Goal: Task Accomplishment & Management: Complete application form

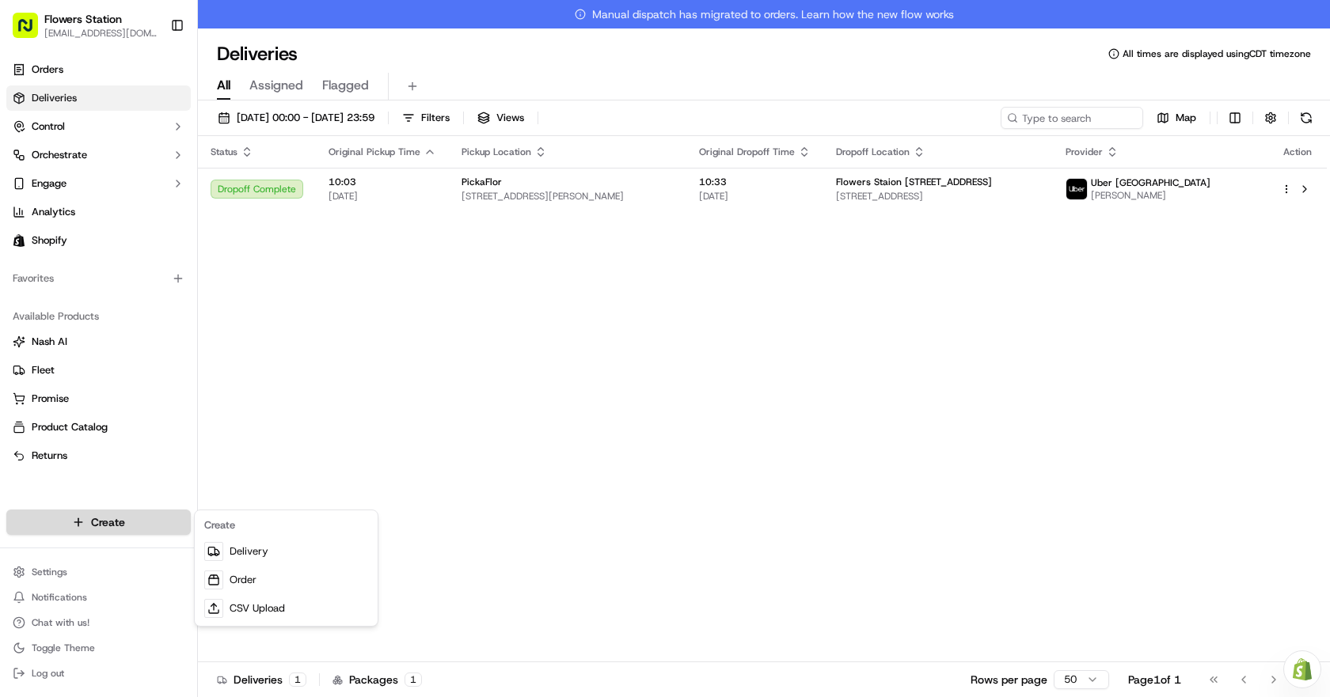
click at [144, 516] on html "Flowers Station [EMAIL_ADDRESS][DOMAIN_NAME] Toggle Sidebar Orders Deliveries C…" at bounding box center [665, 348] width 1330 height 697
click at [250, 548] on link "Delivery" at bounding box center [286, 551] width 176 height 28
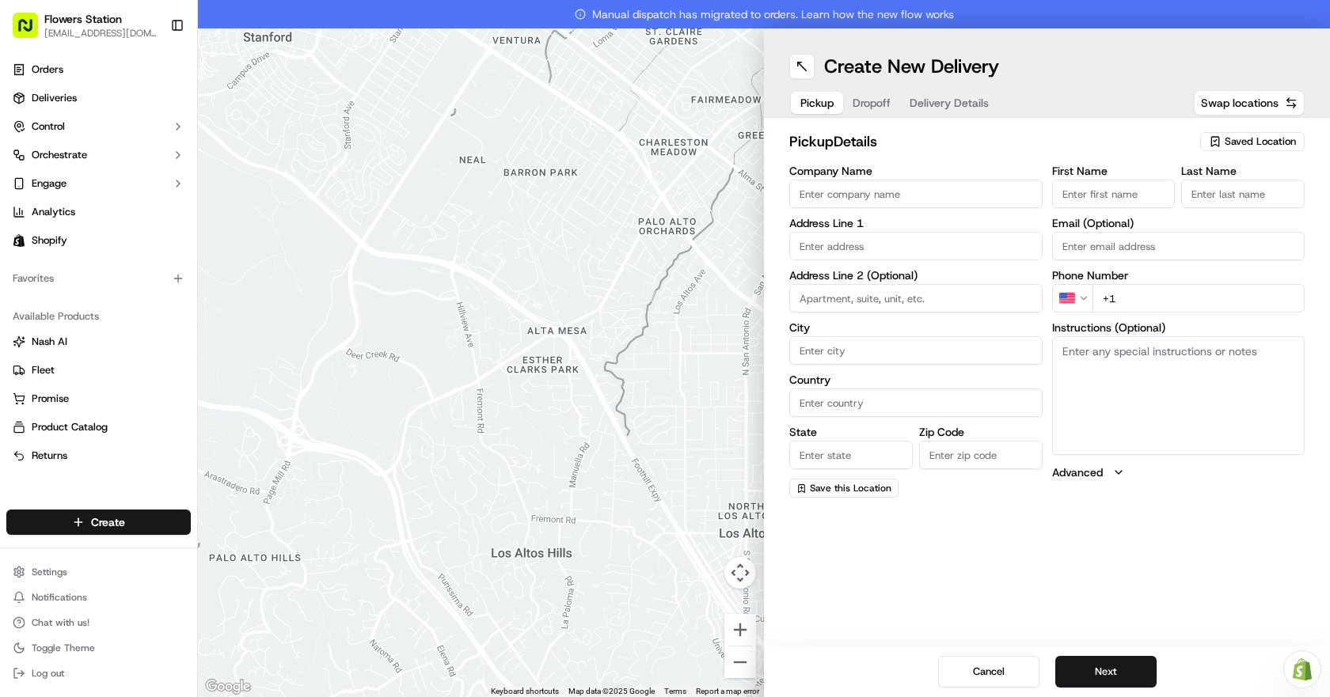
click at [1262, 131] on button "Saved Location" at bounding box center [1252, 142] width 104 height 22
click at [1224, 195] on span "Flowers Station [STREET_ADDRESS]" at bounding box center [1225, 201] width 195 height 14
type input "Flowers Station [STREET_ADDRESS]"
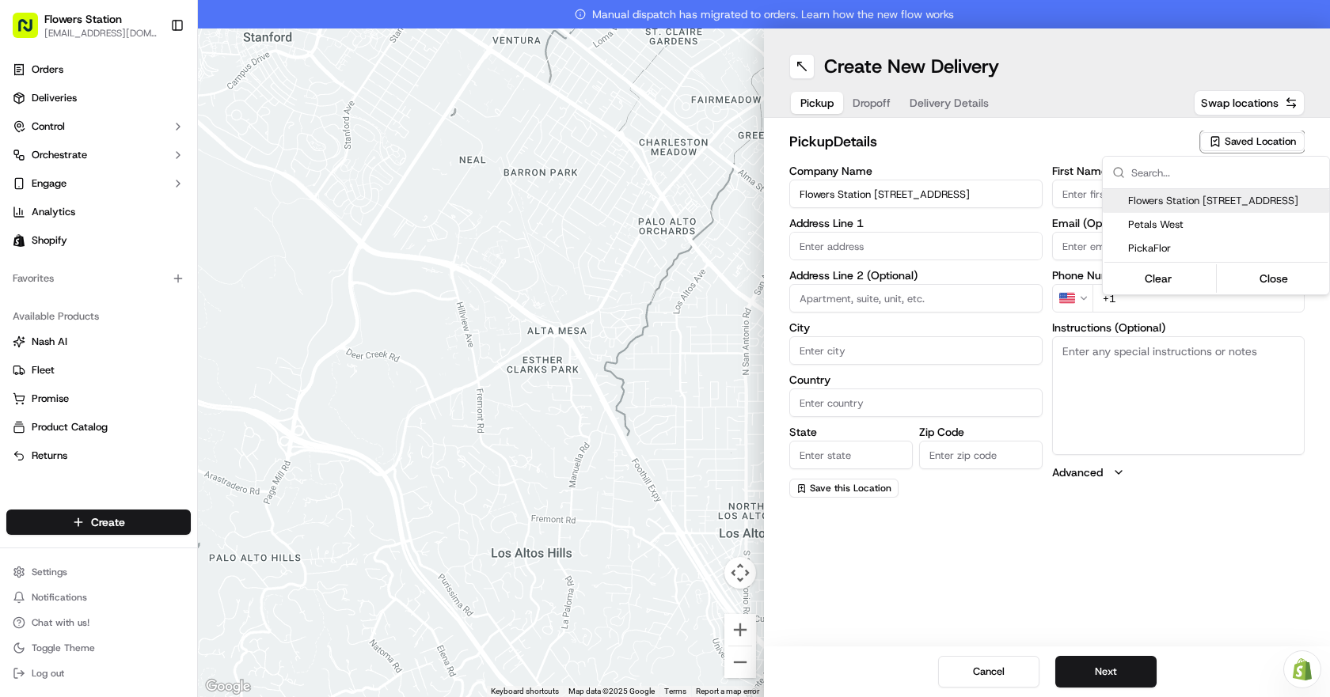
type input "[STREET_ADDRESS]"
type input "[GEOGRAPHIC_DATA]"
type input "CA"
type input "MB"
type input "R2W 3T5"
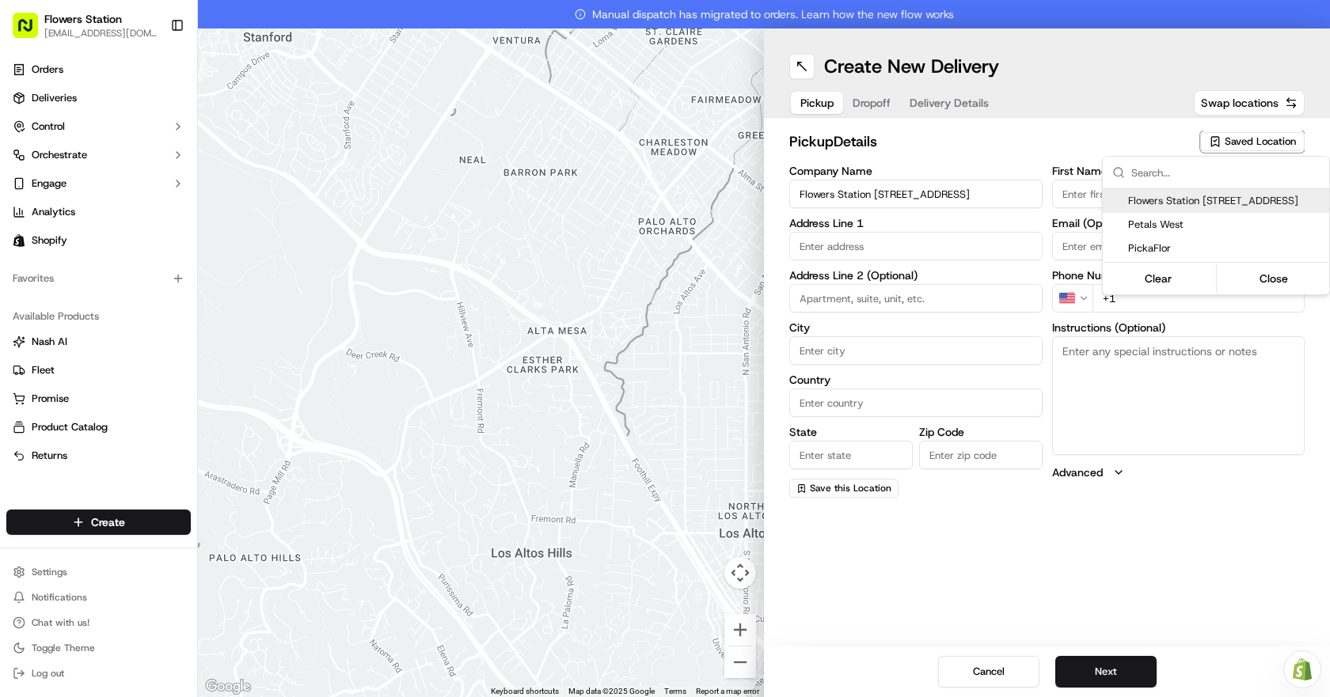
type input "[PHONE_NUMBER]"
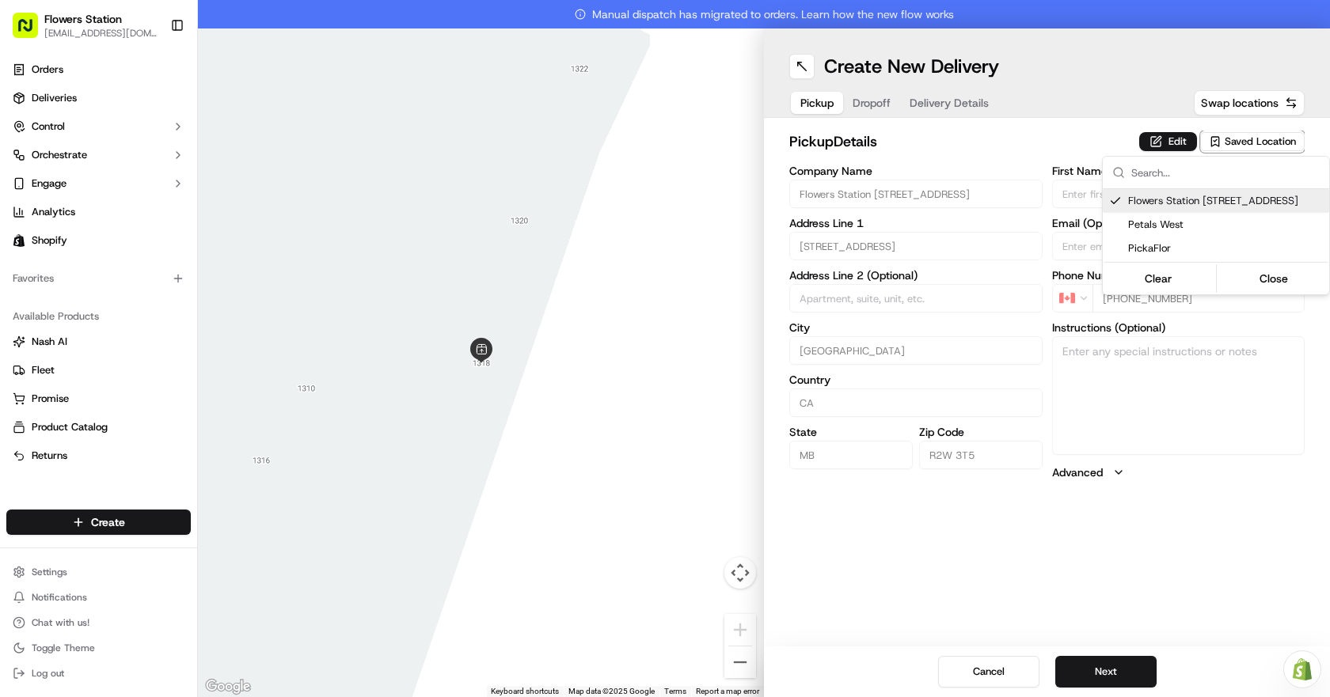
click at [1118, 679] on html "Flowers Station [EMAIL_ADDRESS][DOMAIN_NAME] Toggle Sidebar Orders Deliveries C…" at bounding box center [665, 348] width 1330 height 697
click at [1118, 679] on button "Next" at bounding box center [1105, 672] width 101 height 32
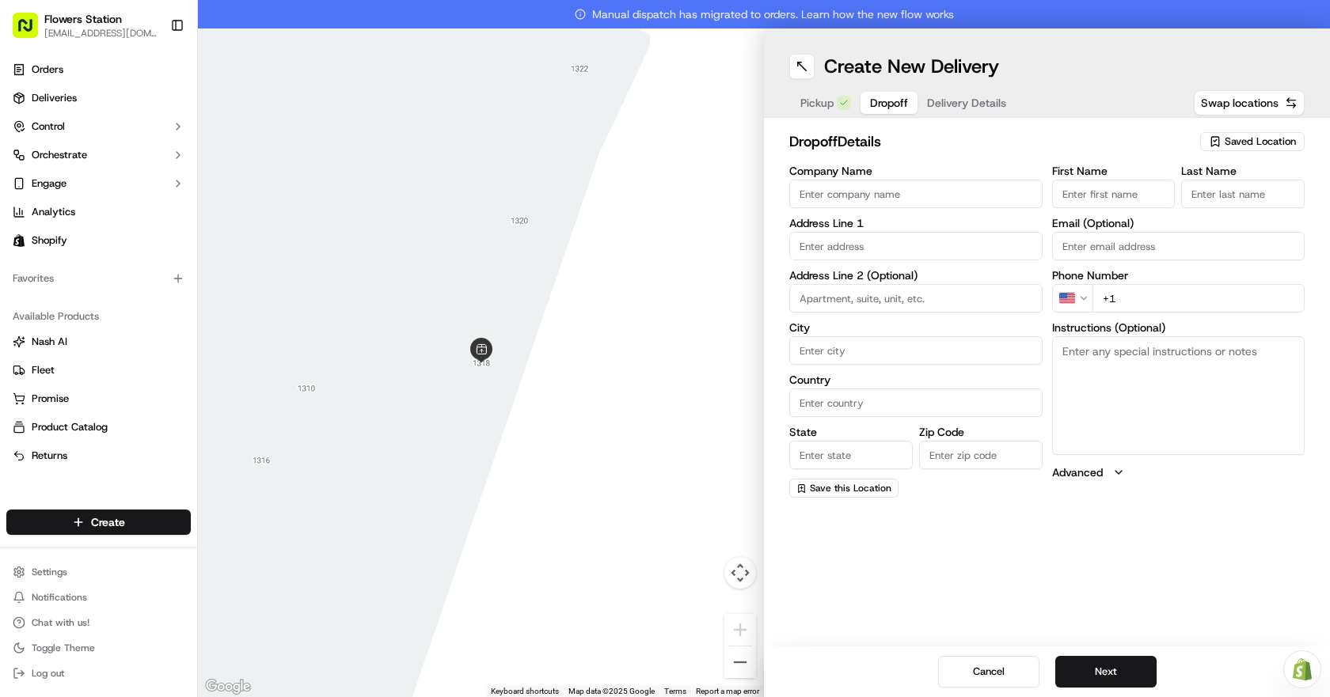
click at [1252, 147] on span "Saved Location" at bounding box center [1259, 142] width 71 height 14
click at [931, 144] on html "Flowers Station [EMAIL_ADDRESS][DOMAIN_NAME] Toggle Sidebar Orders Deliveries C…" at bounding box center [665, 348] width 1330 height 697
click at [922, 188] on input "Company Name" at bounding box center [915, 194] width 253 height 28
type input "pic"
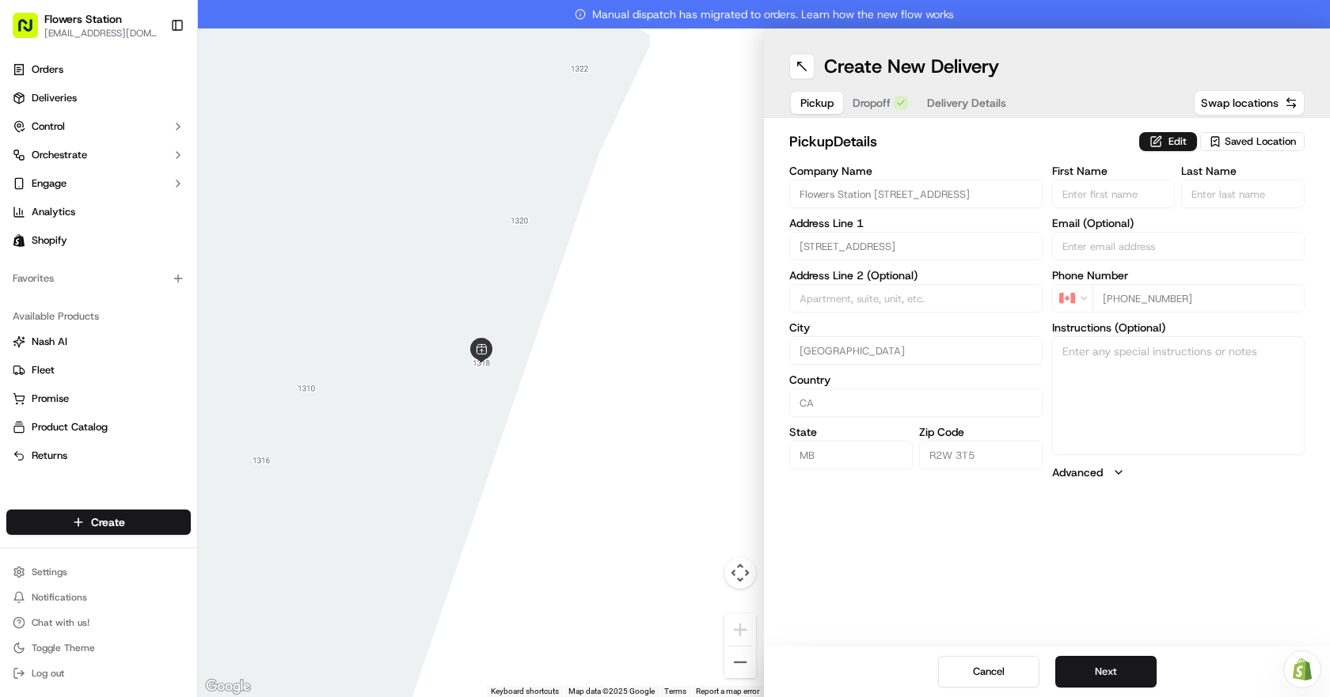
click at [1220, 136] on icon "button" at bounding box center [1214, 141] width 13 height 13
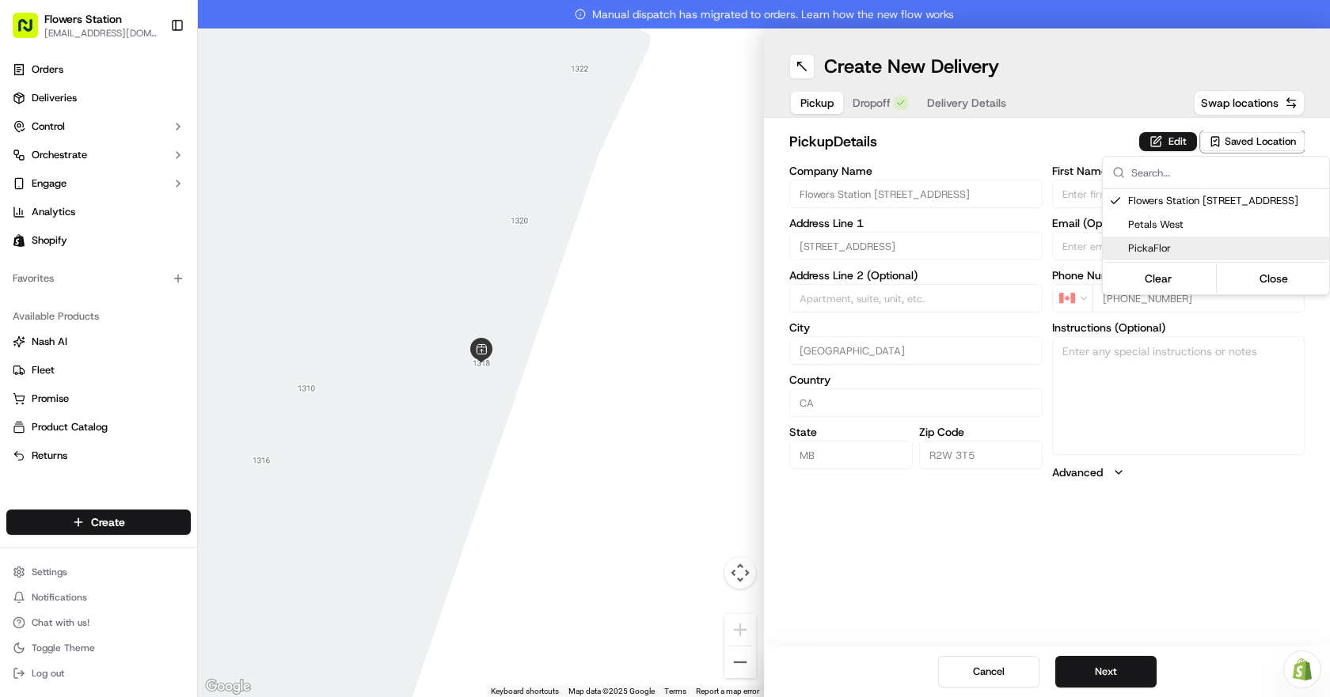
click at [1178, 246] on span "PickaFlor" at bounding box center [1225, 248] width 195 height 14
type input "PickaFlor"
type input "[STREET_ADDRESS][PERSON_NAME]"
type input "R2R 0S3"
type input "[PERSON_NAME]"
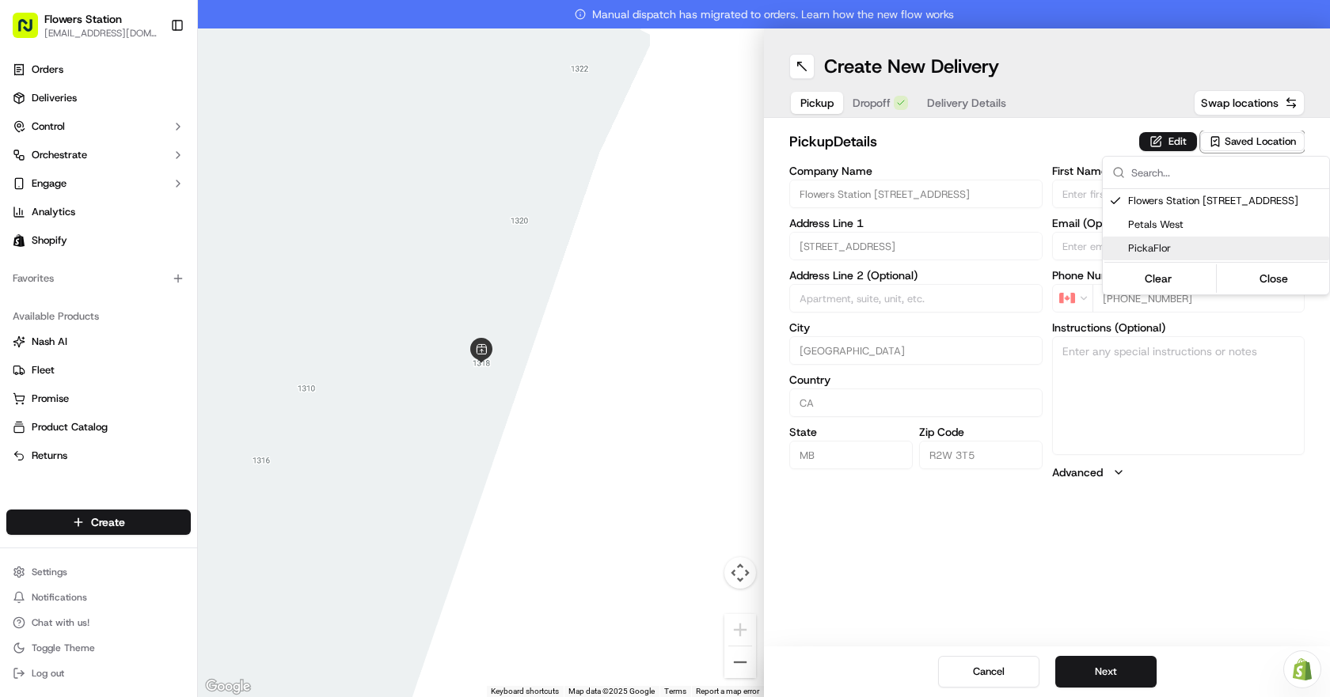
type input "Order"
type input "[PHONE_NUMBER]"
type textarea "Please use back door"
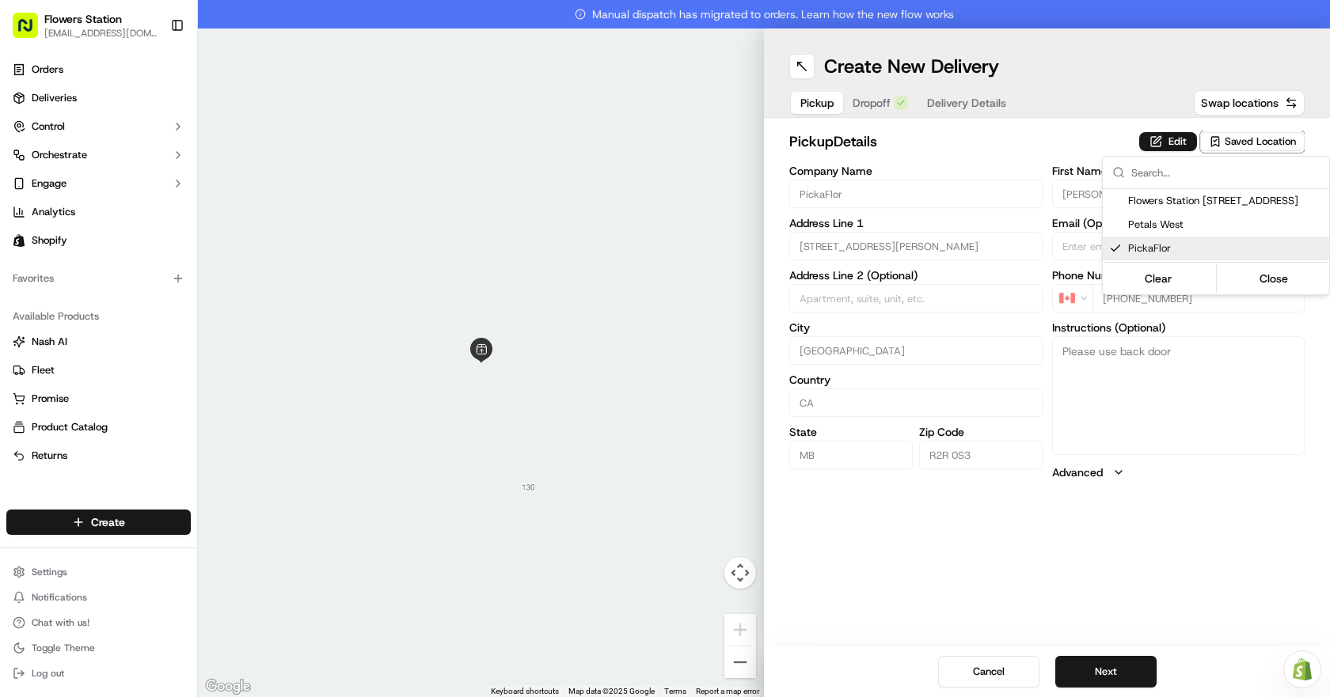
click at [1273, 502] on html "Flowers Station [EMAIL_ADDRESS][DOMAIN_NAME] Toggle Sidebar Orders Deliveries C…" at bounding box center [665, 348] width 1330 height 697
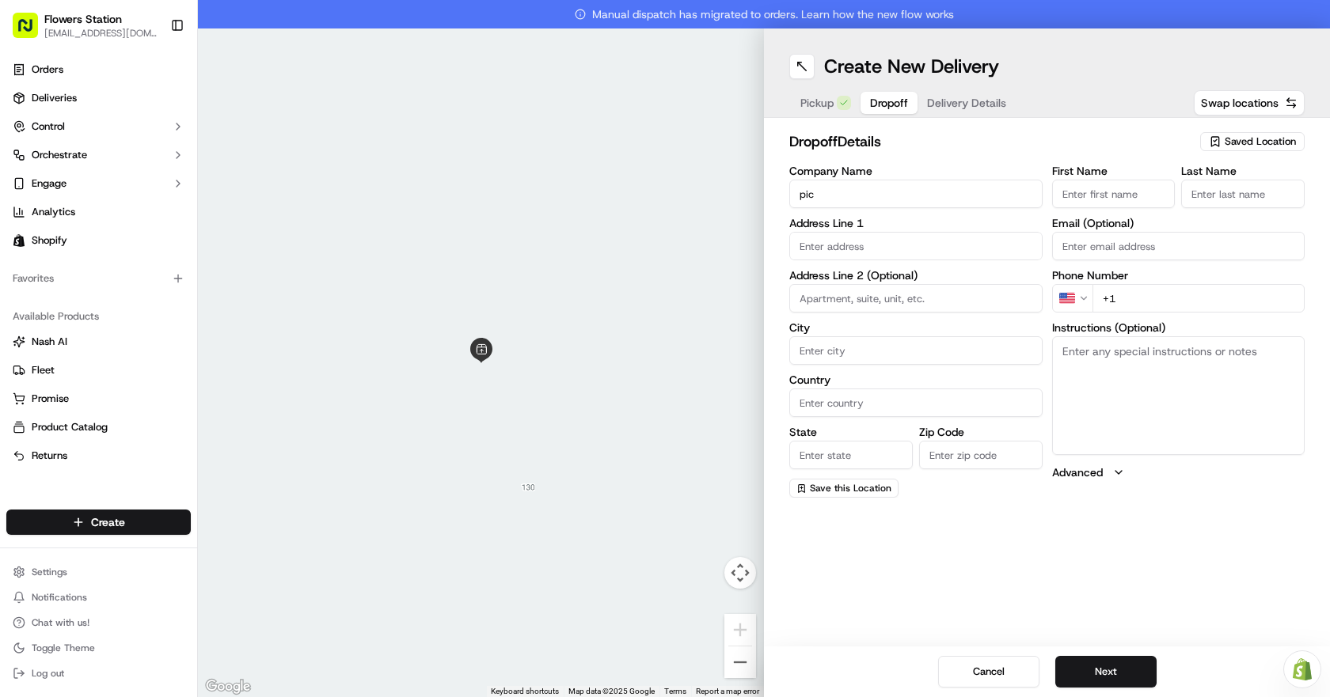
click at [893, 108] on button "Dropoff" at bounding box center [888, 103] width 57 height 22
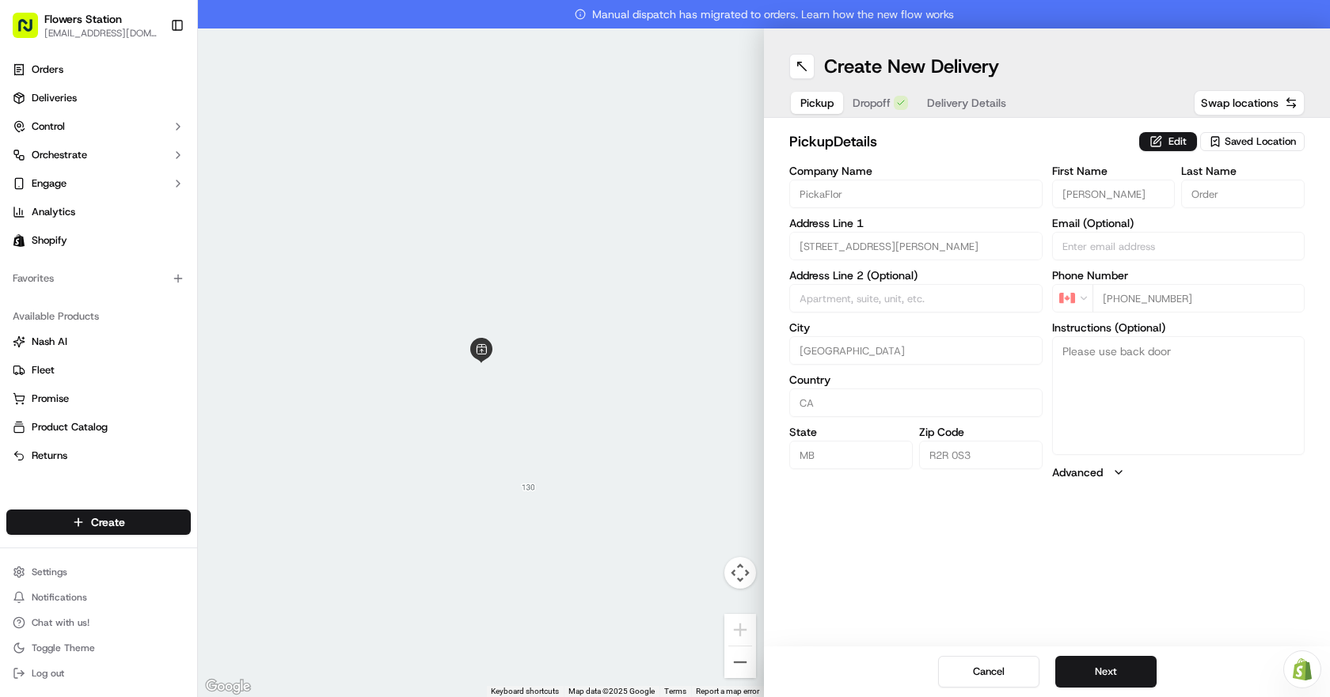
click at [819, 93] on button "Pickup" at bounding box center [817, 103] width 52 height 22
click at [1244, 143] on span "Saved Location" at bounding box center [1259, 142] width 71 height 14
click at [1233, 199] on span "Flowers Station [STREET_ADDRESS]" at bounding box center [1225, 201] width 195 height 14
type input "Flowers Station [STREET_ADDRESS]"
type input "[STREET_ADDRESS]"
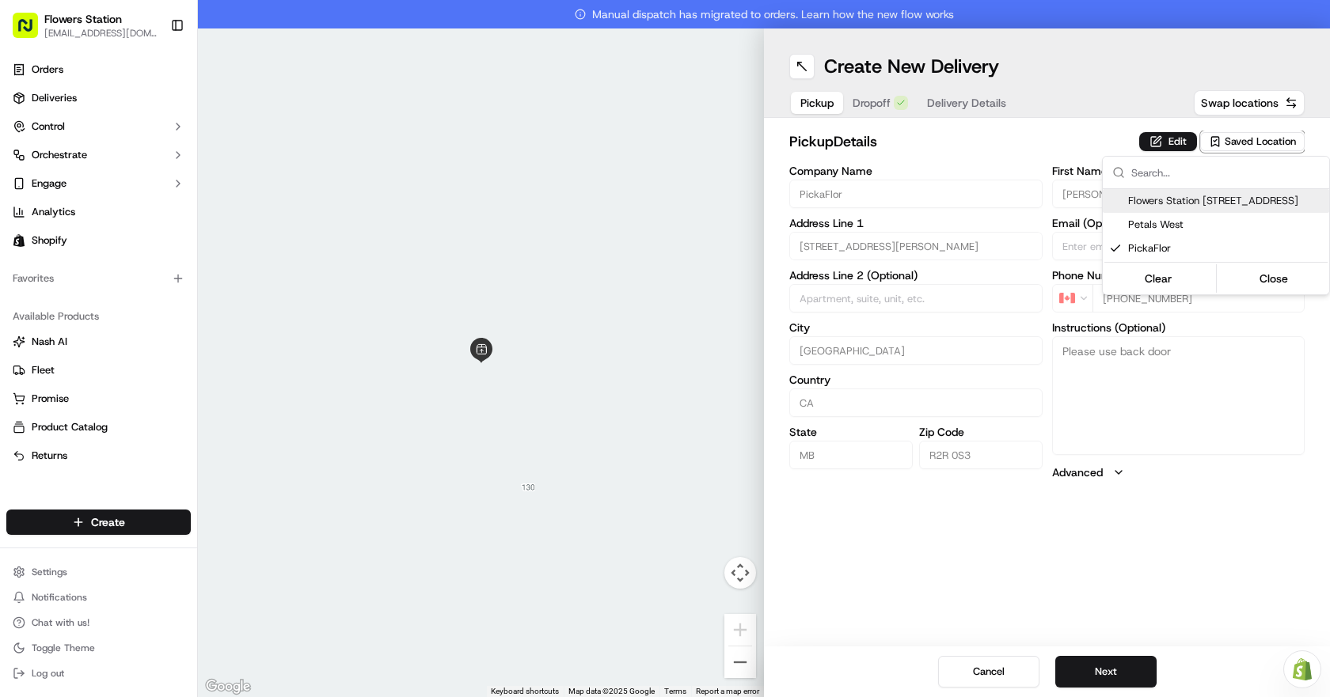
type input "R2W 3T5"
type input "[PHONE_NUMBER]"
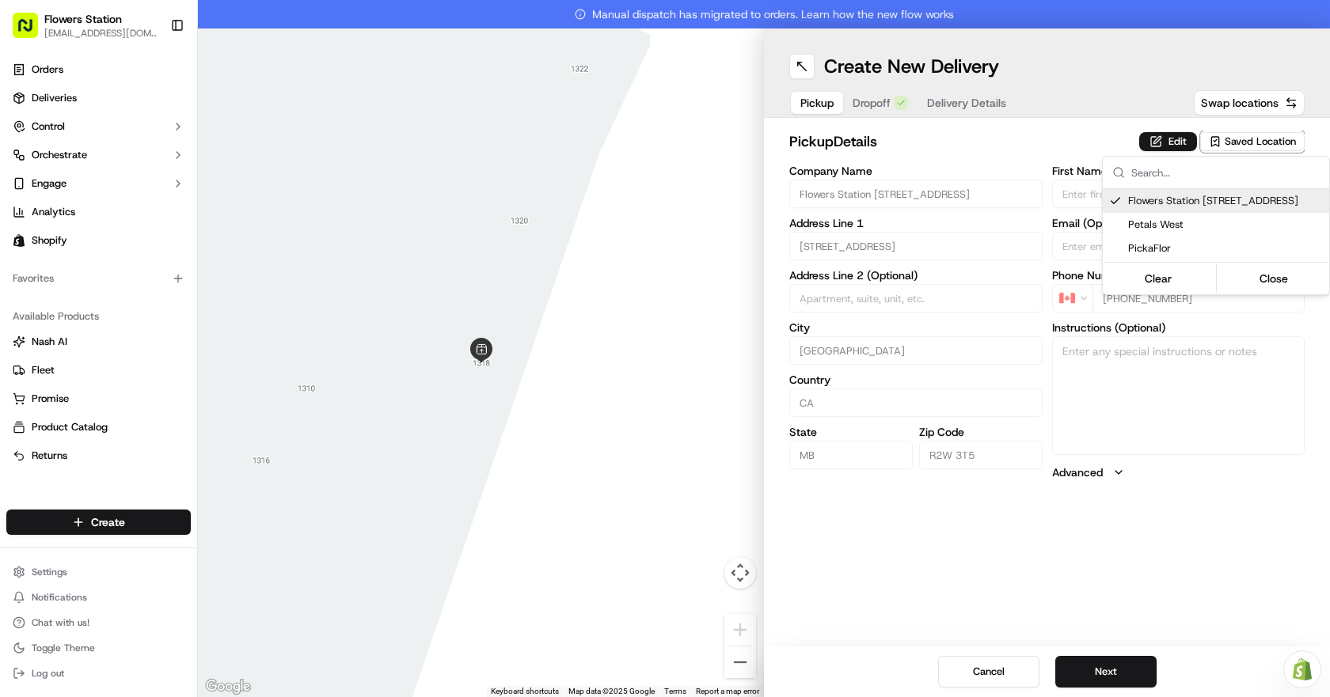
click at [860, 97] on html "Flowers Station [EMAIL_ADDRESS][DOMAIN_NAME] Toggle Sidebar Orders Deliveries C…" at bounding box center [665, 348] width 1330 height 697
click at [871, 108] on span "Dropoff" at bounding box center [871, 103] width 38 height 16
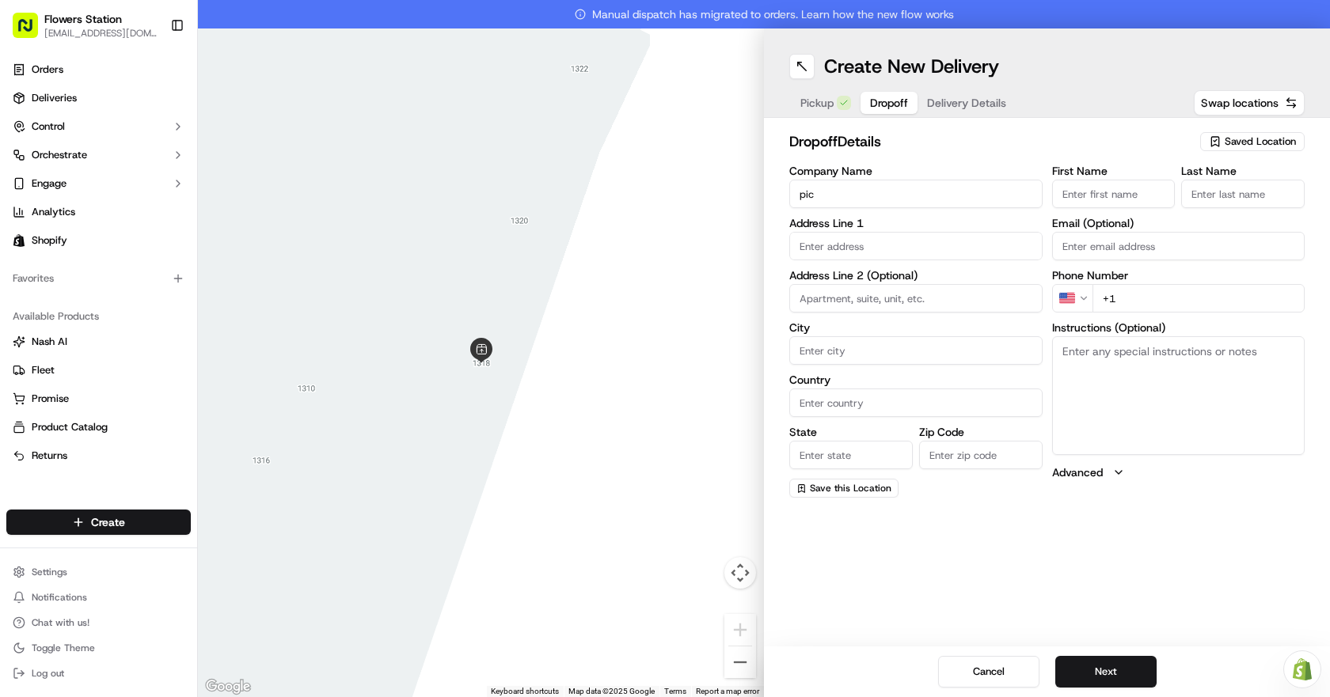
click at [908, 196] on input "pic" at bounding box center [915, 194] width 253 height 28
type input "pickaflor"
click at [897, 254] on input "text" at bounding box center [915, 246] width 253 height 28
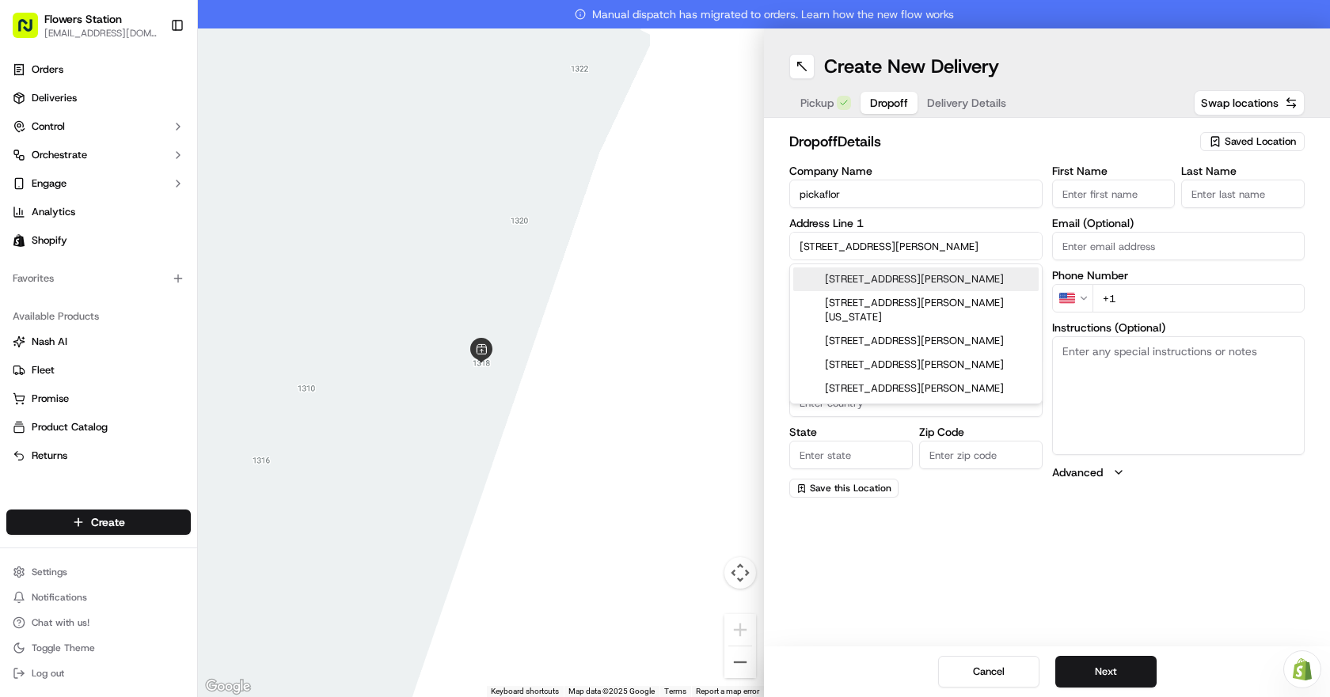
click at [905, 270] on div "[STREET_ADDRESS][PERSON_NAME]" at bounding box center [915, 279] width 245 height 24
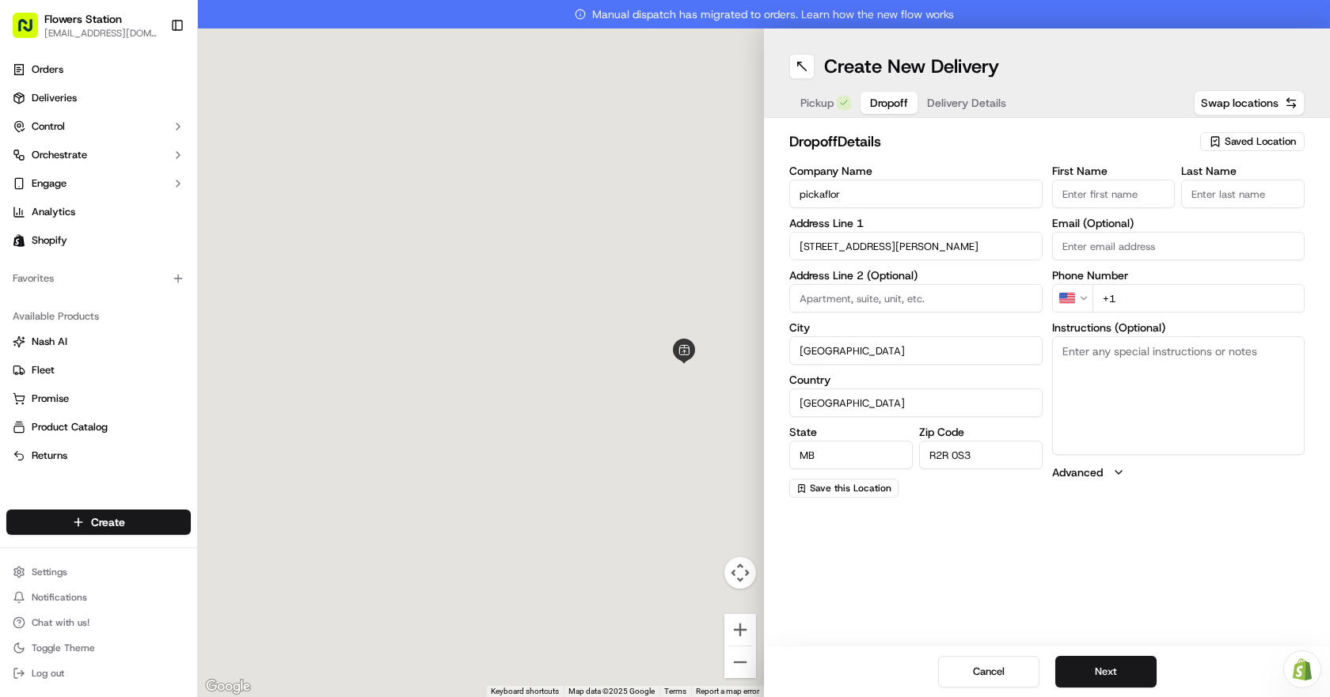
type input "[STREET_ADDRESS][PERSON_NAME]"
type input "[GEOGRAPHIC_DATA]"
type input "MB"
type input "R2R 0S3"
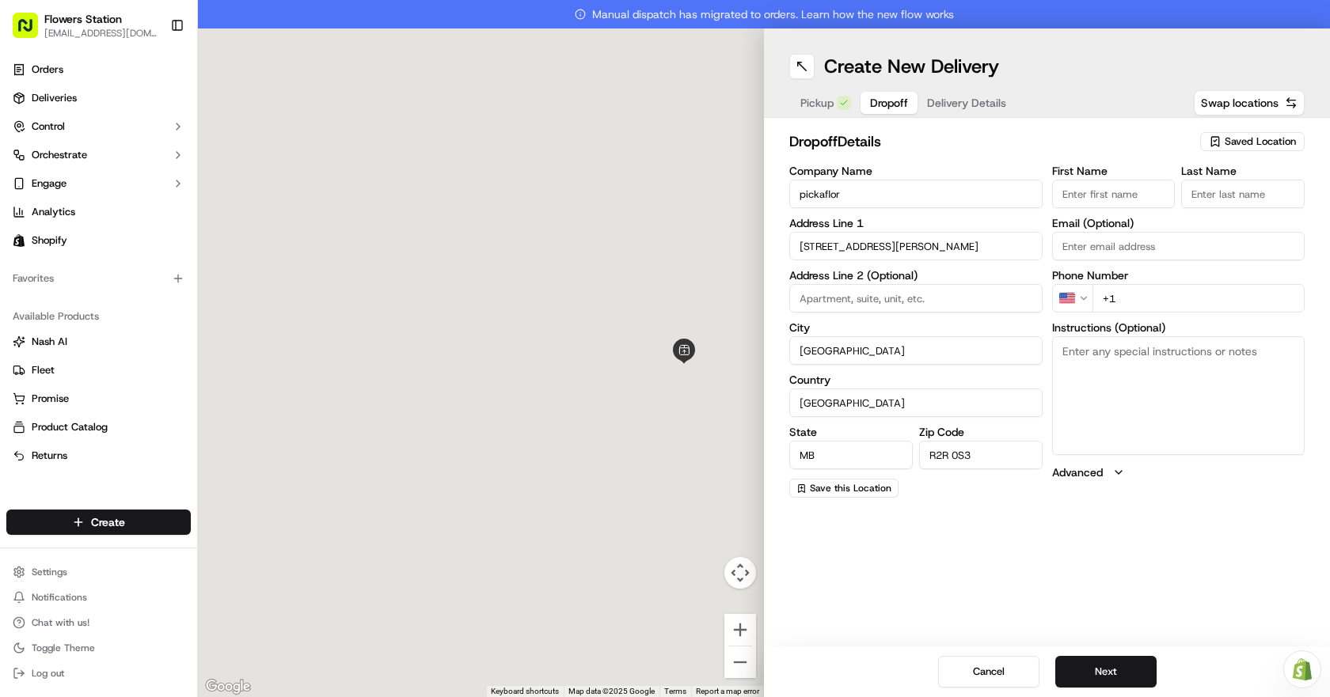
type input "[STREET_ADDRESS][PERSON_NAME]"
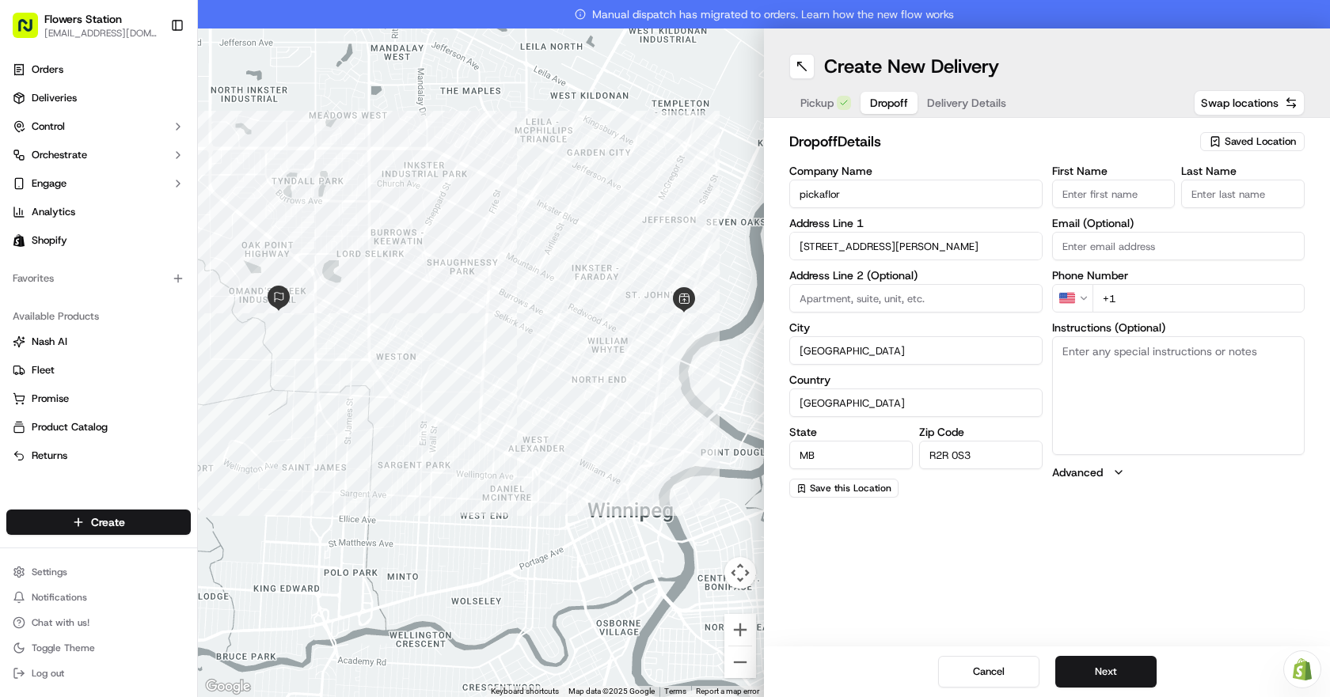
click at [1180, 290] on input "+1" at bounding box center [1198, 298] width 213 height 28
type input "[PHONE_NUMBER]"
click at [1139, 190] on input "First Name" at bounding box center [1113, 194] width 123 height 28
type input "[PERSON_NAME]"
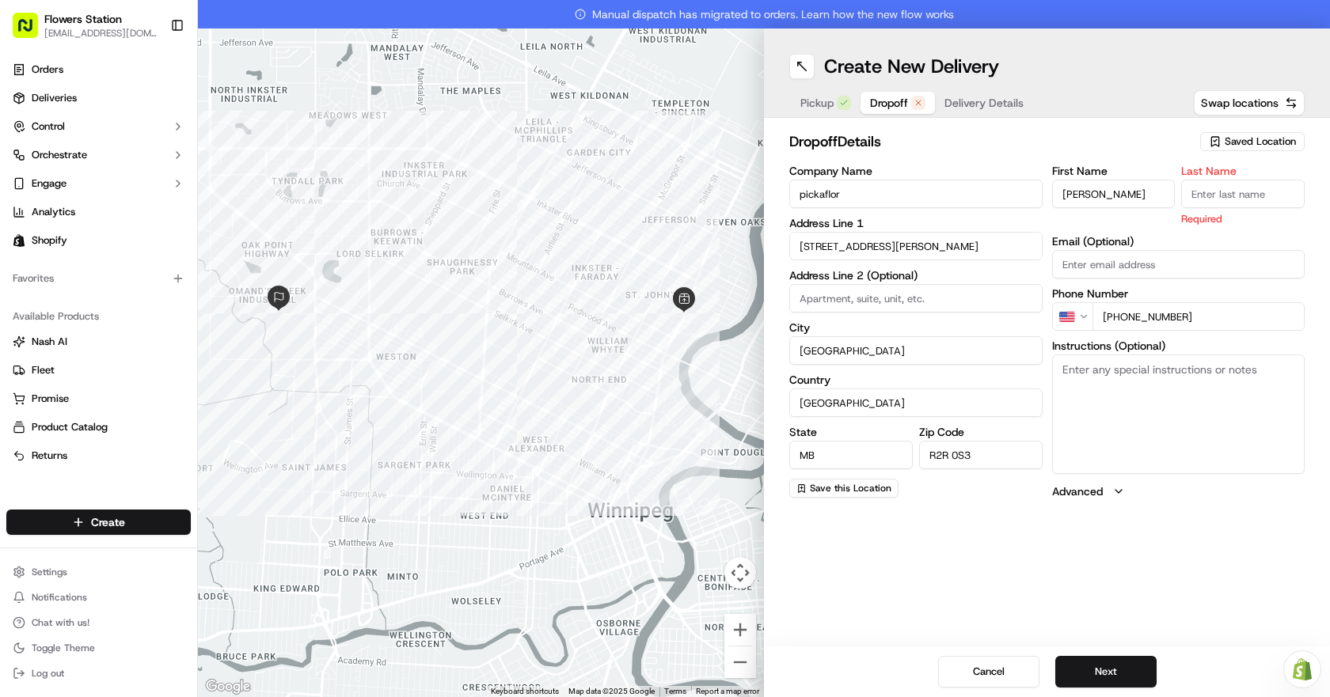
click at [1148, 434] on textarea "Instructions (Optional)" at bounding box center [1178, 414] width 253 height 119
type textarea "Please use back door"
click at [1106, 681] on button "Next" at bounding box center [1105, 672] width 101 height 32
click at [1135, 314] on input "[PHONE_NUMBER]" at bounding box center [1198, 316] width 213 height 28
type input "[PHONE_NUMBER]"
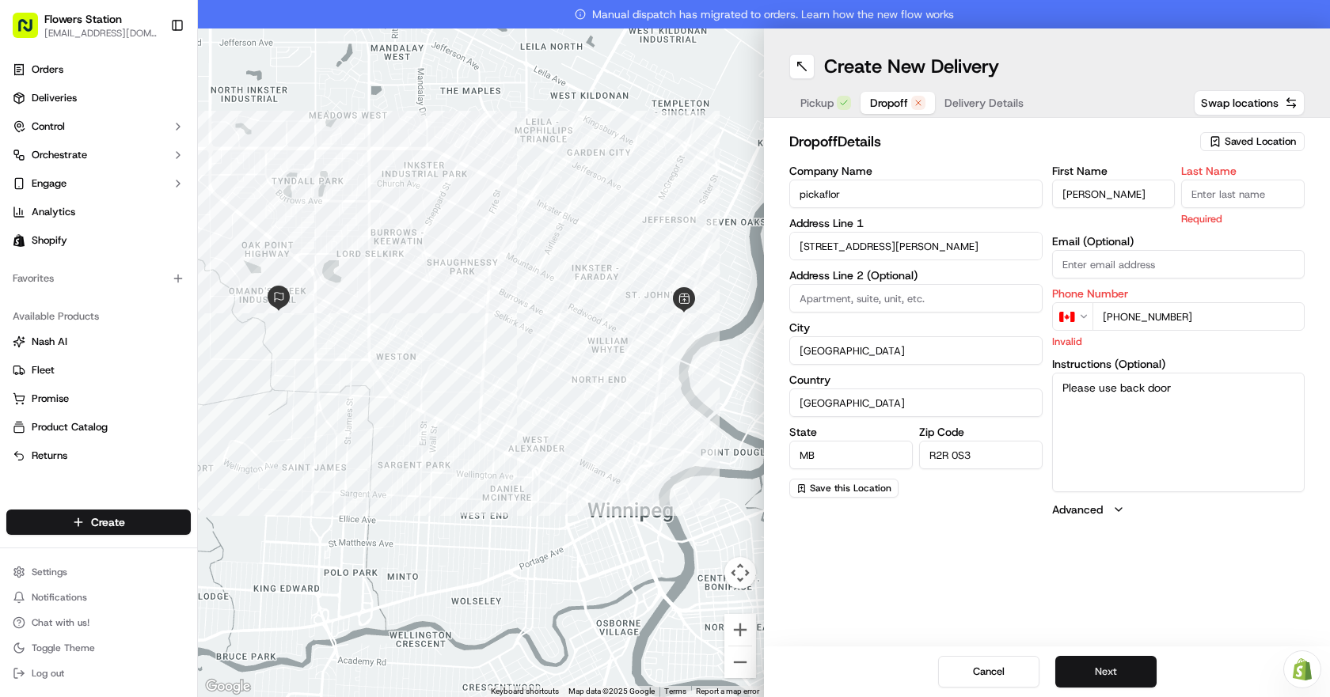
click at [1140, 664] on button "Next" at bounding box center [1105, 672] width 101 height 32
click at [1107, 674] on button "Next" at bounding box center [1105, 672] width 101 height 32
click at [1275, 187] on input "Last Name" at bounding box center [1242, 194] width 123 height 28
type input "Order"
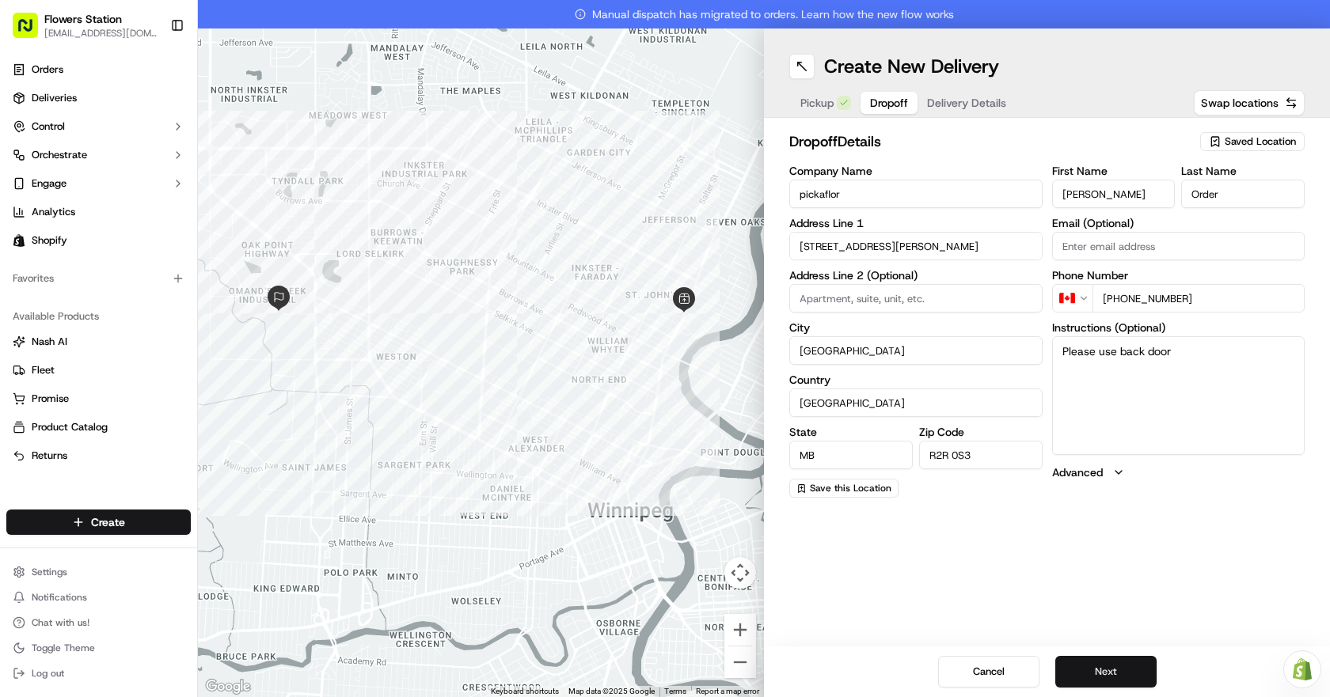
click at [1103, 671] on button "Next" at bounding box center [1105, 672] width 101 height 32
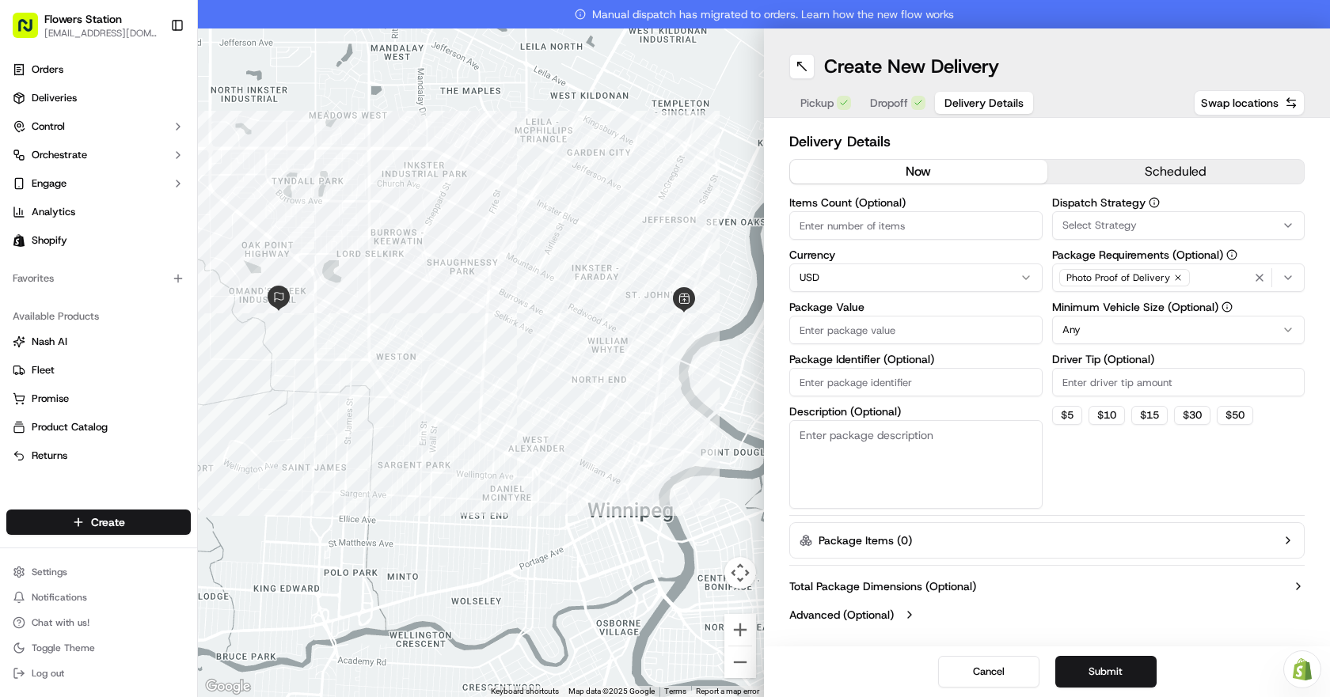
click at [909, 326] on input "Package Value" at bounding box center [915, 330] width 253 height 28
type input "100"
click at [1117, 665] on button "Submit" at bounding box center [1105, 672] width 101 height 32
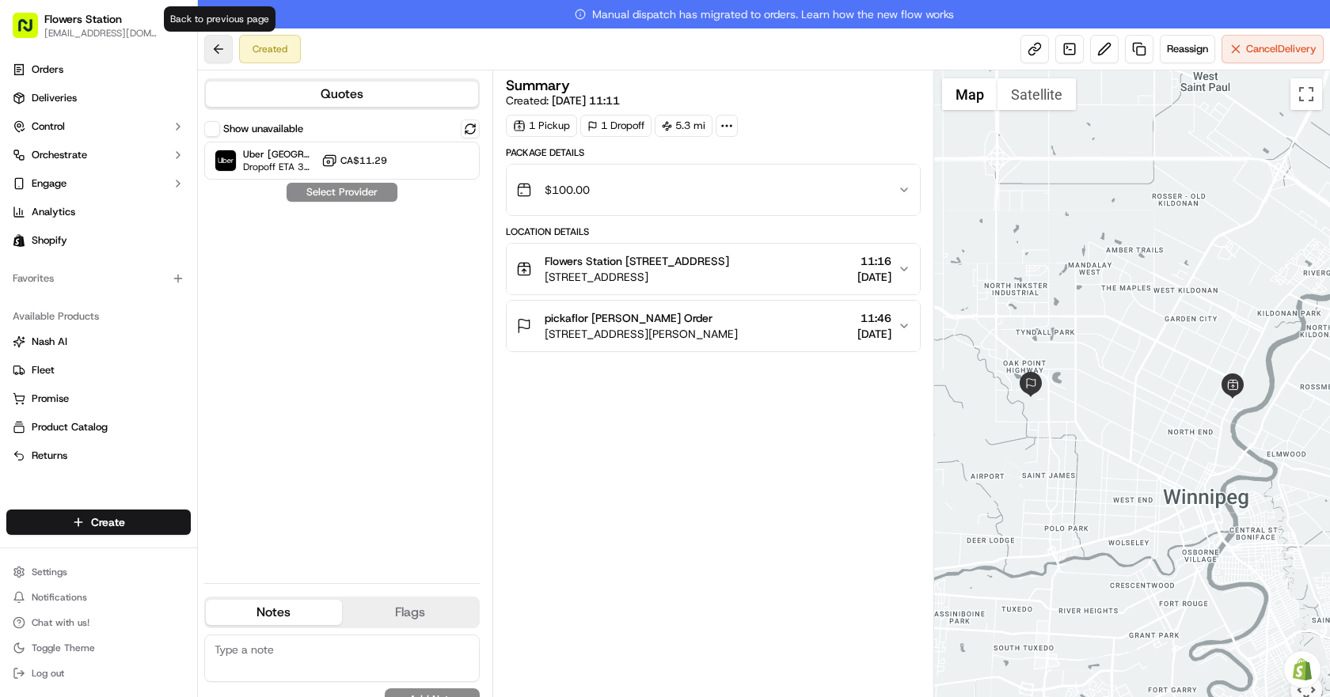
click at [218, 51] on button at bounding box center [218, 49] width 28 height 28
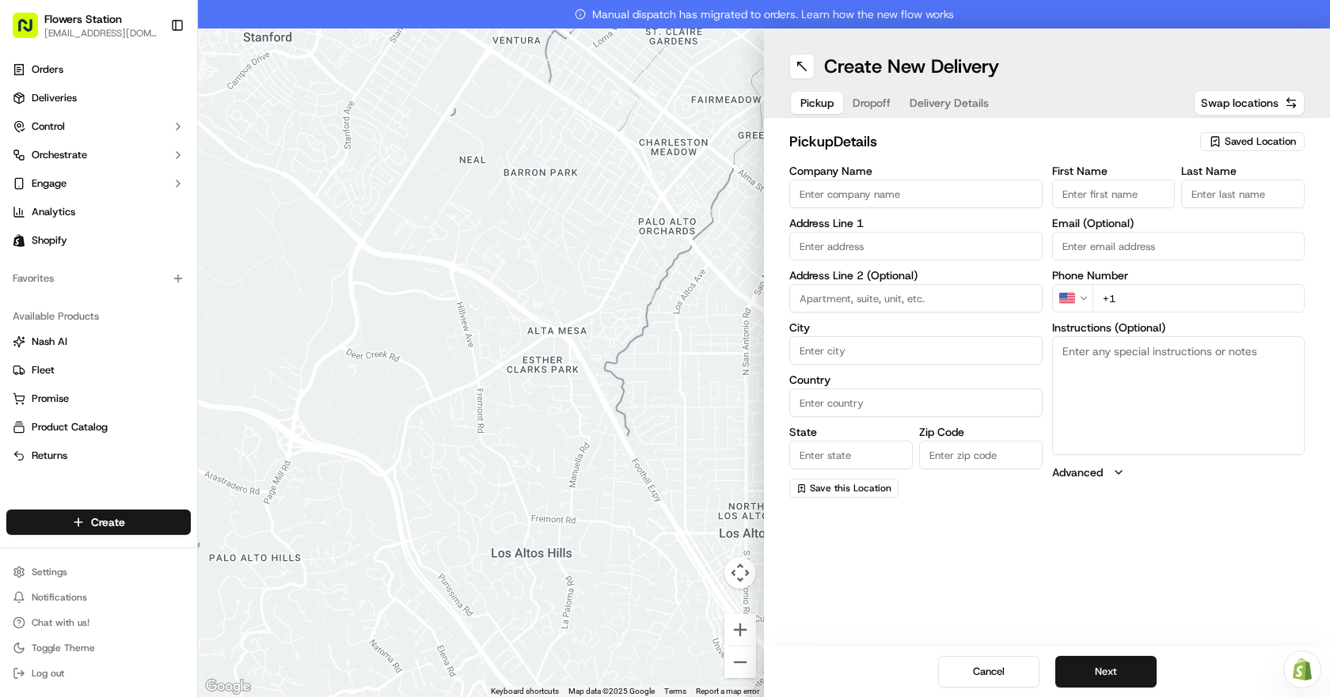
click at [1280, 134] on div "Saved Location" at bounding box center [1252, 141] width 104 height 19
click at [1198, 195] on span "Flowers Station [STREET_ADDRESS]" at bounding box center [1225, 201] width 195 height 14
type input "Flowers Station [STREET_ADDRESS]"
type input "[STREET_ADDRESS]"
type input "[GEOGRAPHIC_DATA]"
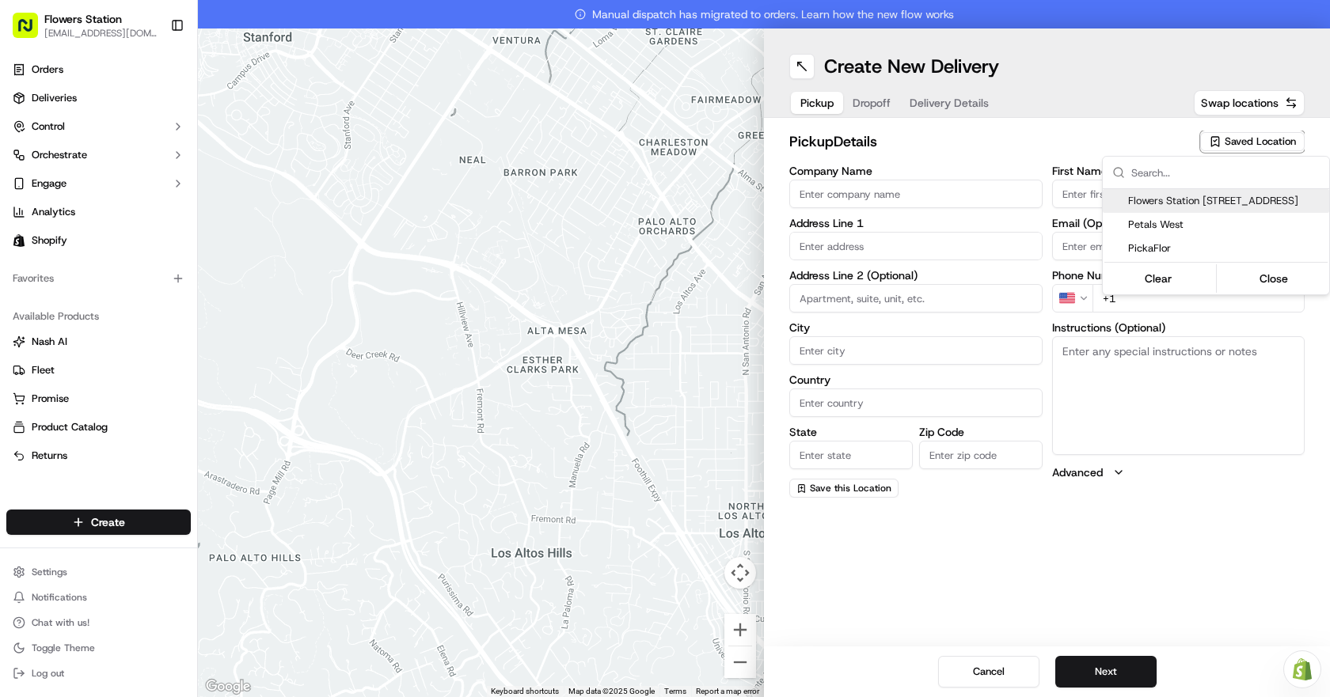
type input "CA"
type input "MB"
type input "R2W 3T5"
type input "[PHONE_NUMBER]"
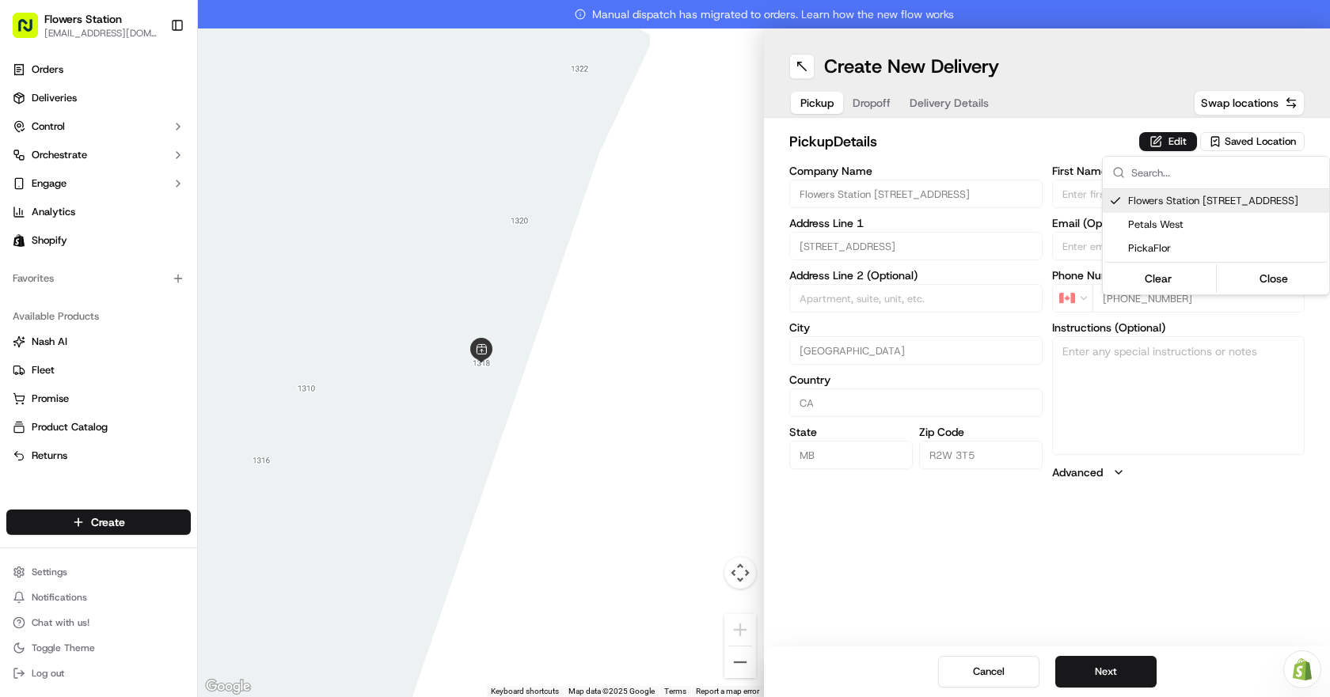
click at [871, 98] on html "Flowers Station [EMAIL_ADDRESS][DOMAIN_NAME] Toggle Sidebar Orders Deliveries C…" at bounding box center [665, 348] width 1330 height 697
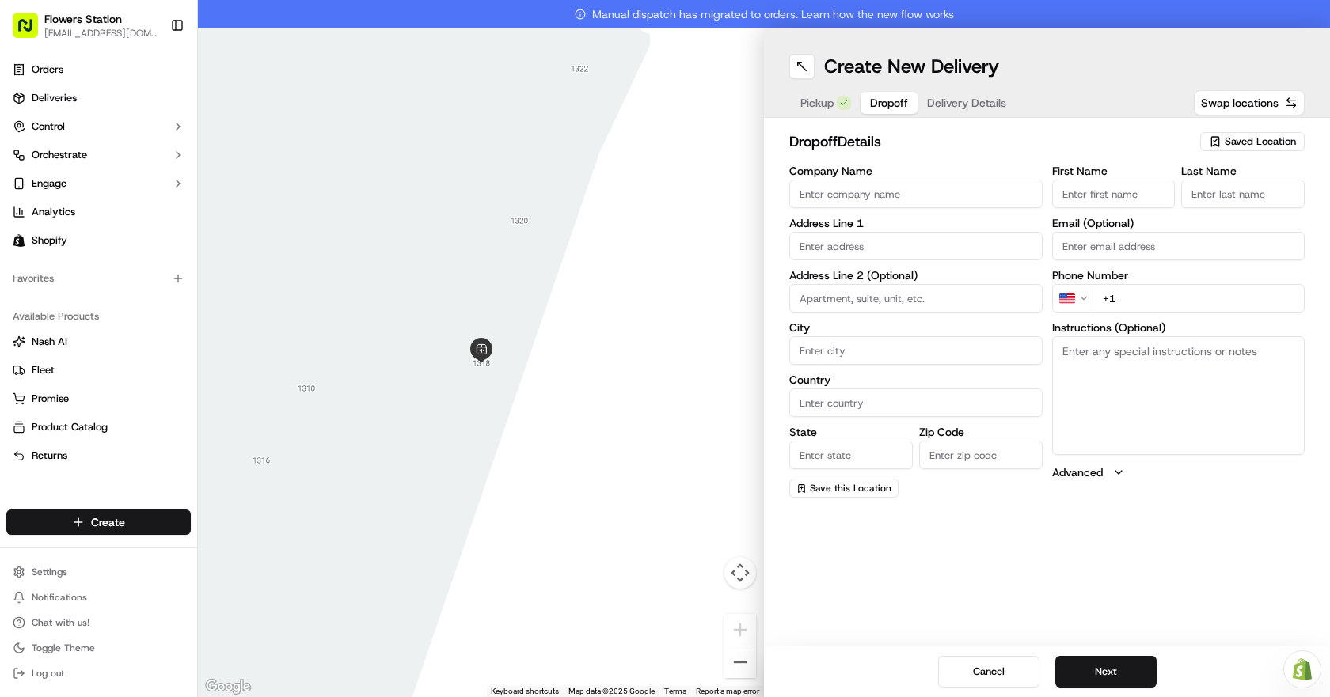
click at [871, 99] on span "Dropoff" at bounding box center [889, 103] width 38 height 16
click at [1274, 135] on span "Saved Location" at bounding box center [1259, 142] width 71 height 14
type input "p"
click at [991, 191] on html "Flowers Station [EMAIL_ADDRESS][DOMAIN_NAME] Toggle Sidebar Orders Deliveries C…" at bounding box center [665, 348] width 1330 height 697
click at [990, 192] on input "Company Name" at bounding box center [915, 194] width 253 height 28
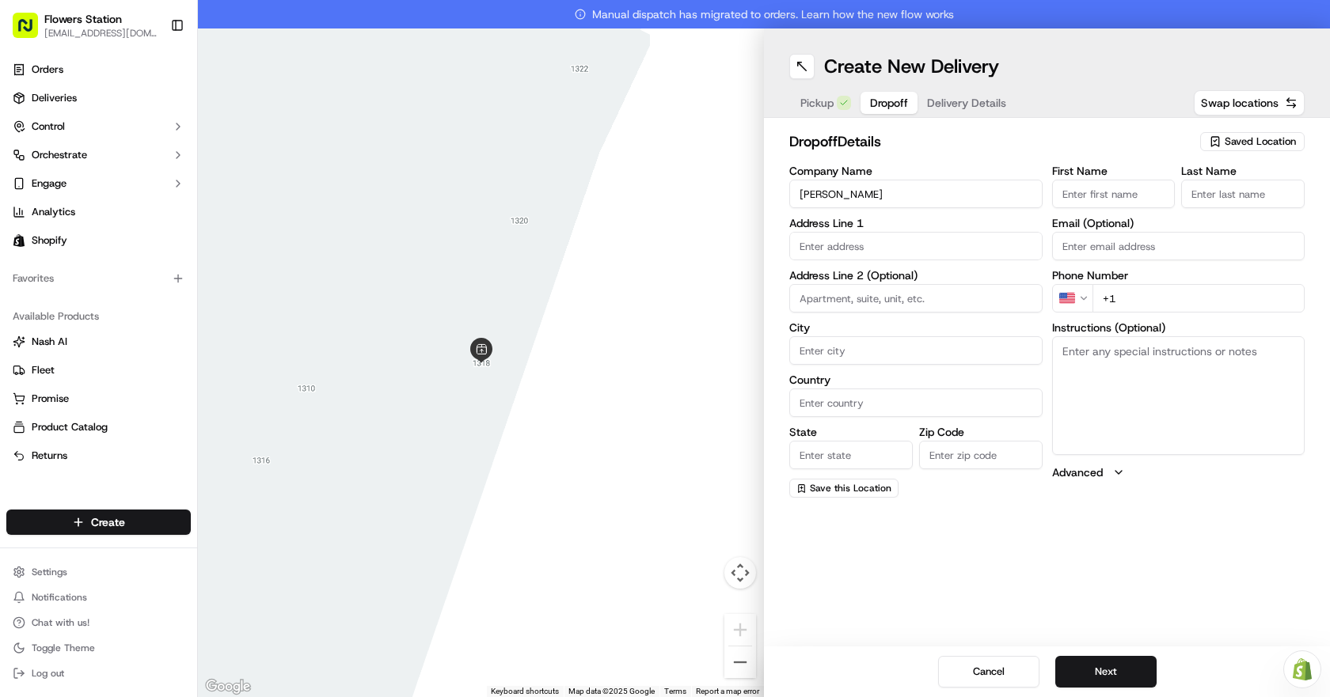
type input "[PERSON_NAME]"
click at [962, 236] on input "text" at bounding box center [915, 246] width 253 height 28
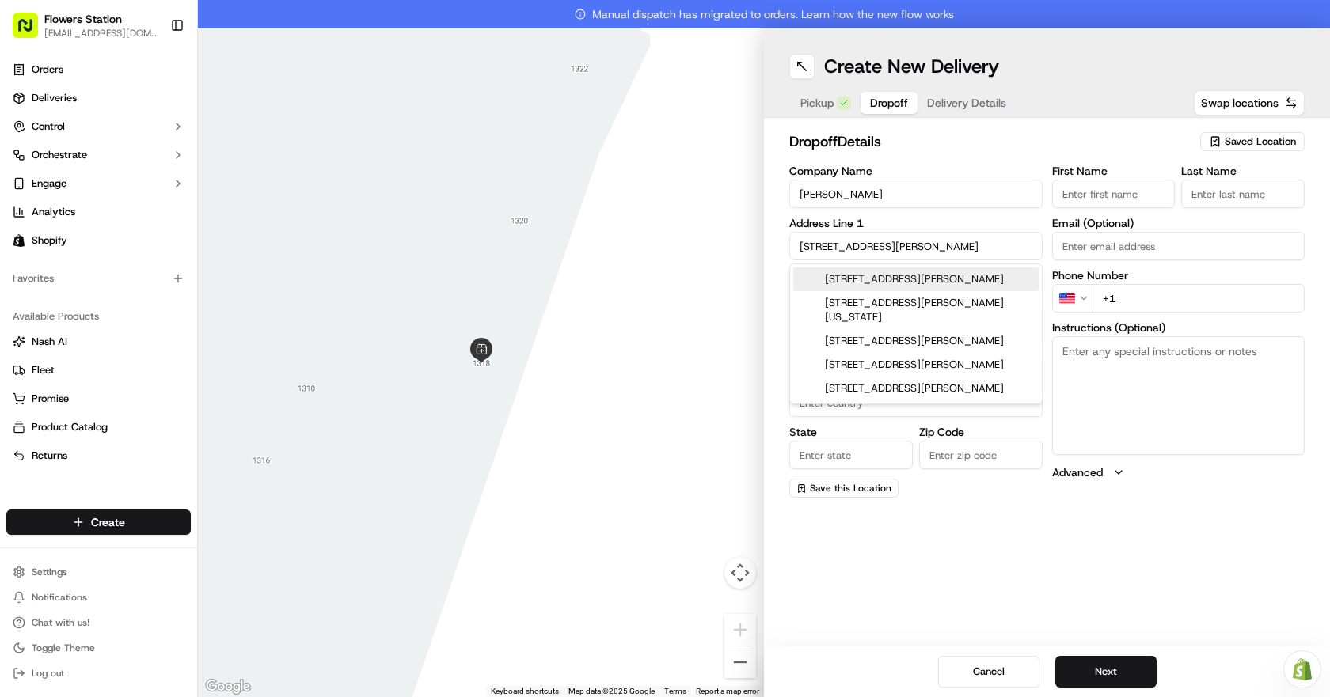
click at [956, 275] on div "[STREET_ADDRESS][PERSON_NAME]" at bounding box center [915, 279] width 245 height 24
type input "[STREET_ADDRESS][PERSON_NAME]"
type input "[GEOGRAPHIC_DATA]"
type input "MB"
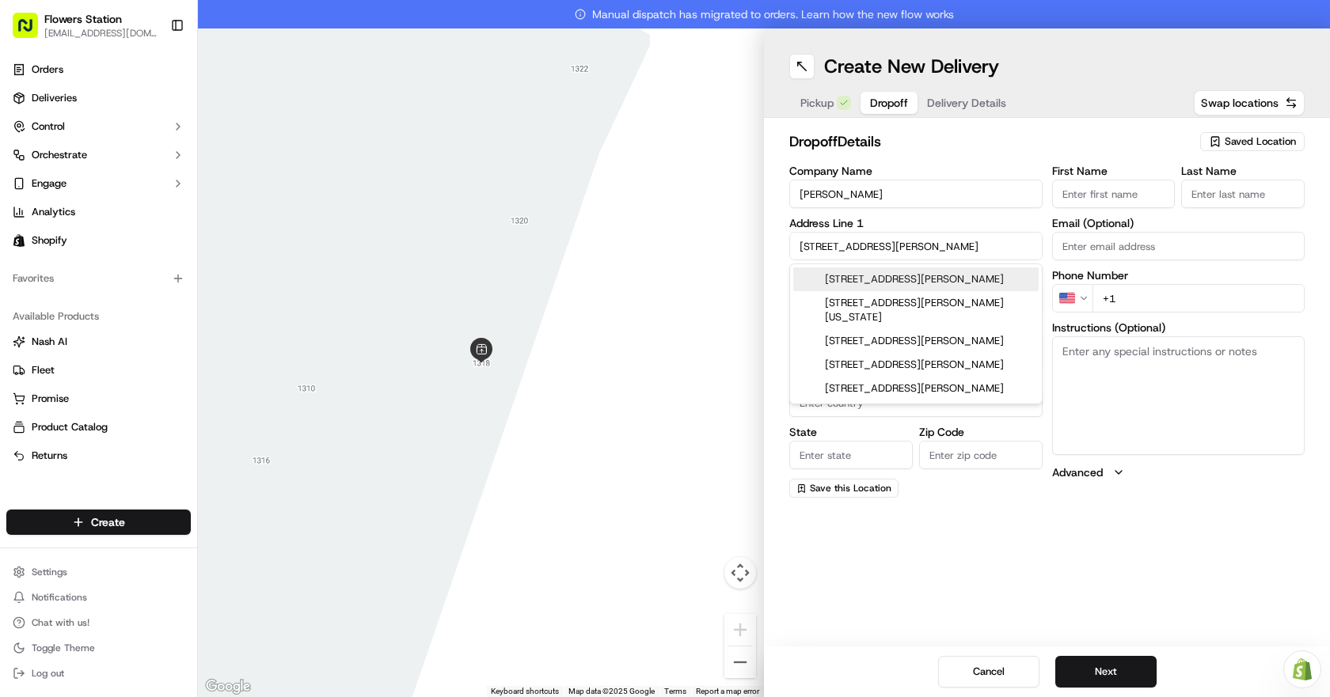
type input "R2R 0S3"
type input "[STREET_ADDRESS][PERSON_NAME]"
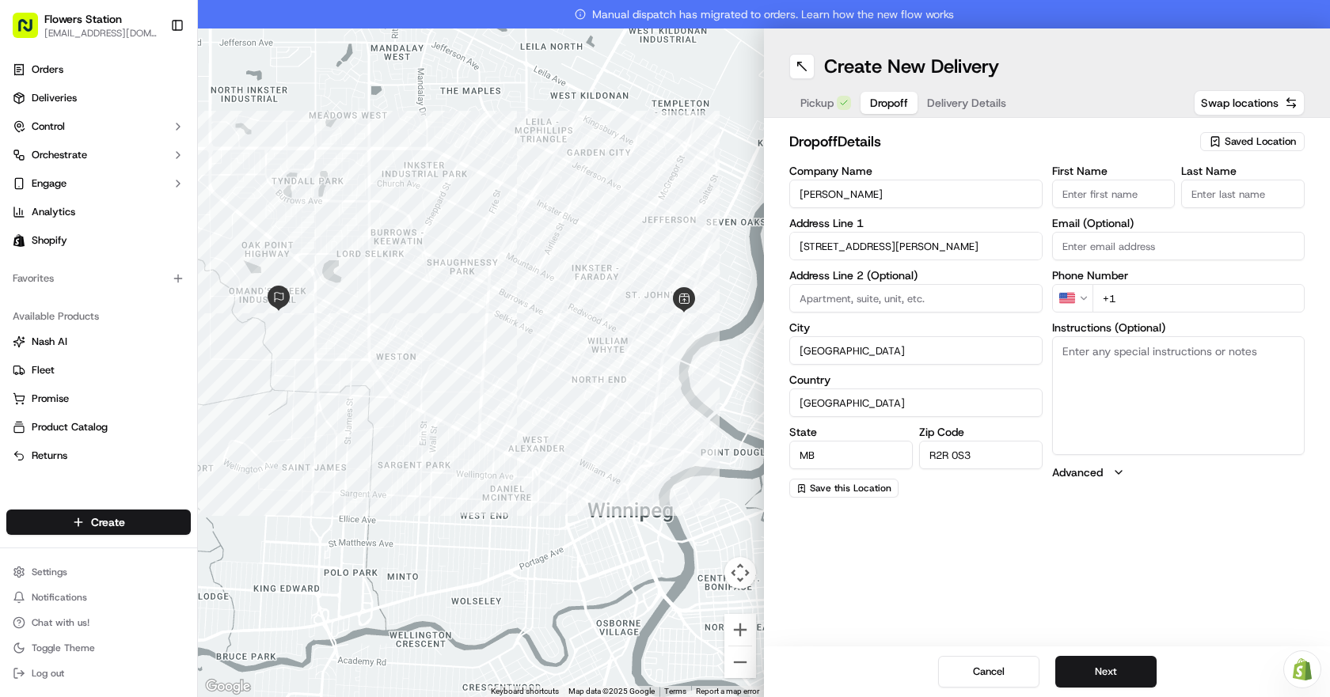
click at [1138, 305] on input "+1" at bounding box center [1198, 298] width 213 height 28
type input "[PHONE_NUMBER]"
click at [1133, 194] on input "First Name" at bounding box center [1113, 194] width 123 height 28
type input "[PERSON_NAME]"
click at [1232, 201] on input "Last Name" at bounding box center [1242, 194] width 123 height 28
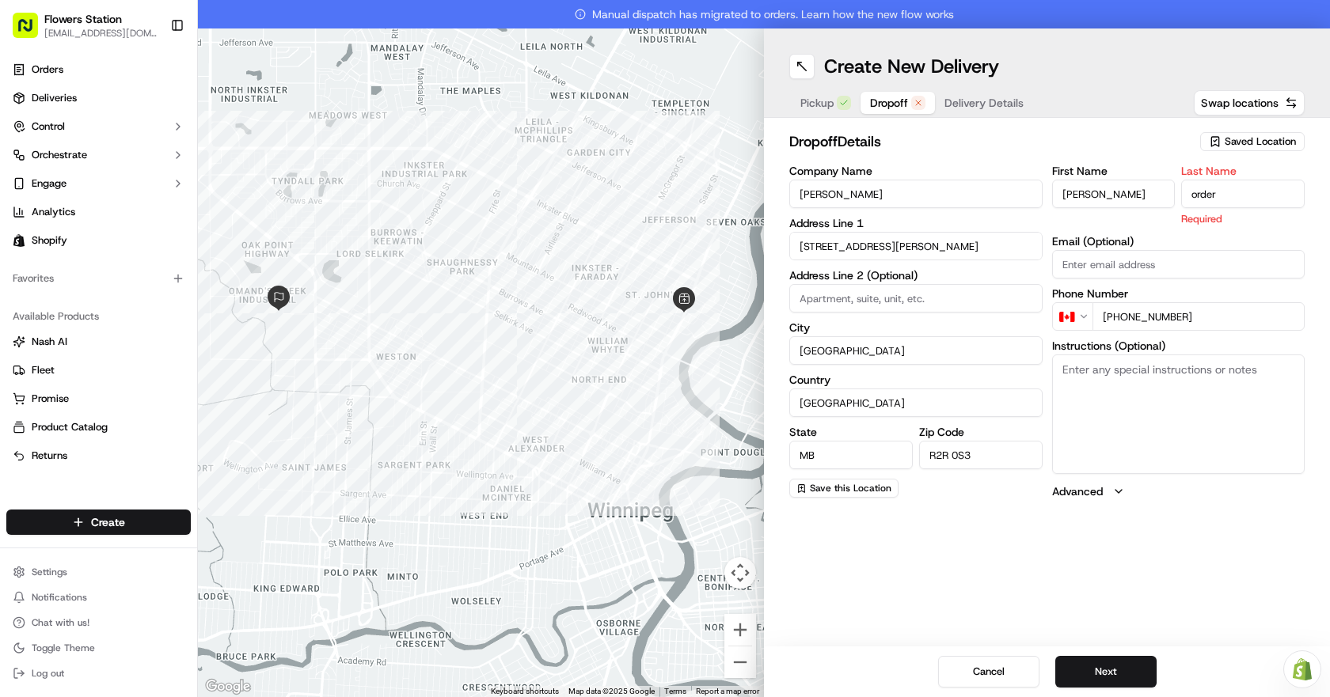
type input "order"
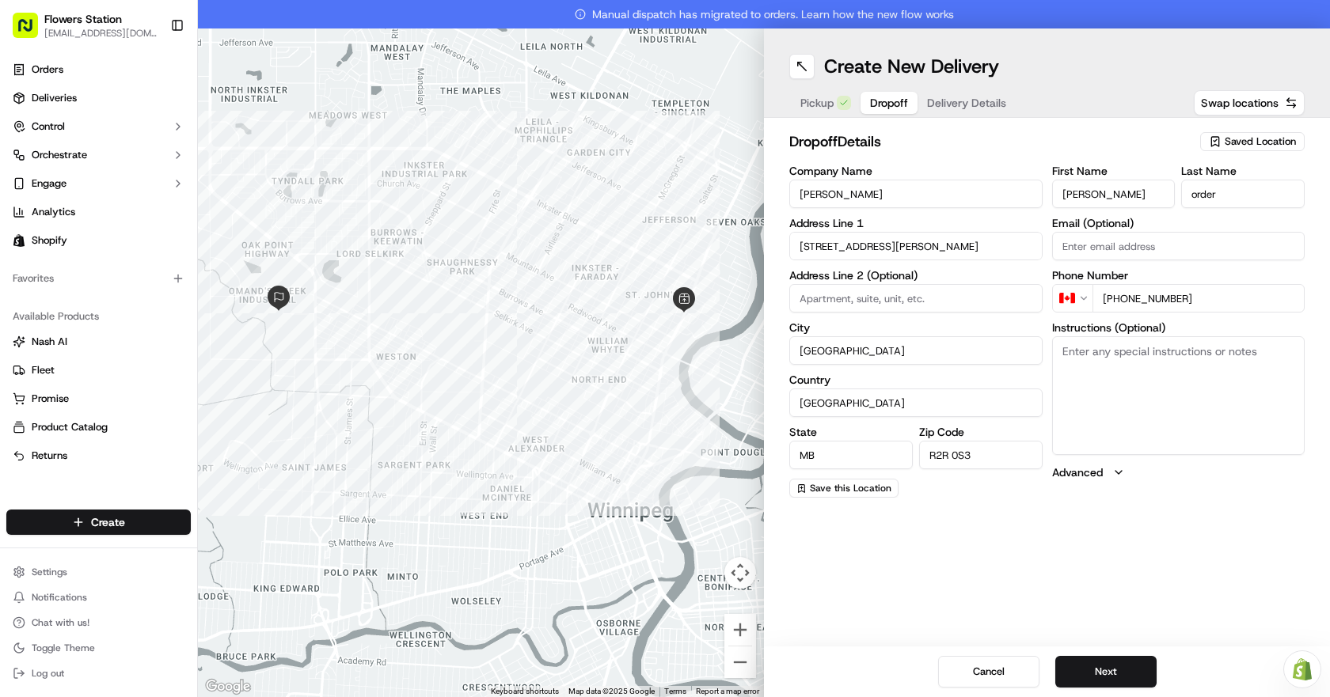
click at [1212, 397] on textarea "Instructions (Optional)" at bounding box center [1178, 395] width 253 height 119
type textarea "please use back door"
click at [1114, 671] on button "Next" at bounding box center [1105, 672] width 101 height 32
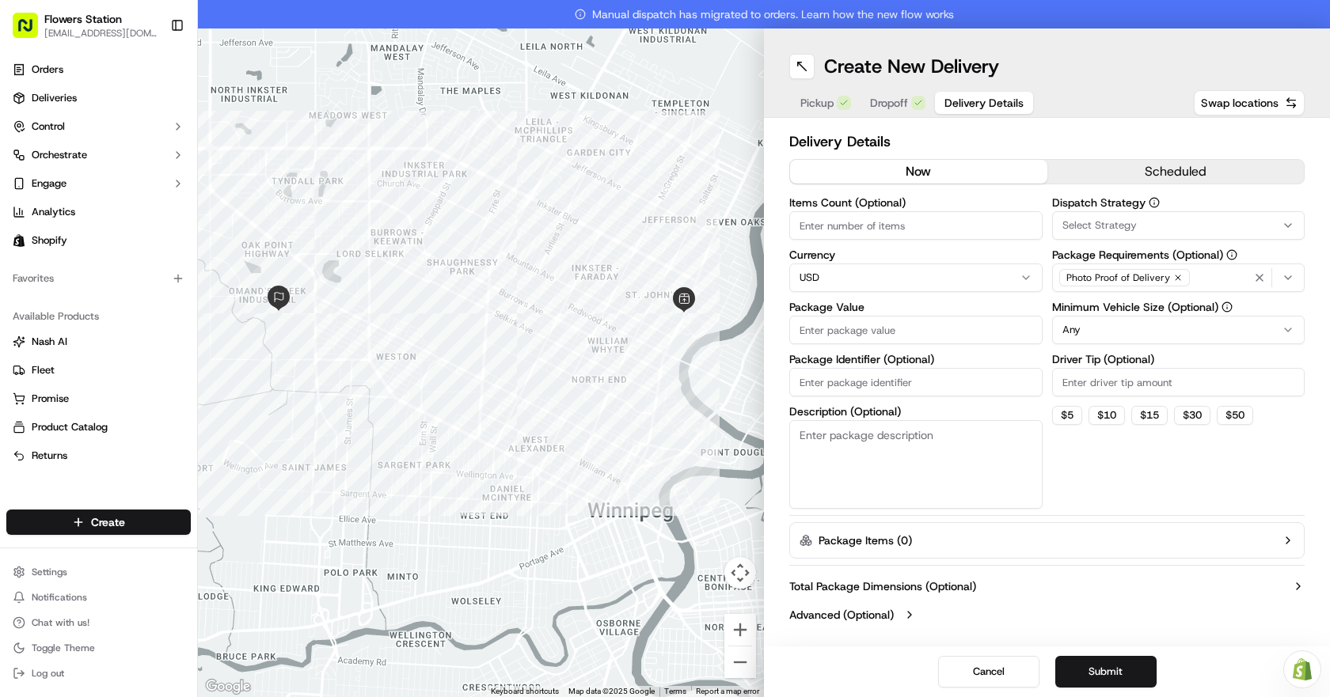
click at [923, 275] on html "Flowers Station [EMAIL_ADDRESS][DOMAIN_NAME] Toggle Sidebar Orders Deliveries C…" at bounding box center [665, 348] width 1330 height 697
click at [921, 317] on input "Package Value" at bounding box center [915, 330] width 253 height 28
type input "100"
click at [1218, 280] on div "Photo Proof of Delivery" at bounding box center [1178, 278] width 245 height 24
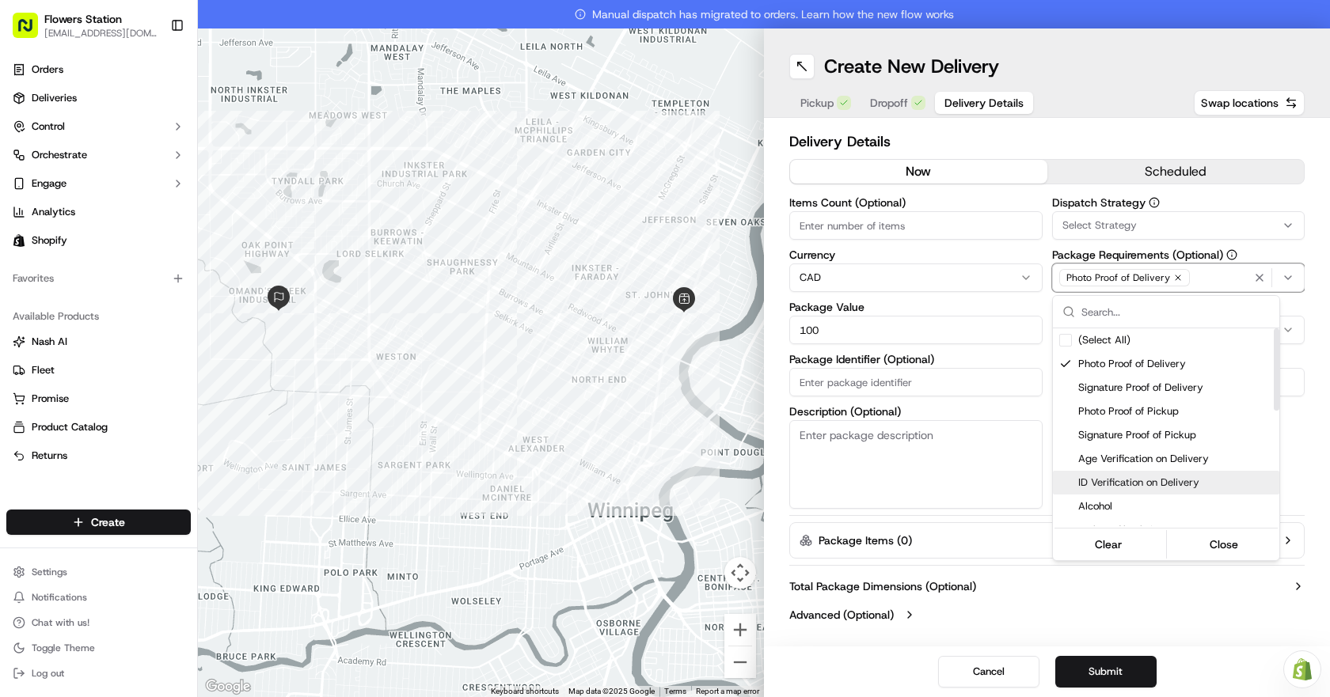
click at [1191, 484] on span "ID Verification on Delivery" at bounding box center [1175, 483] width 195 height 14
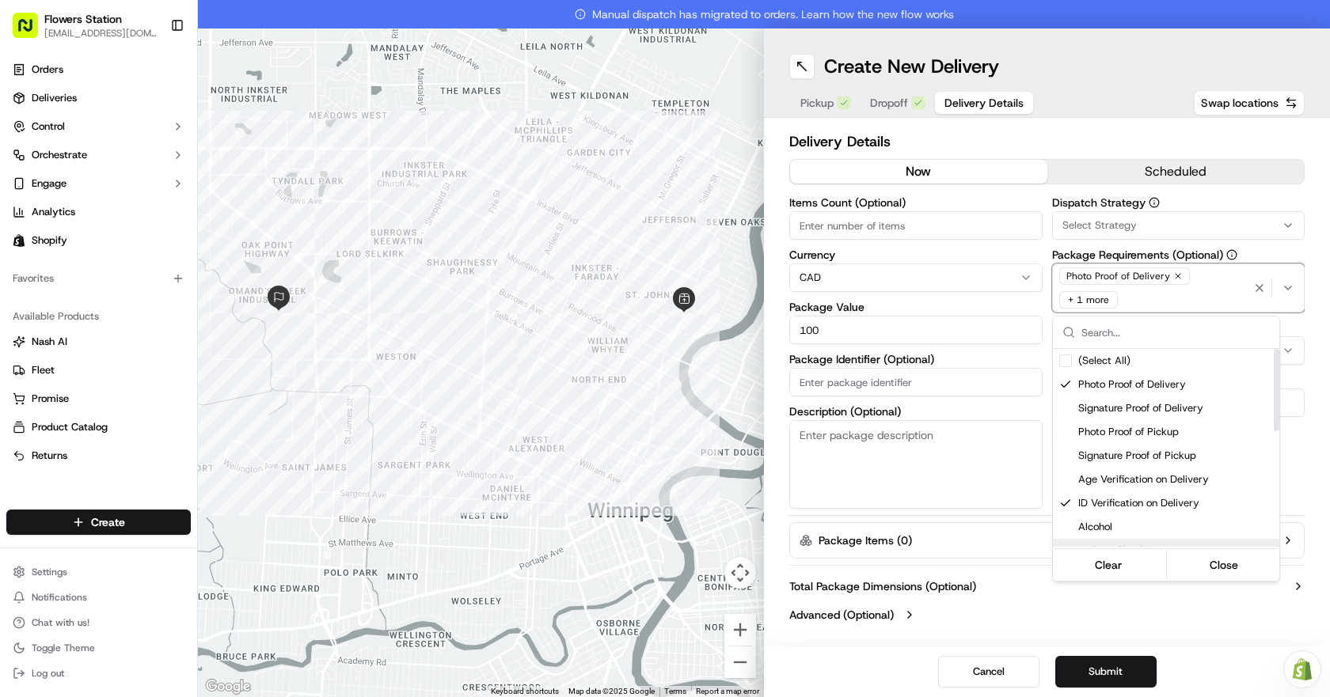
click at [1114, 635] on html "Flowers Station [EMAIL_ADDRESS][DOMAIN_NAME] Toggle Sidebar Orders Deliveries C…" at bounding box center [665, 348] width 1330 height 697
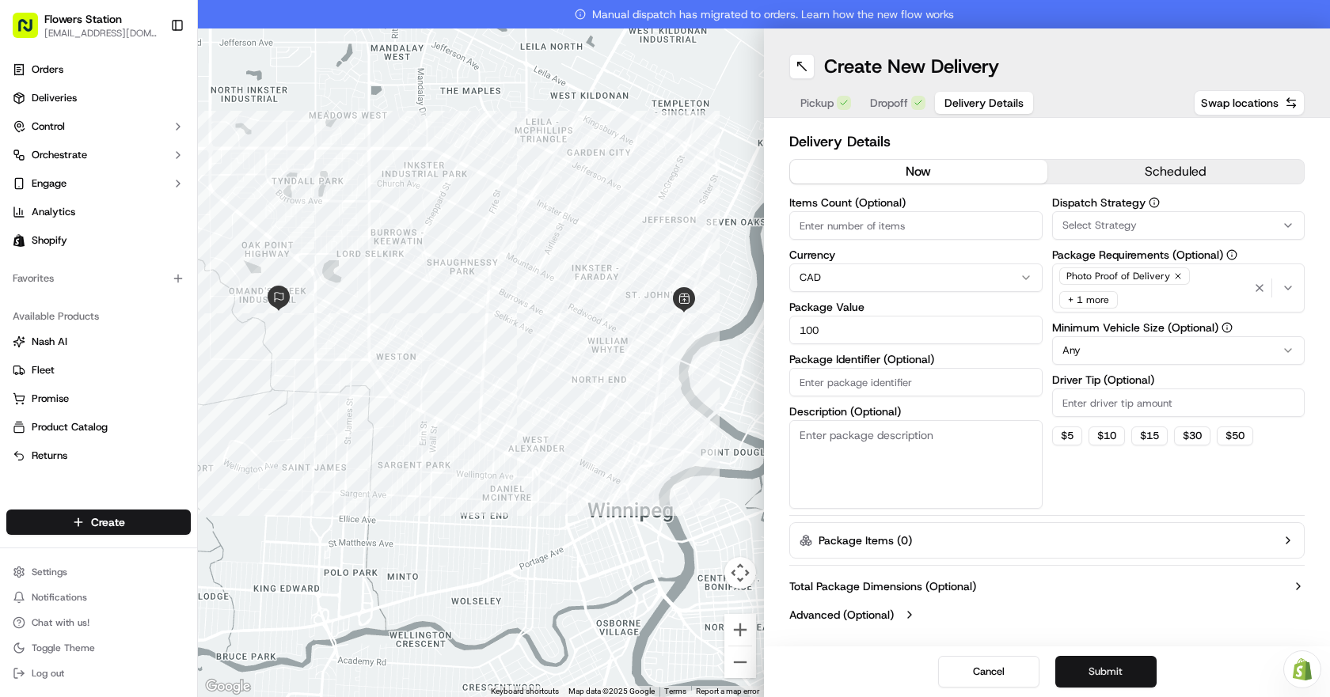
click at [1106, 677] on button "Submit" at bounding box center [1105, 672] width 101 height 32
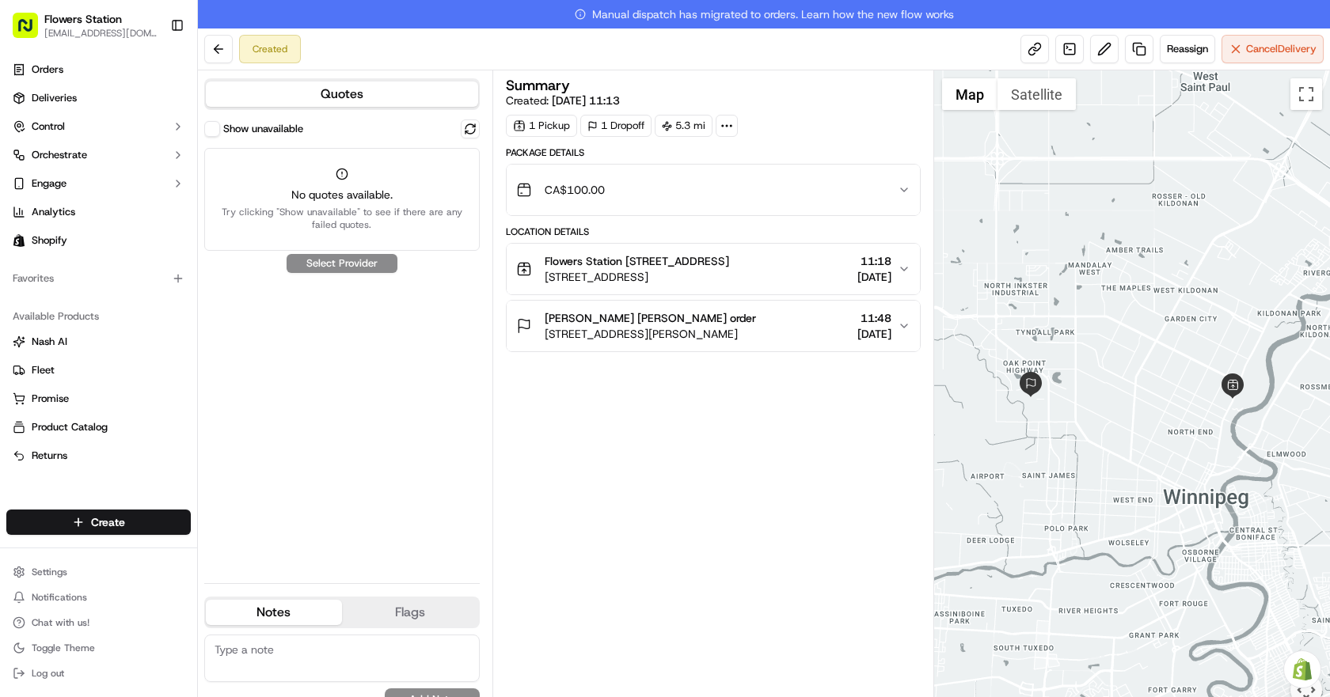
click at [373, 196] on span "No quotes available." at bounding box center [341, 195] width 255 height 16
click at [415, 189] on span "No quotes available." at bounding box center [341, 195] width 255 height 16
click at [211, 120] on div "Show unavailable" at bounding box center [341, 129] width 275 height 19
click at [212, 127] on button "Show unavailable" at bounding box center [212, 129] width 16 height 16
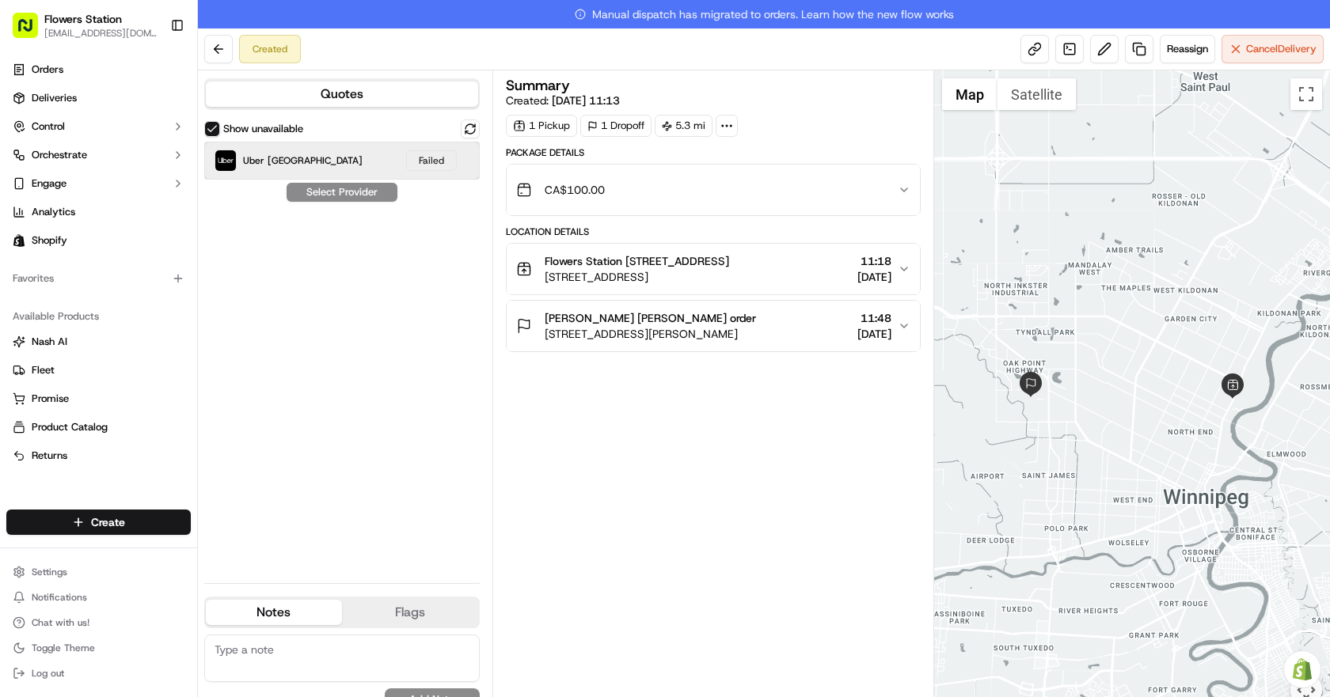
click at [371, 165] on div "Uber Canada Failed" at bounding box center [341, 161] width 275 height 38
click at [365, 188] on div "Show unavailable Uber [GEOGRAPHIC_DATA] Failed Select Provider" at bounding box center [341, 345] width 275 height 451
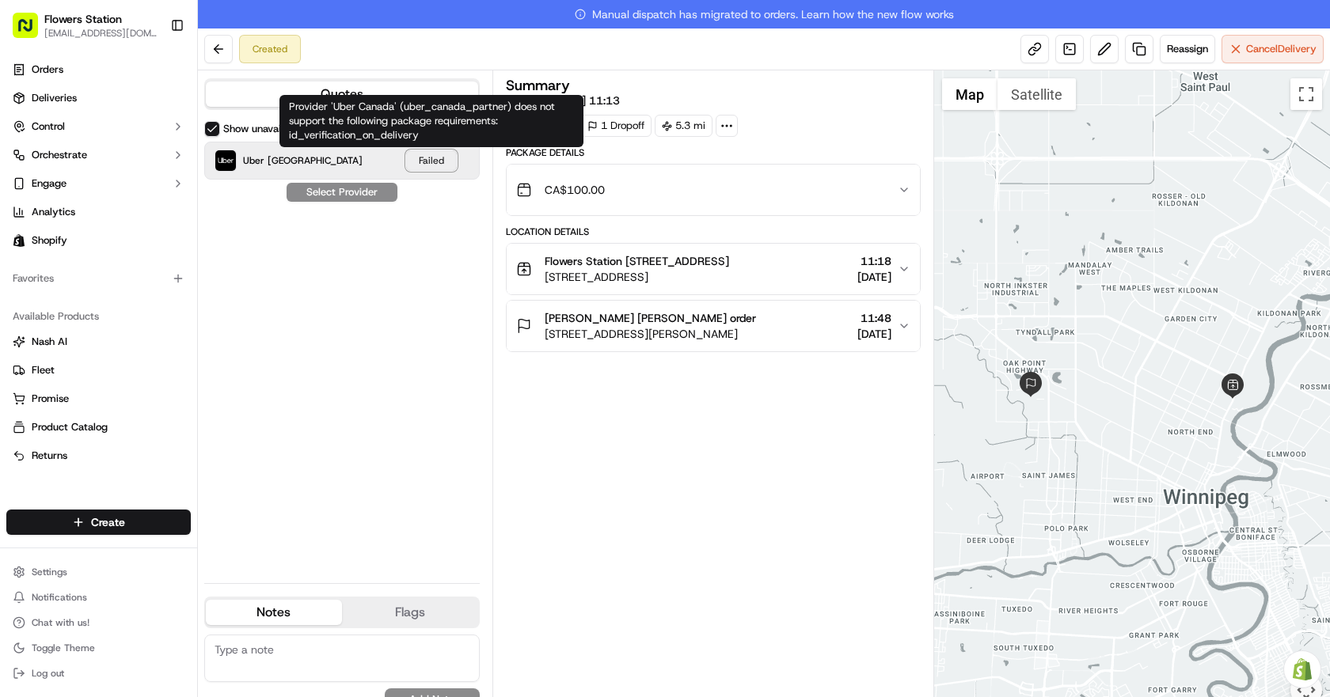
click at [442, 161] on div "Failed" at bounding box center [431, 160] width 51 height 21
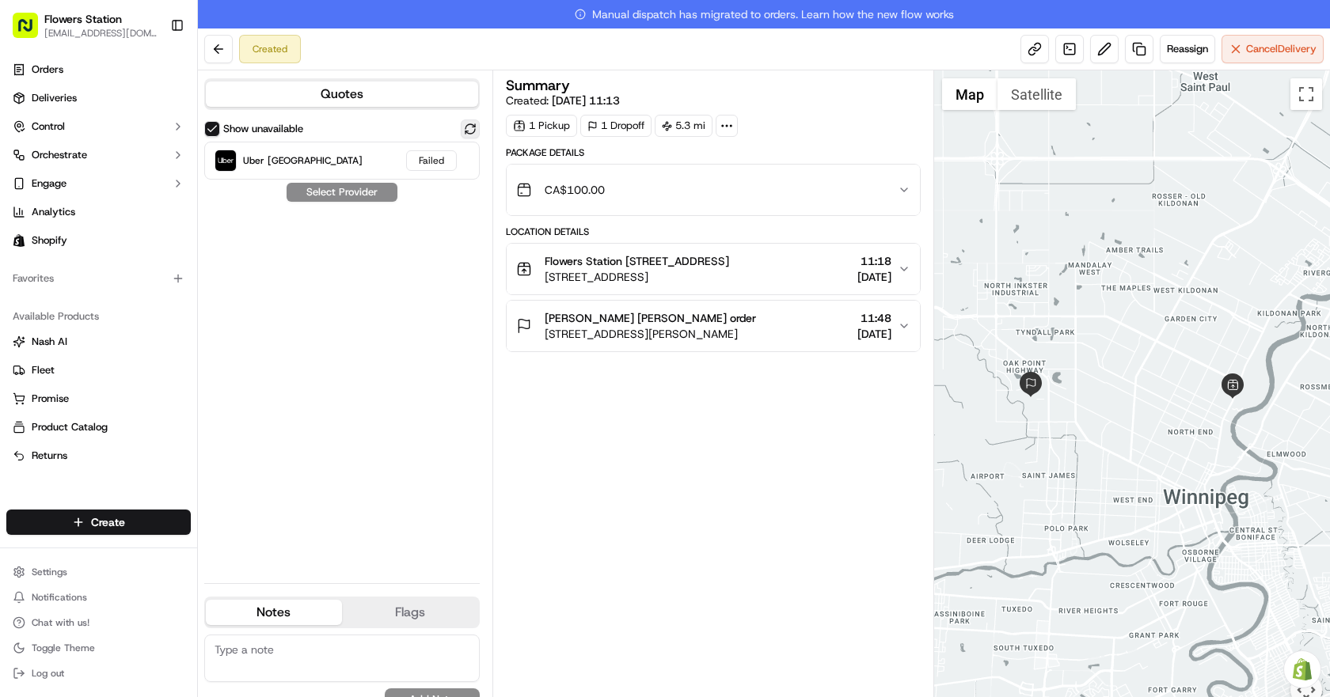
click at [465, 130] on button at bounding box center [470, 129] width 19 height 19
click at [340, 99] on button "Quotes" at bounding box center [342, 94] width 272 height 25
click at [229, 49] on button at bounding box center [218, 49] width 28 height 28
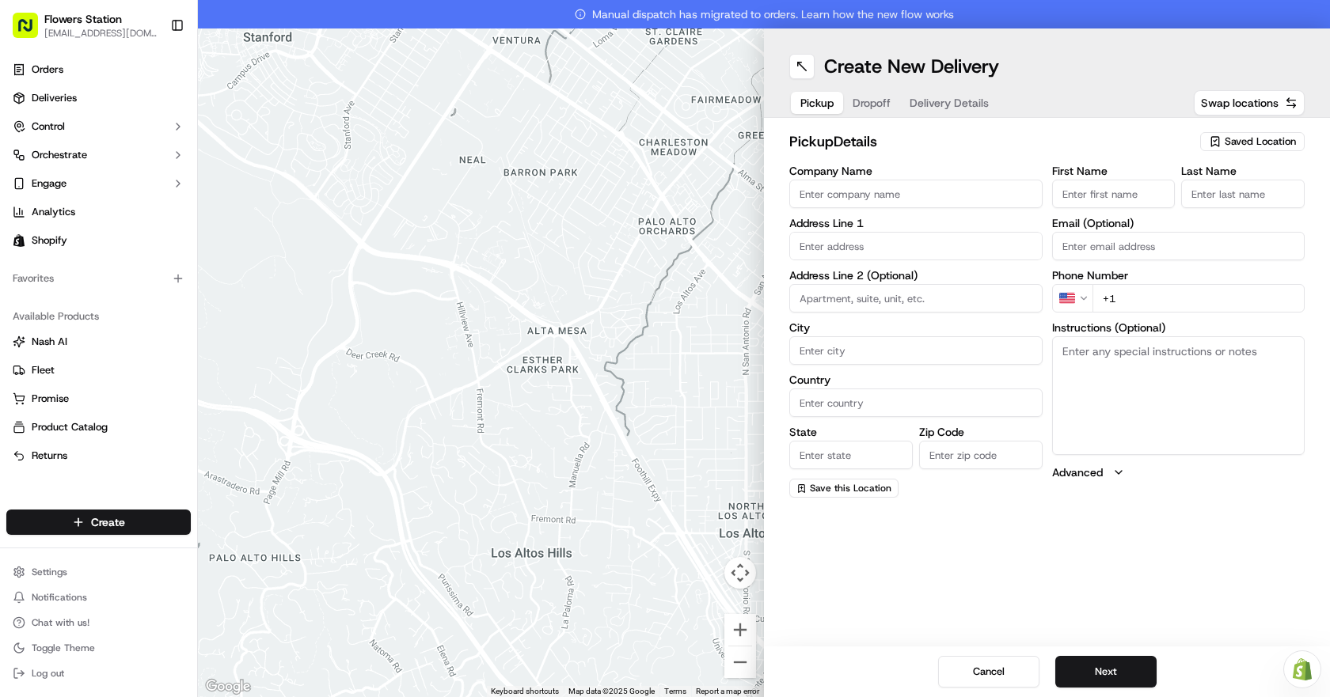
click at [1255, 142] on span "Saved Location" at bounding box center [1259, 142] width 71 height 14
click at [1215, 205] on span "Flowers Station [STREET_ADDRESS]" at bounding box center [1225, 201] width 195 height 14
type input "Flowers Station [STREET_ADDRESS]"
type input "[STREET_ADDRESS]"
type input "[GEOGRAPHIC_DATA]"
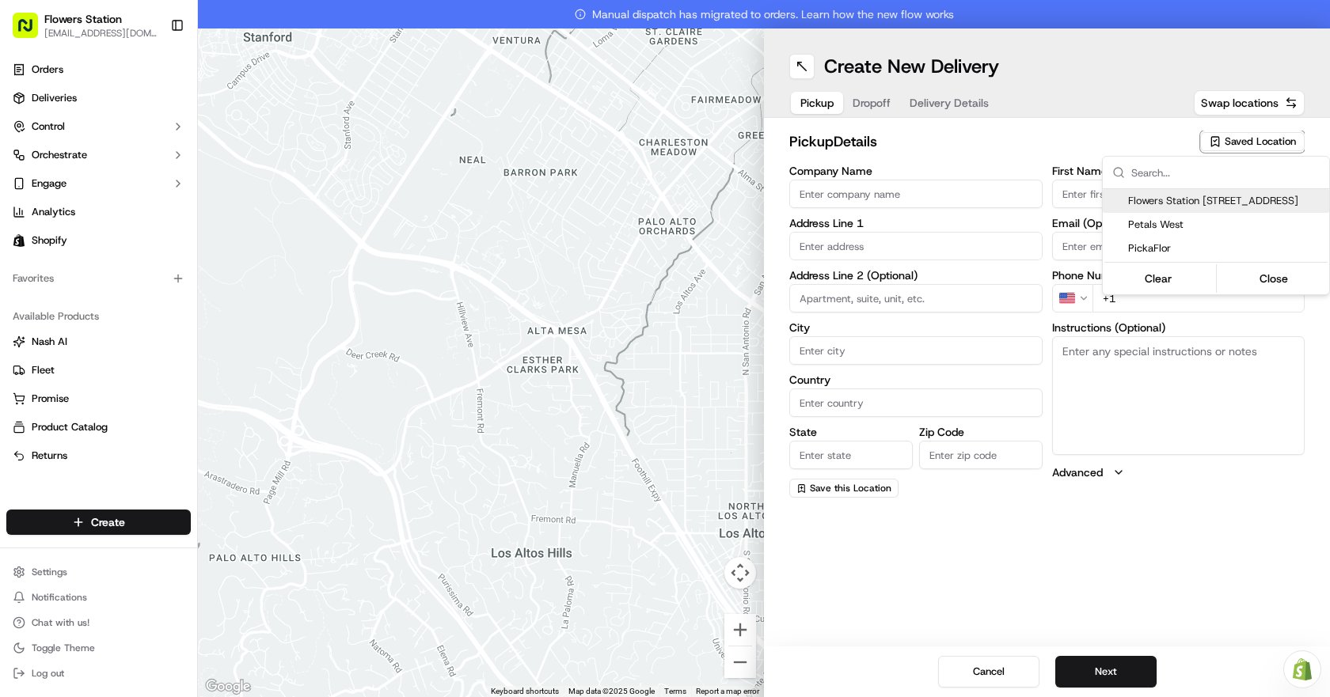
type input "CA"
type input "MB"
type input "R2W 3T5"
type input "[PHONE_NUMBER]"
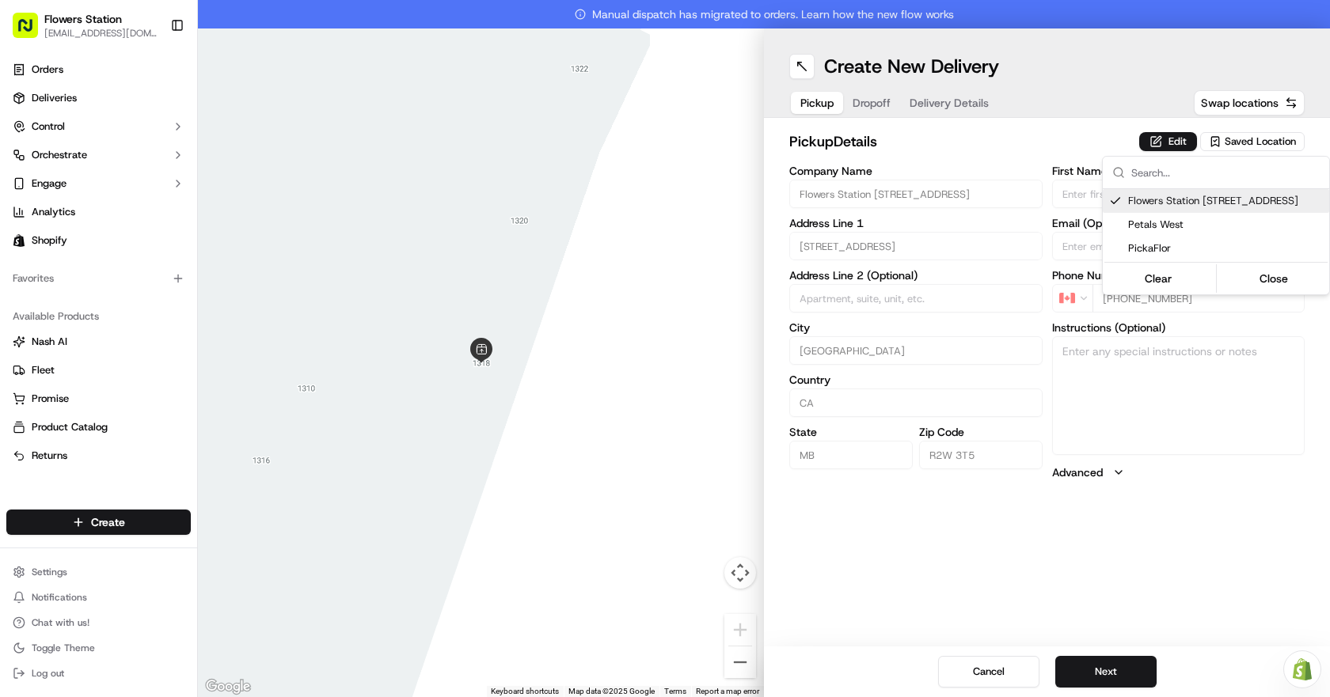
click at [863, 111] on html "Flowers Station [EMAIL_ADDRESS][DOMAIN_NAME] Toggle Sidebar Orders Deliveries C…" at bounding box center [665, 348] width 1330 height 697
click at [866, 108] on button "Dropoff" at bounding box center [871, 103] width 57 height 22
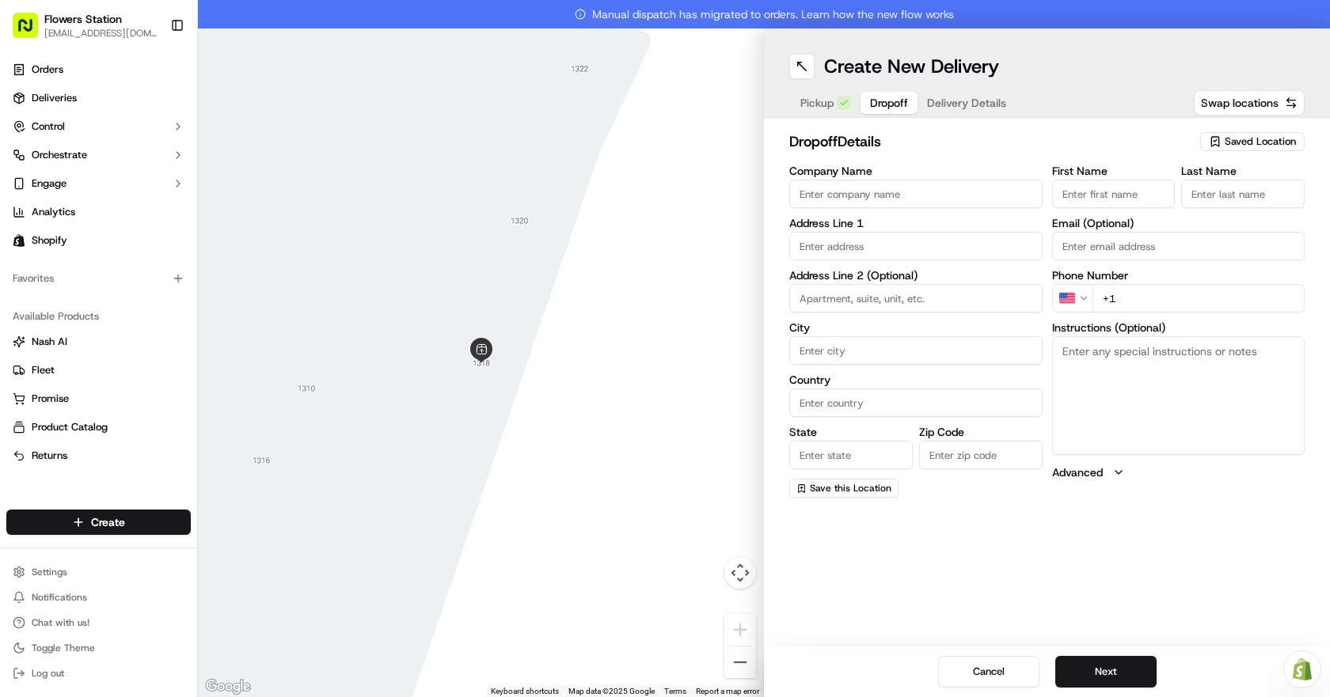
click at [862, 188] on input "Company Name" at bounding box center [915, 194] width 253 height 28
type input "[PERSON_NAME]"
click at [947, 243] on input "text" at bounding box center [915, 246] width 253 height 28
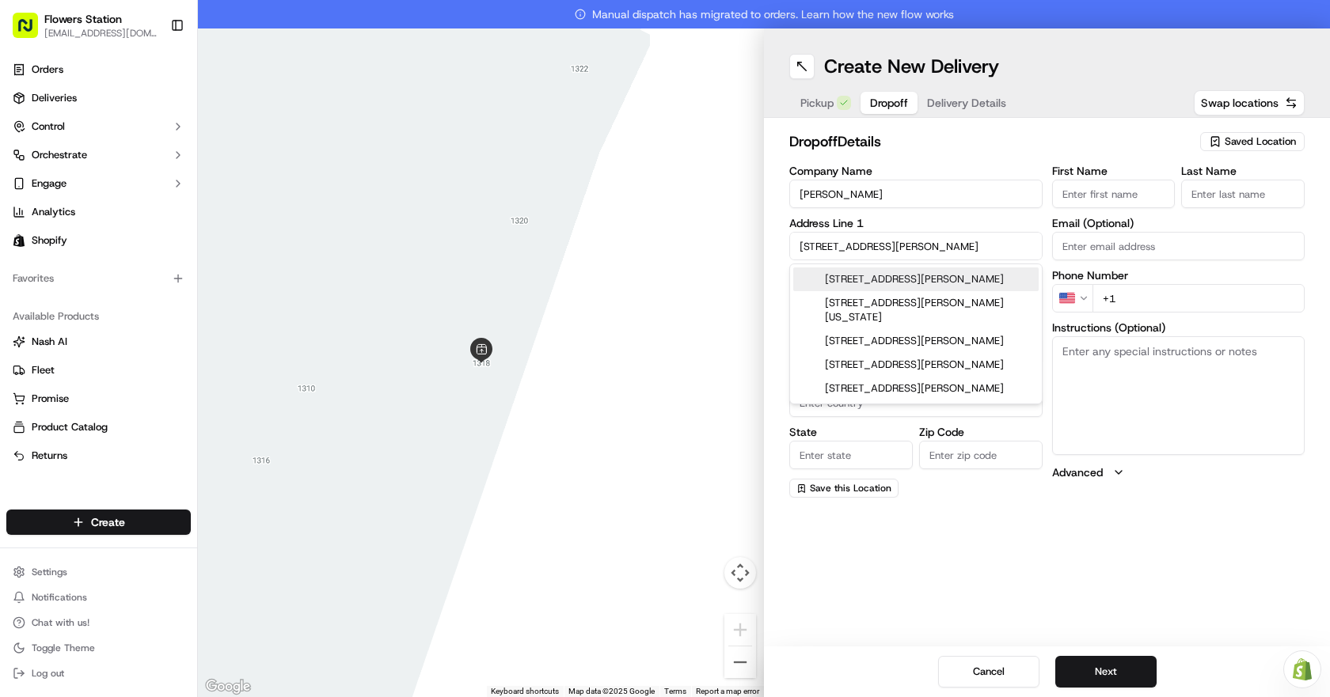
click at [934, 271] on div "[STREET_ADDRESS][PERSON_NAME]" at bounding box center [915, 279] width 245 height 24
type input "[STREET_ADDRESS][PERSON_NAME]"
type input "[GEOGRAPHIC_DATA]"
type input "MB"
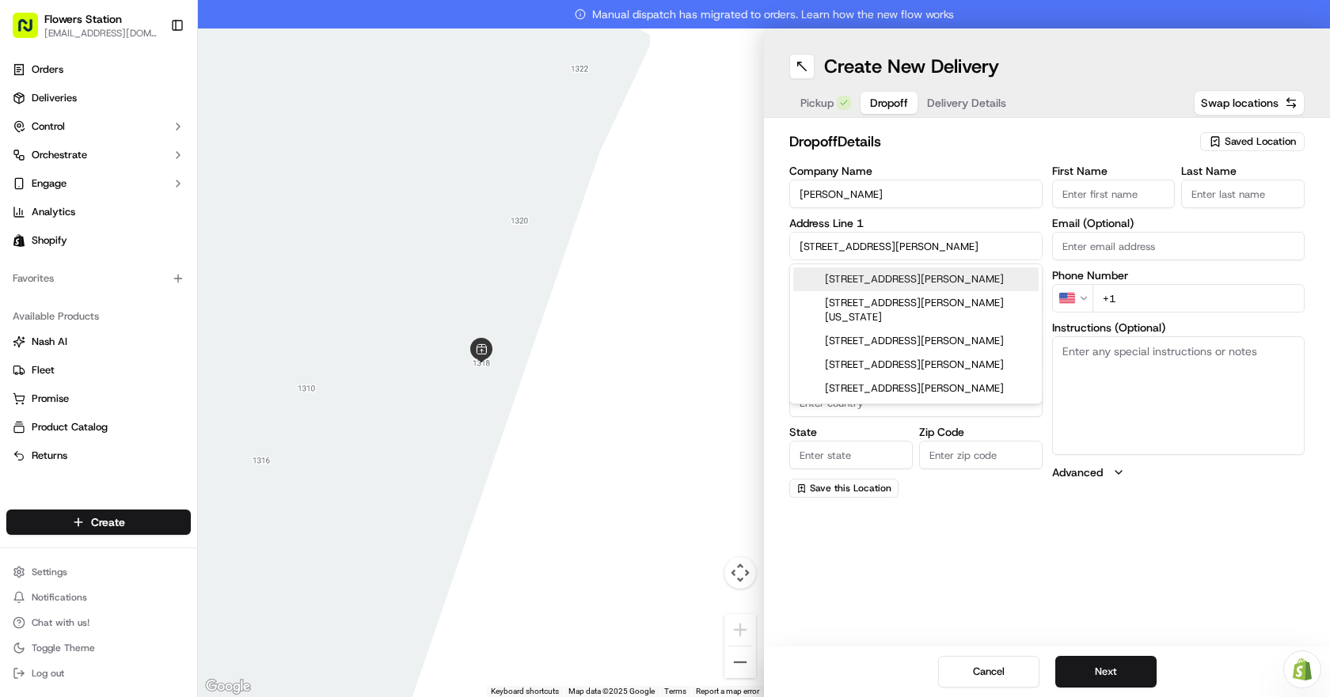
type input "R2R 0S3"
type input "[STREET_ADDRESS][PERSON_NAME]"
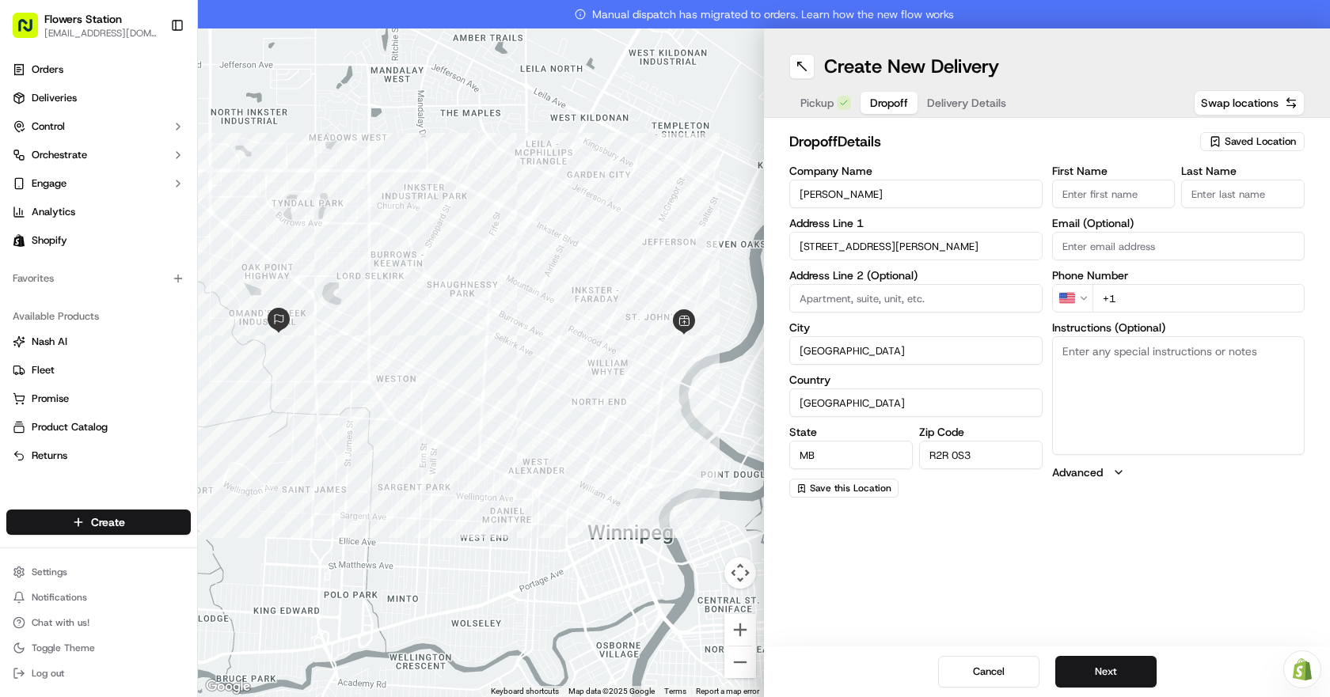
click at [1193, 307] on input "+1" at bounding box center [1198, 298] width 213 height 28
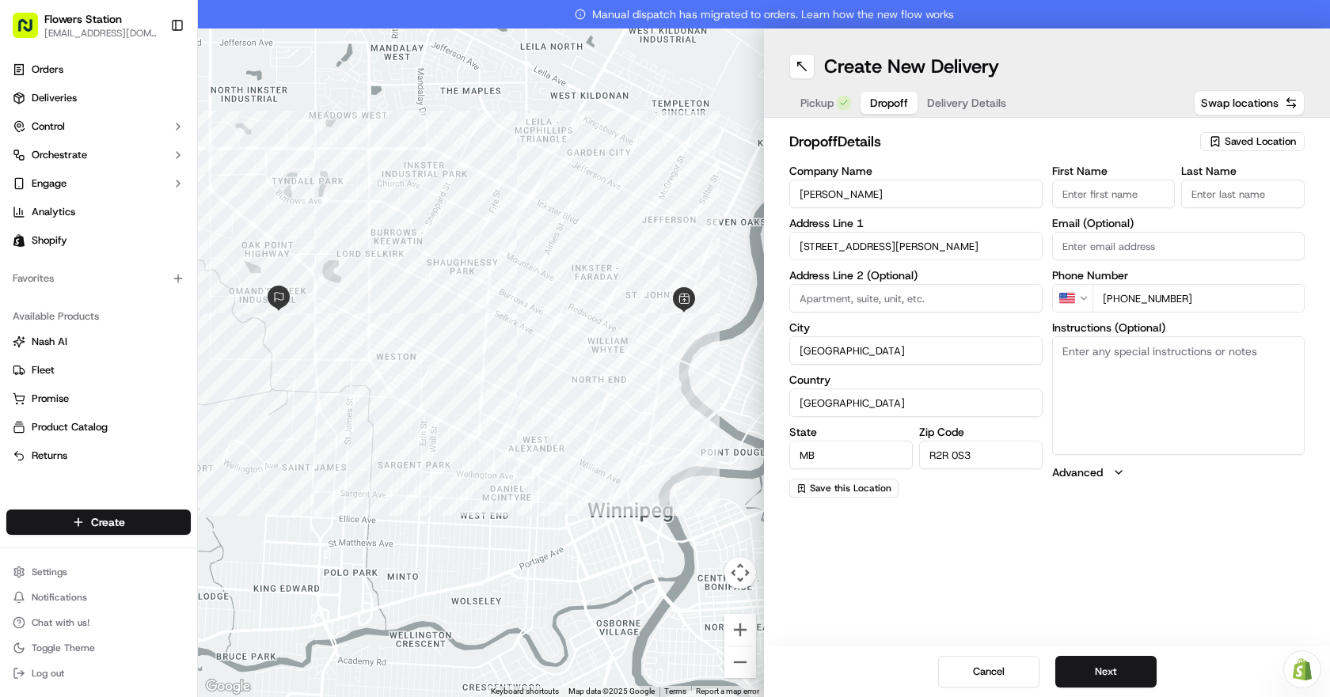
type input "[PHONE_NUMBER]"
click at [1110, 191] on input "First Name" at bounding box center [1113, 194] width 123 height 28
type input "[PERSON_NAME]"
click at [1222, 195] on input "Last Name" at bounding box center [1242, 194] width 123 height 28
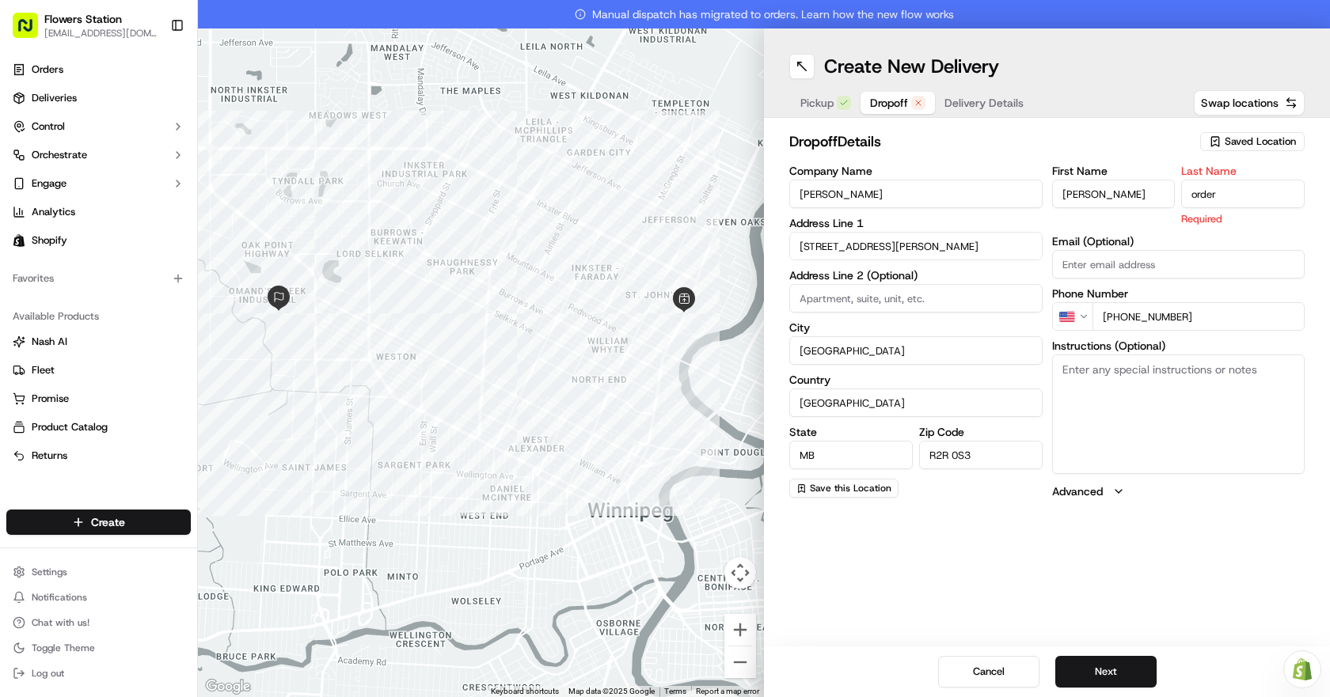
type input "order"
click at [1206, 388] on textarea "Instructions (Optional)" at bounding box center [1178, 414] width 253 height 119
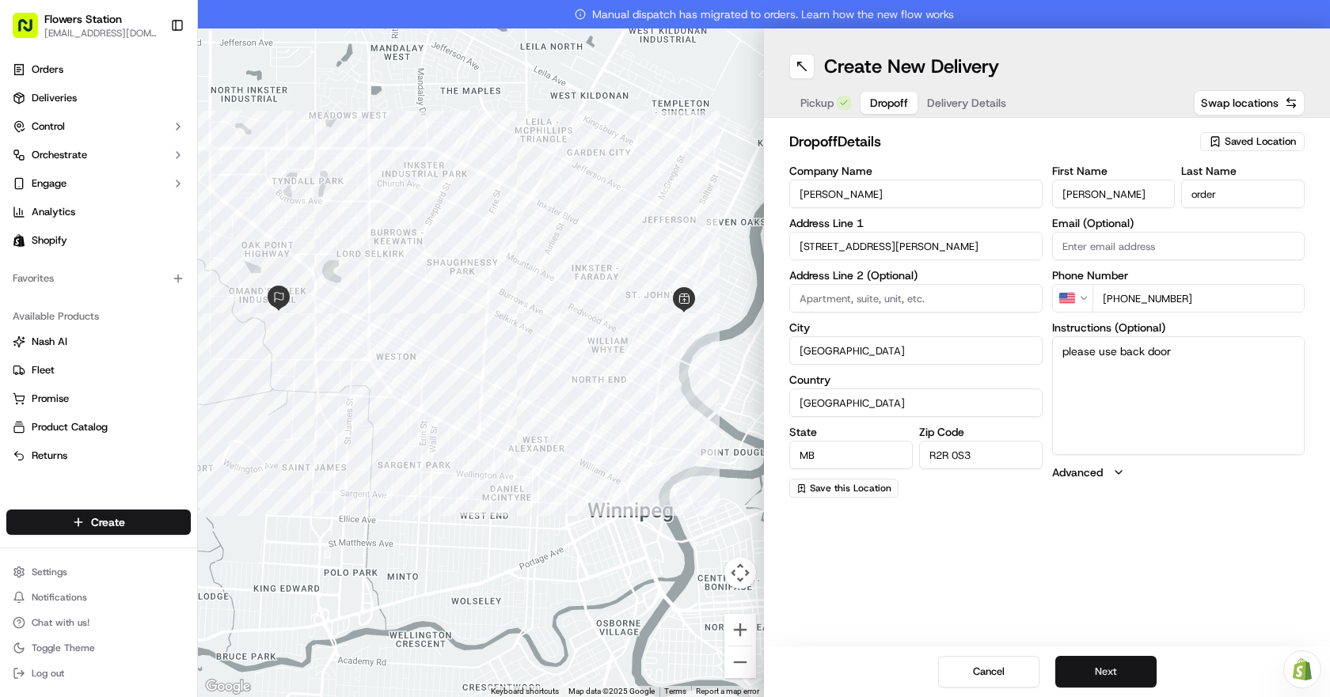
type textarea "please use back door"
click at [1132, 671] on button "Next" at bounding box center [1105, 672] width 101 height 32
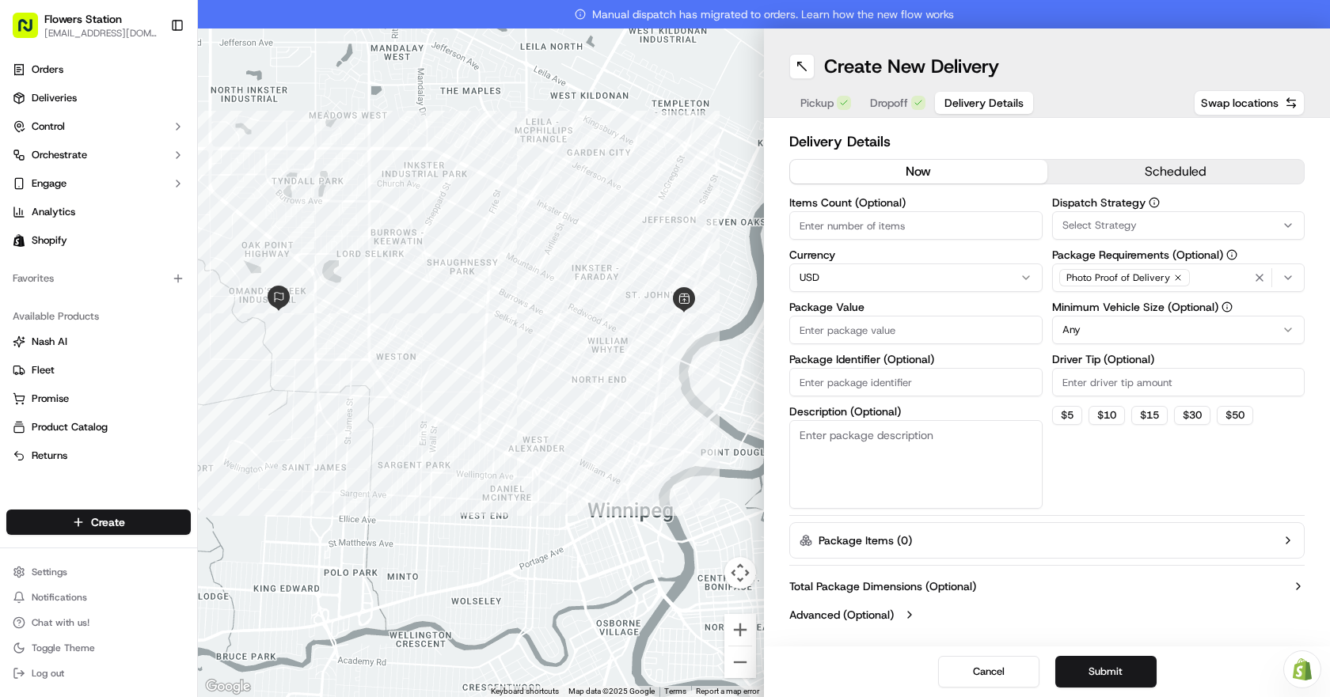
click at [918, 321] on input "Package Value" at bounding box center [915, 330] width 253 height 28
type input "100"
click at [1100, 662] on button "Submit" at bounding box center [1105, 672] width 101 height 32
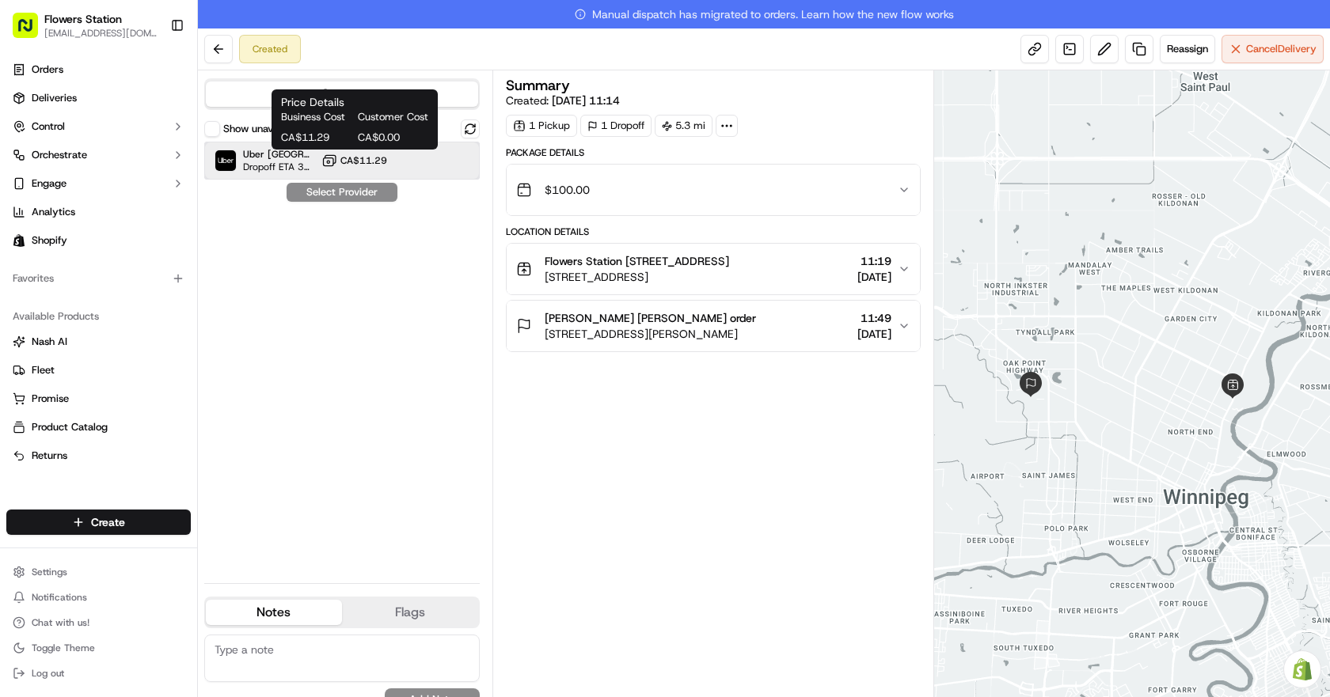
click at [389, 156] on div "Uber Canada Dropoff ETA 35 minutes CA$11.29" at bounding box center [341, 161] width 275 height 38
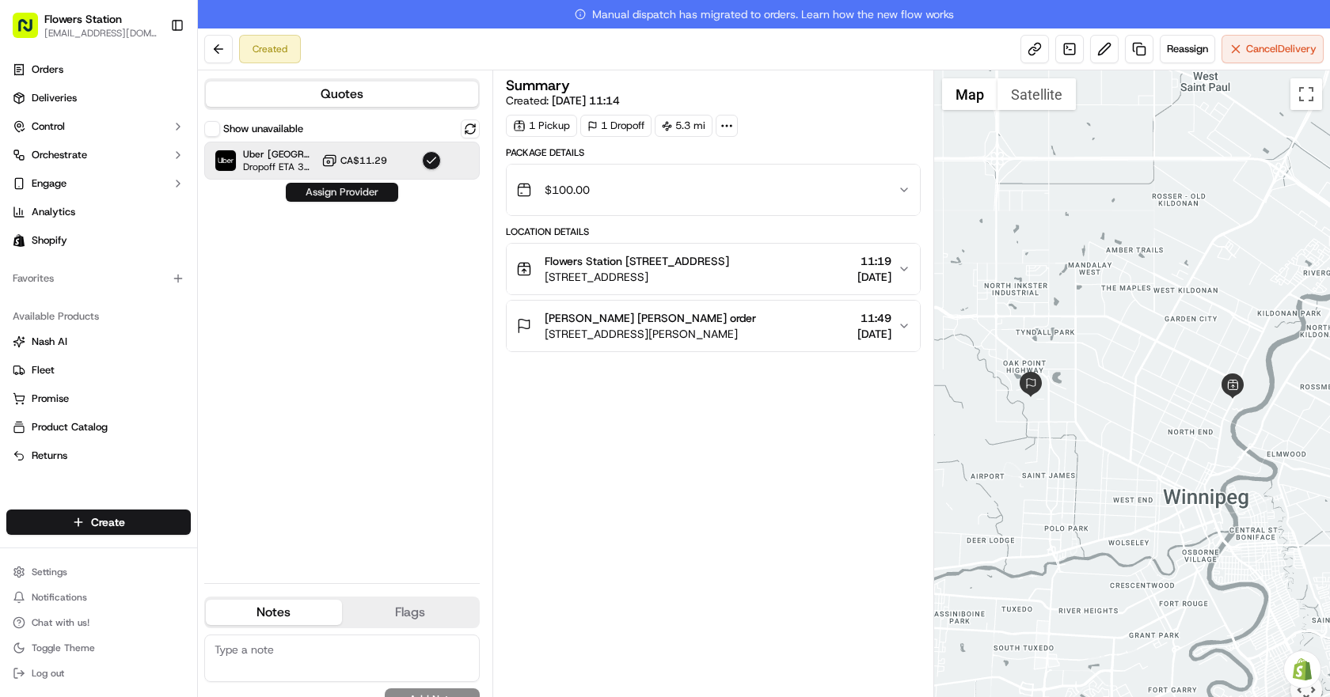
click at [362, 192] on button "Assign Provider" at bounding box center [342, 192] width 112 height 19
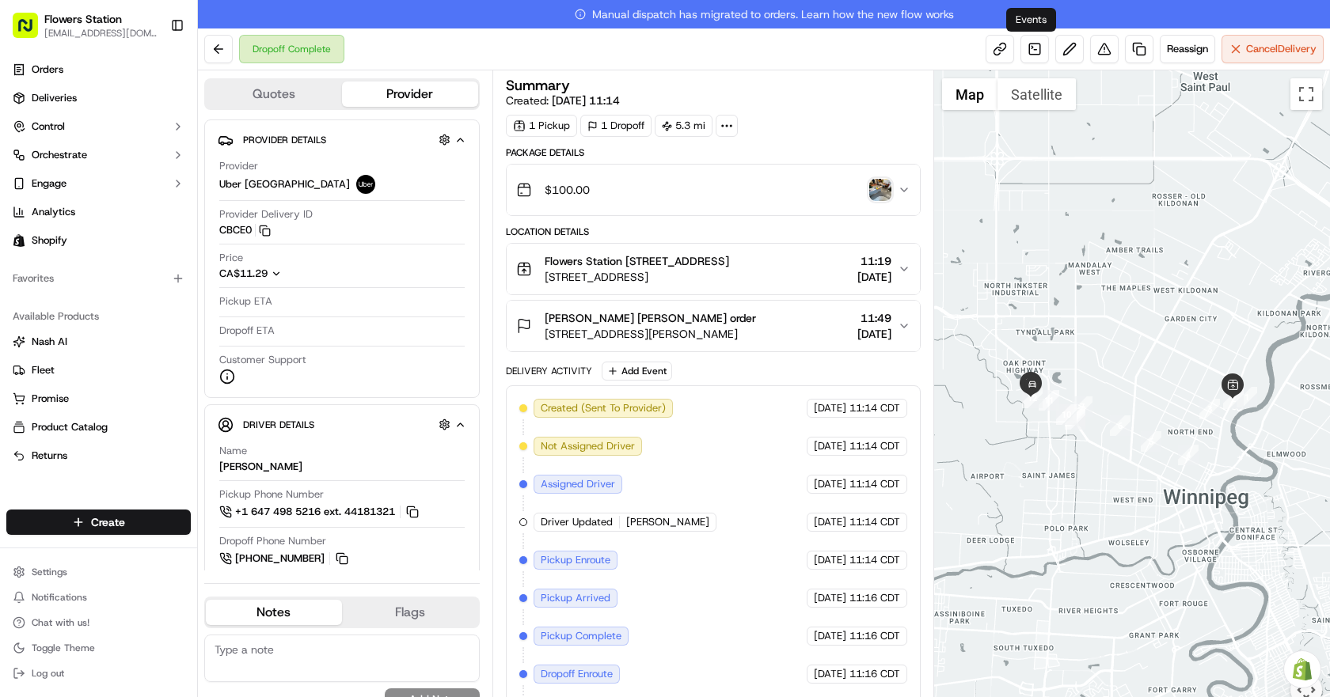
click at [883, 187] on img "button" at bounding box center [880, 190] width 22 height 22
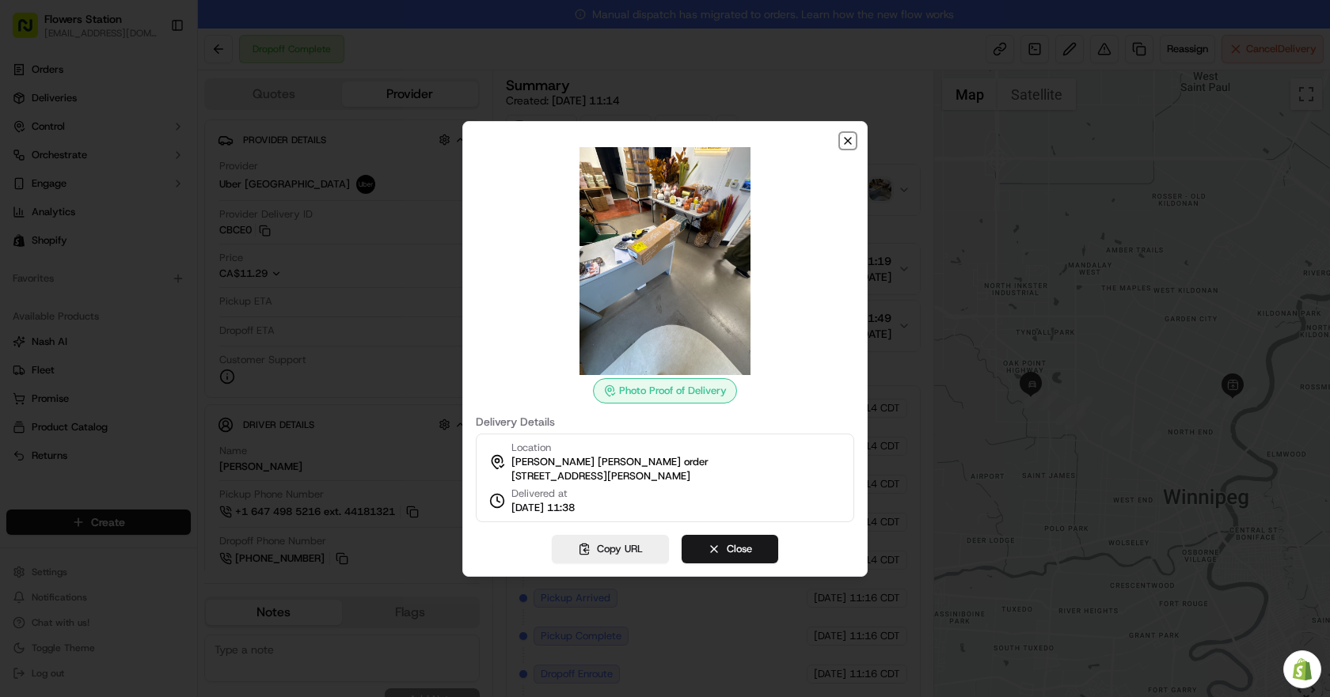
click at [851, 138] on icon "button" at bounding box center [847, 141] width 6 height 6
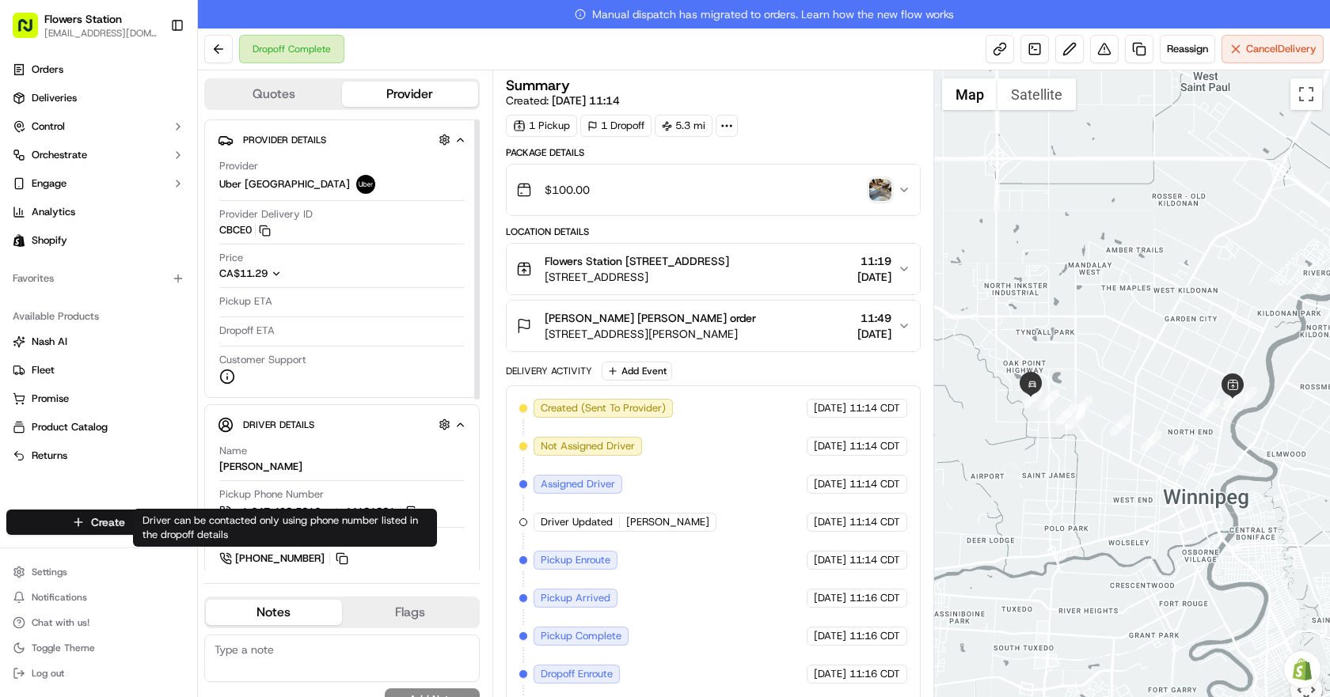
click at [116, 522] on html "Flowers Station [EMAIL_ADDRESS][DOMAIN_NAME] Toggle Sidebar Orders Deliveries C…" at bounding box center [665, 348] width 1330 height 697
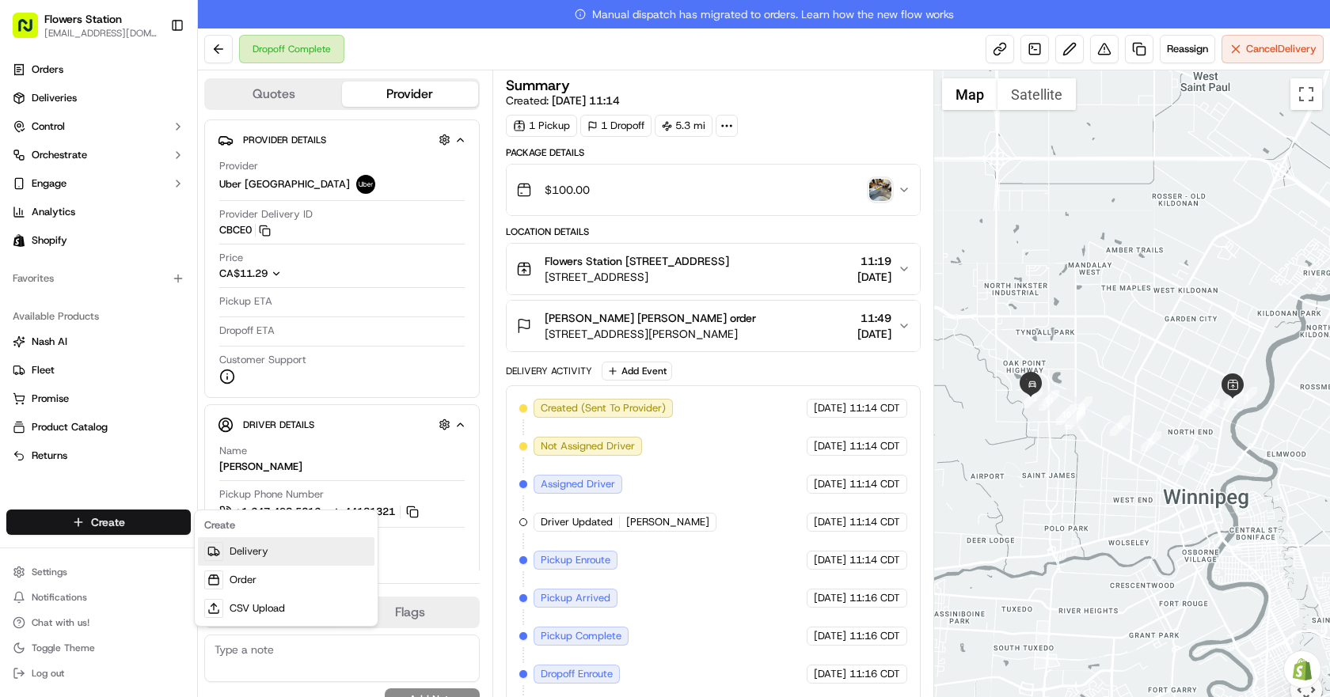
click at [288, 555] on link "Delivery" at bounding box center [286, 551] width 176 height 28
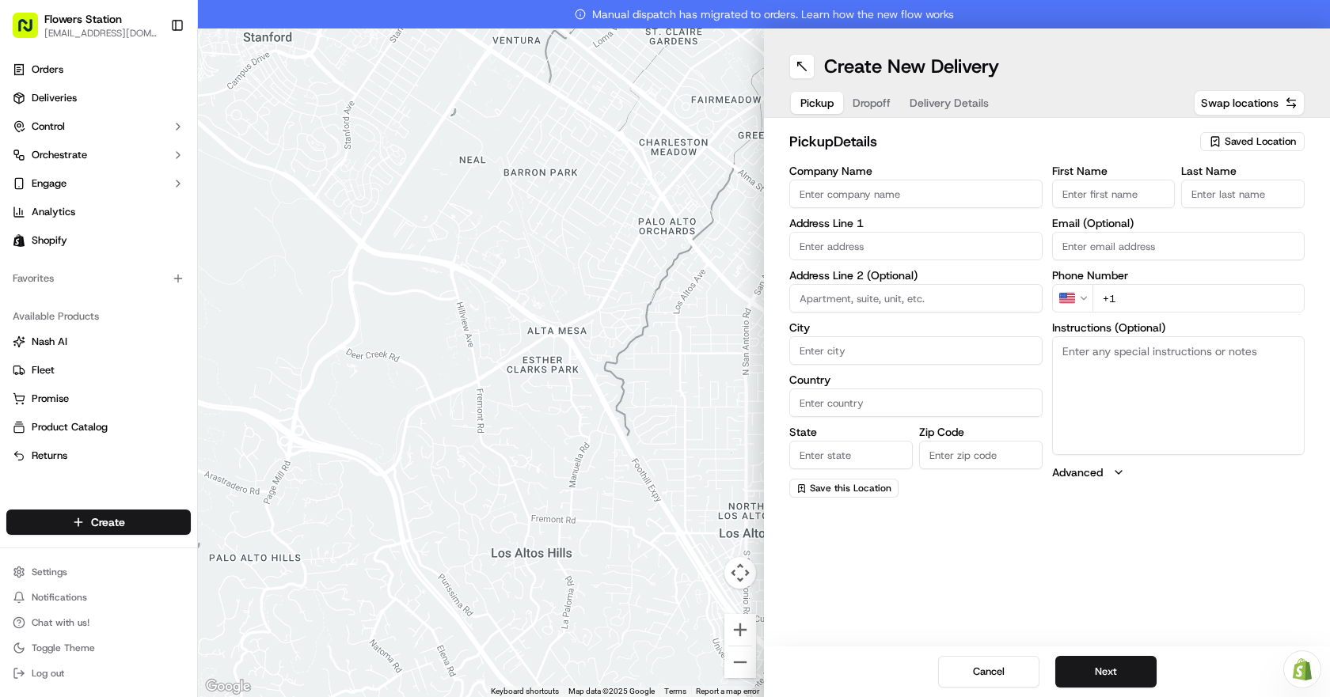
click at [1118, 186] on input "First Name" at bounding box center [1113, 194] width 123 height 28
type input "[PERSON_NAME]"
click at [1197, 203] on input "Last Name" at bounding box center [1242, 194] width 123 height 28
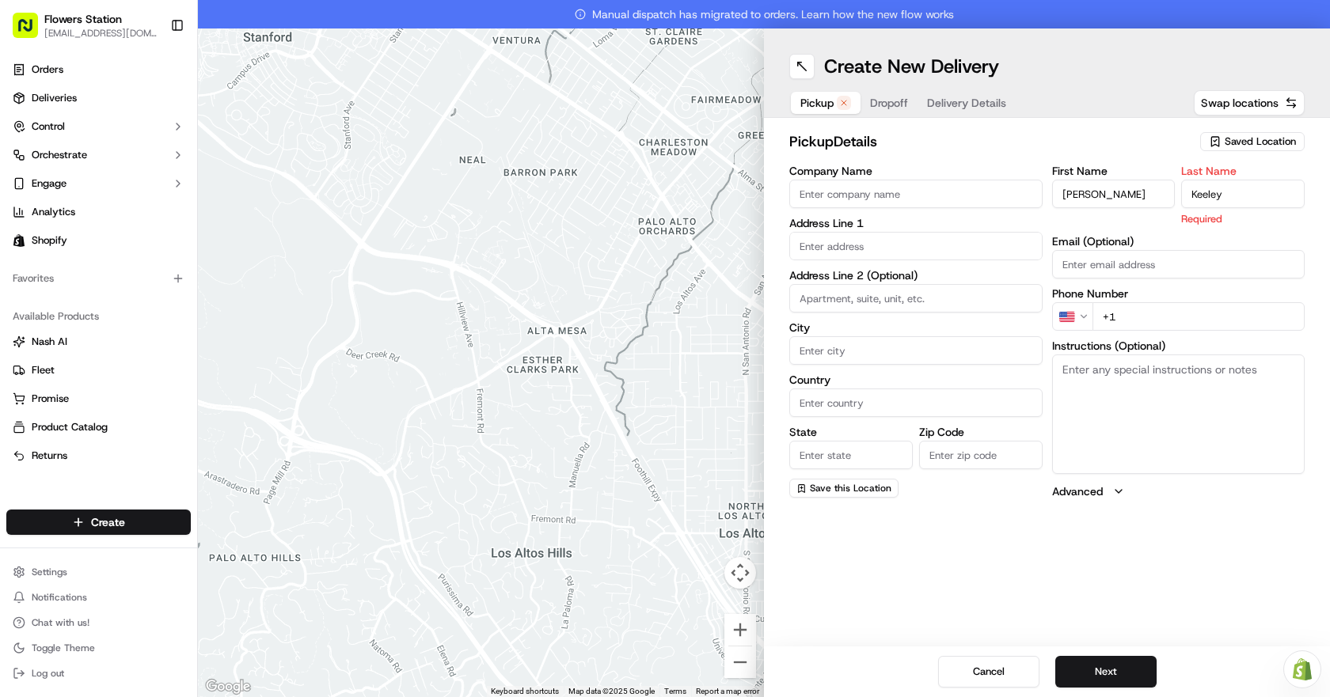
type input "Keeley"
click at [882, 294] on input at bounding box center [915, 298] width 253 height 28
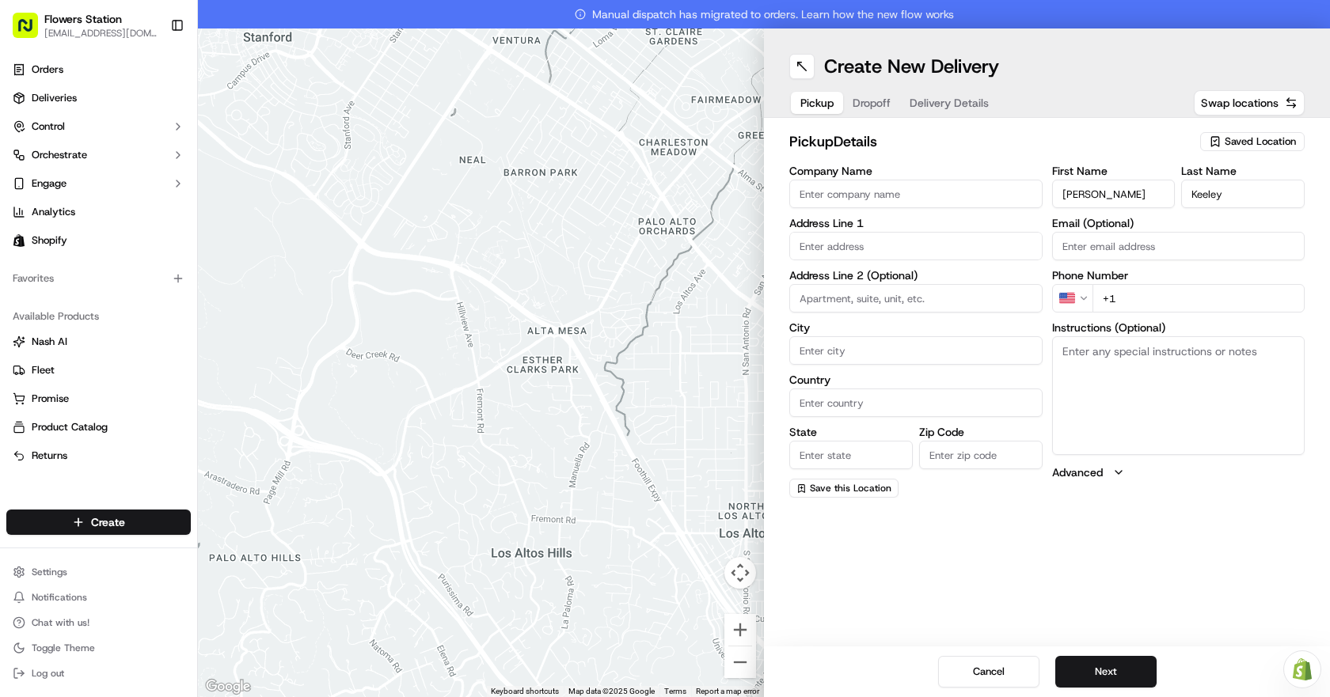
click at [876, 241] on input "text" at bounding box center [915, 246] width 253 height 28
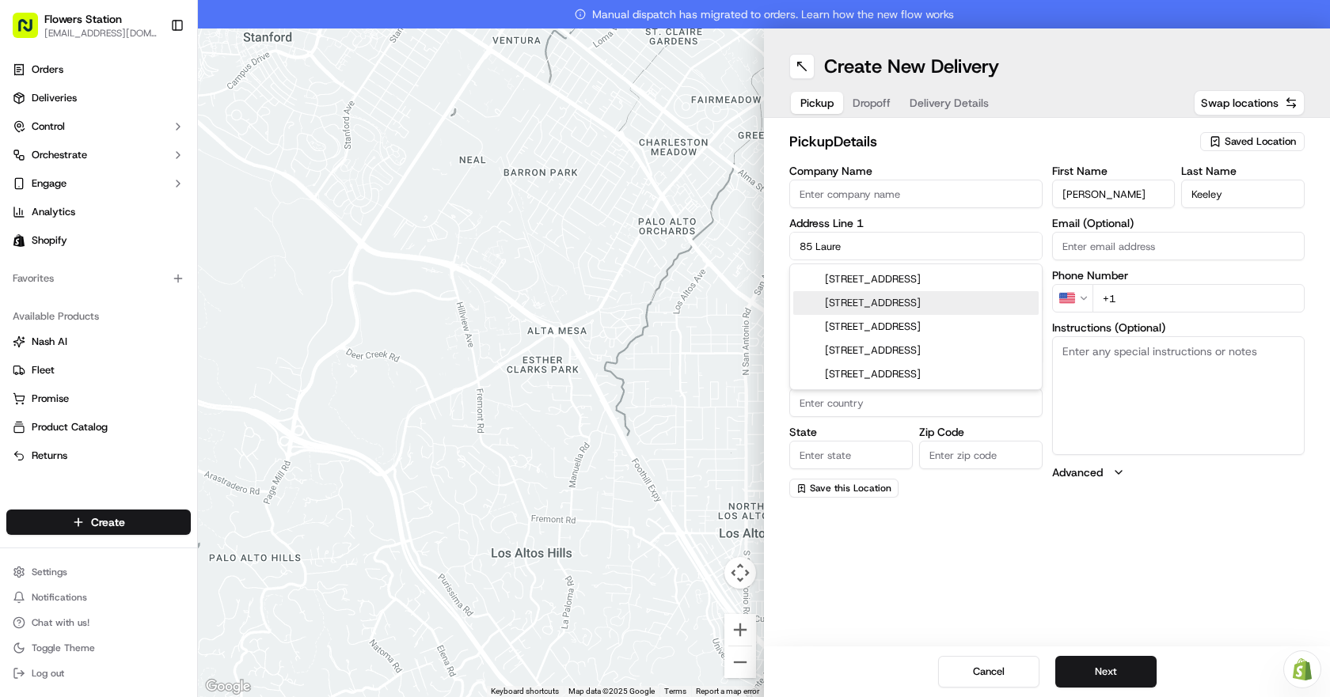
drag, startPoint x: 931, startPoint y: 301, endPoint x: 922, endPoint y: 272, distance: 29.8
click at [931, 301] on div "[STREET_ADDRESS]" at bounding box center [915, 303] width 245 height 24
type input "[STREET_ADDRESS][PERSON_NAME]"
type input "[GEOGRAPHIC_DATA]"
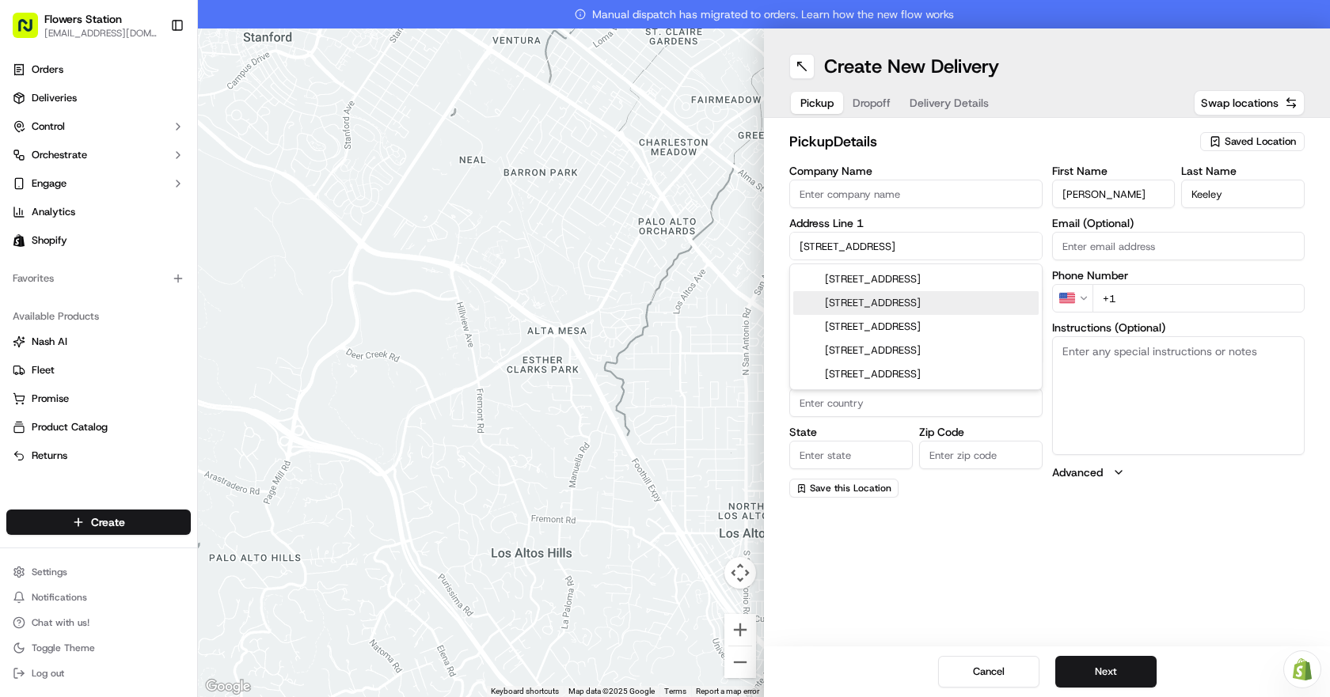
type input "MB"
type input "R3V 1S1"
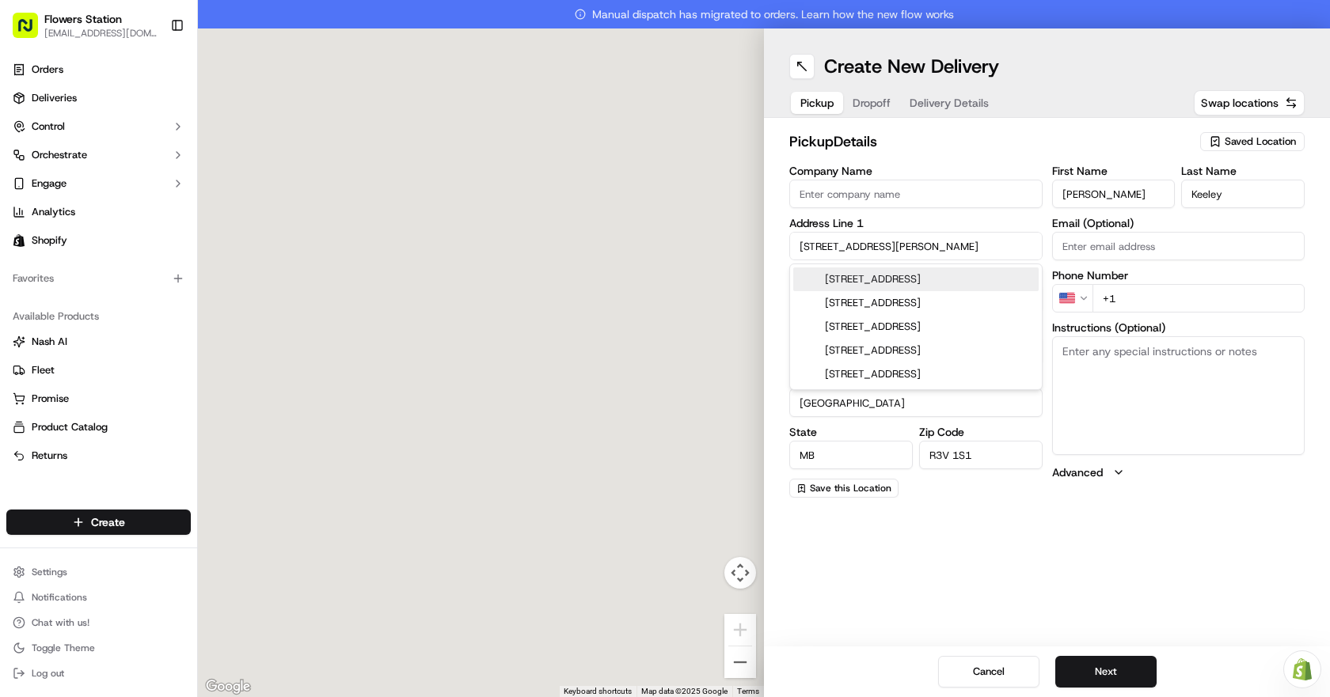
type input "[STREET_ADDRESS]"
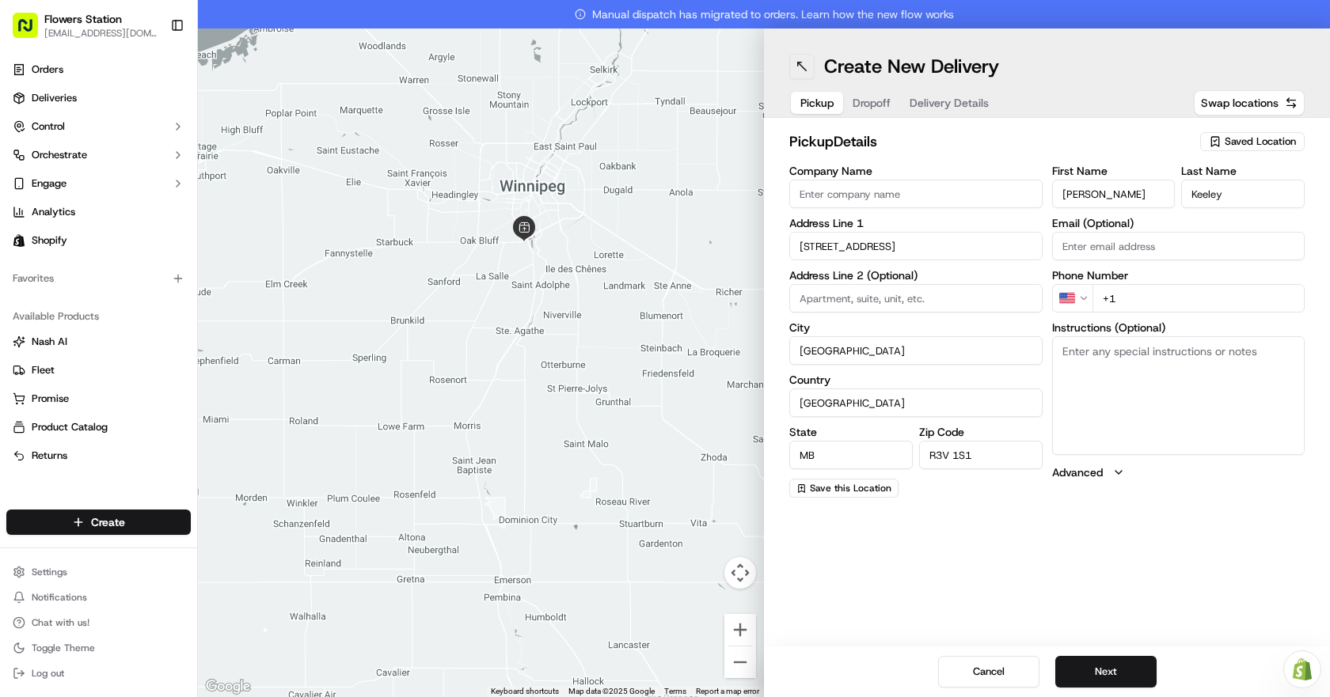
click at [806, 67] on button at bounding box center [801, 66] width 25 height 25
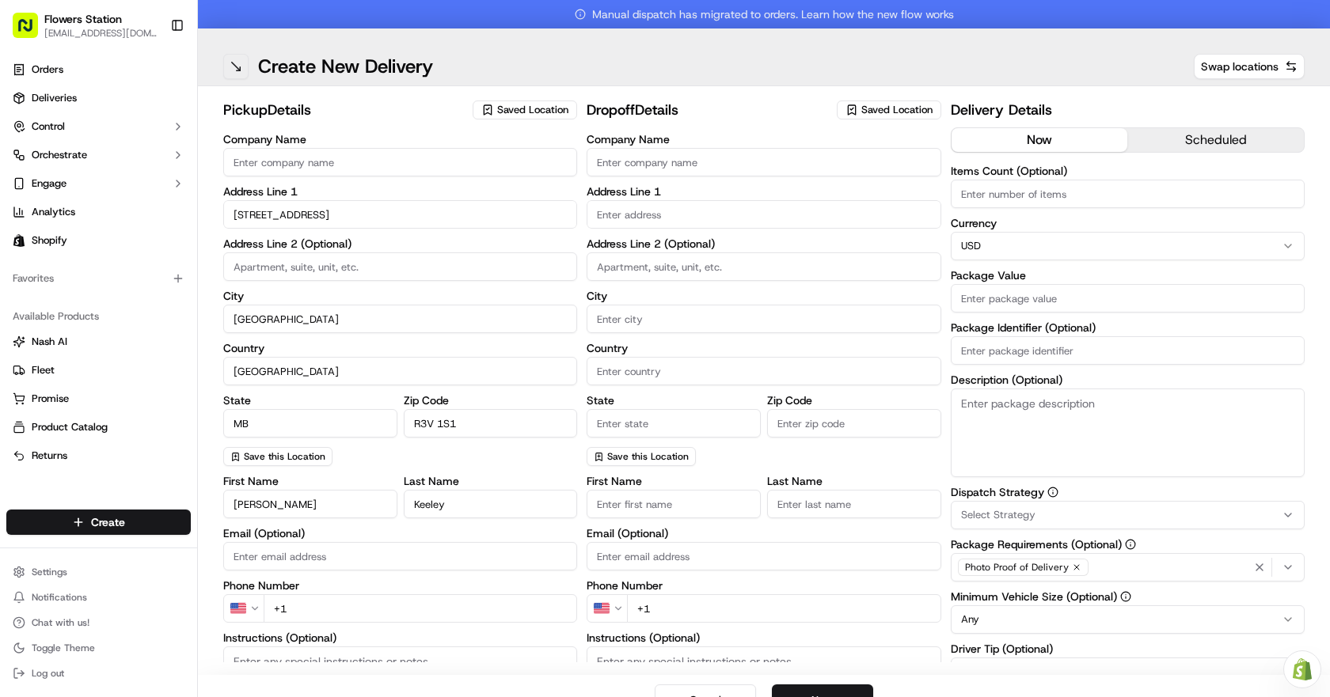
click at [239, 65] on button at bounding box center [235, 66] width 25 height 25
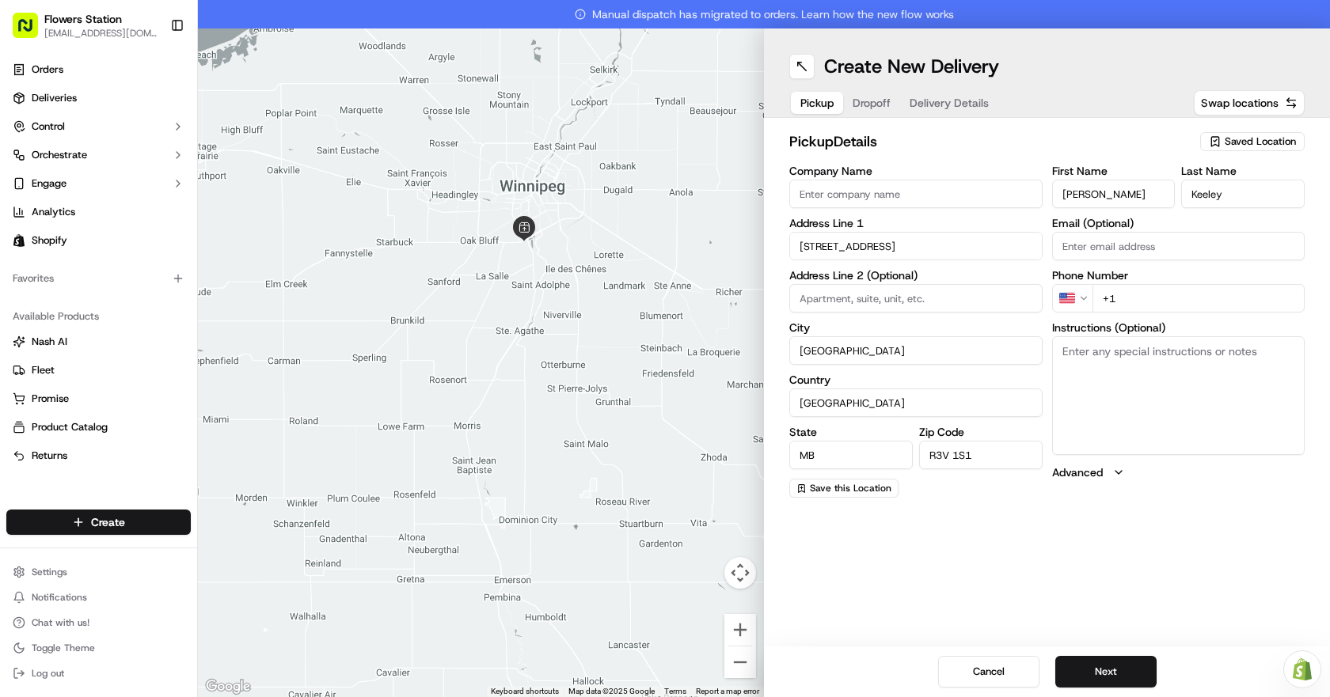
click at [1235, 131] on button "Saved Location" at bounding box center [1252, 142] width 104 height 22
click at [1228, 199] on span "Flowers Station [STREET_ADDRESS]" at bounding box center [1225, 201] width 195 height 14
type input "Flowers Station [STREET_ADDRESS]"
type input "[STREET_ADDRESS]"
type input "CA"
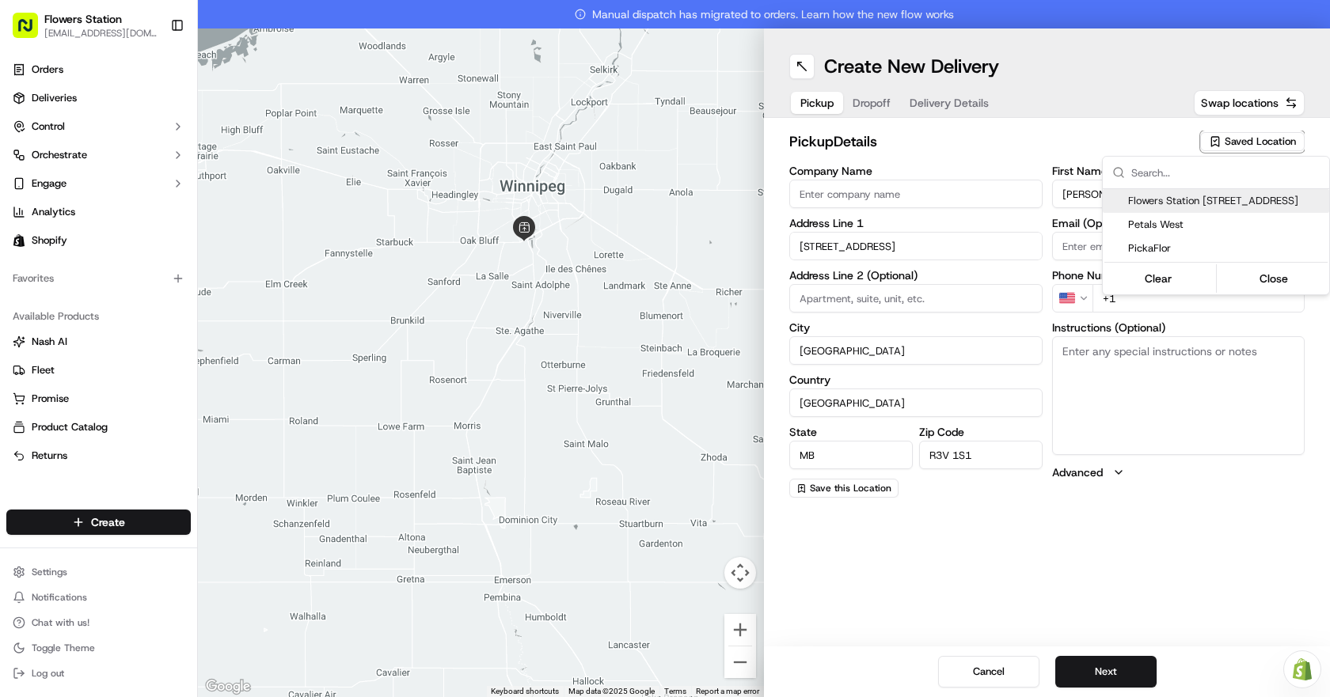
type input "R2W 3T5"
type input "[PHONE_NUMBER]"
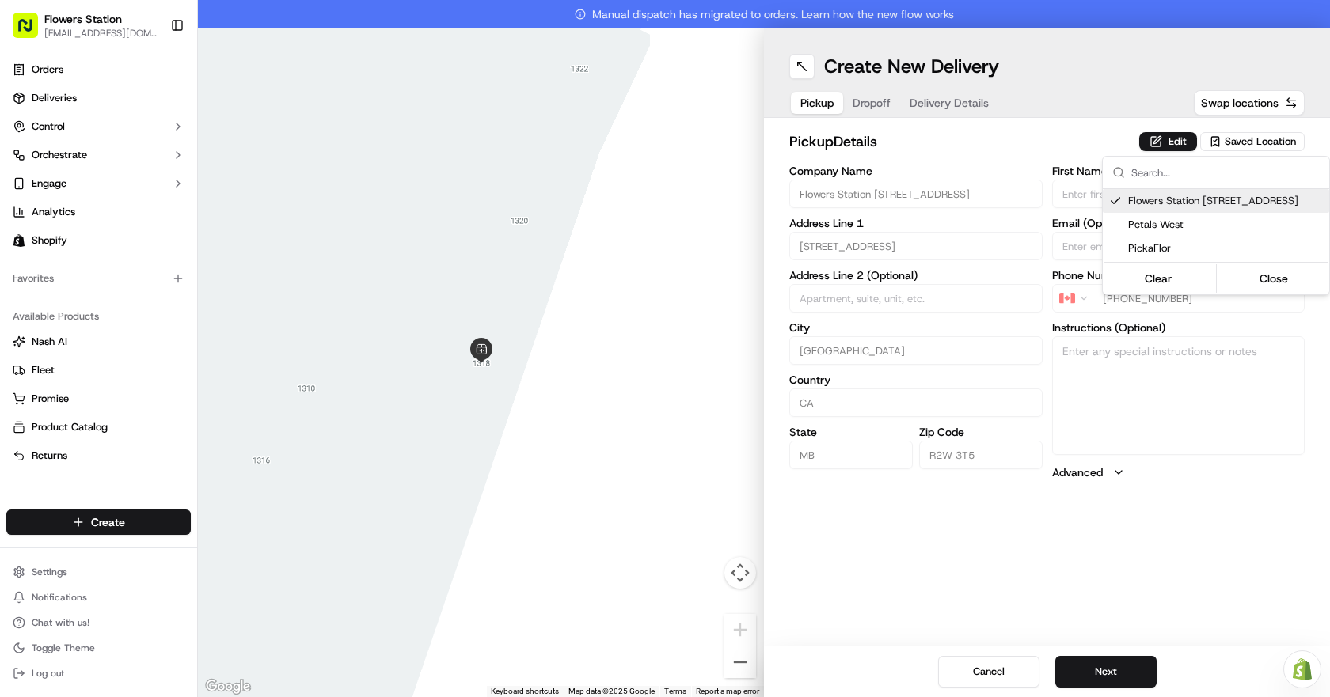
click at [874, 96] on html "Flowers Station [EMAIL_ADDRESS][DOMAIN_NAME] Toggle Sidebar Orders Deliveries C…" at bounding box center [665, 348] width 1330 height 697
click at [876, 101] on span "Dropoff" at bounding box center [871, 103] width 38 height 16
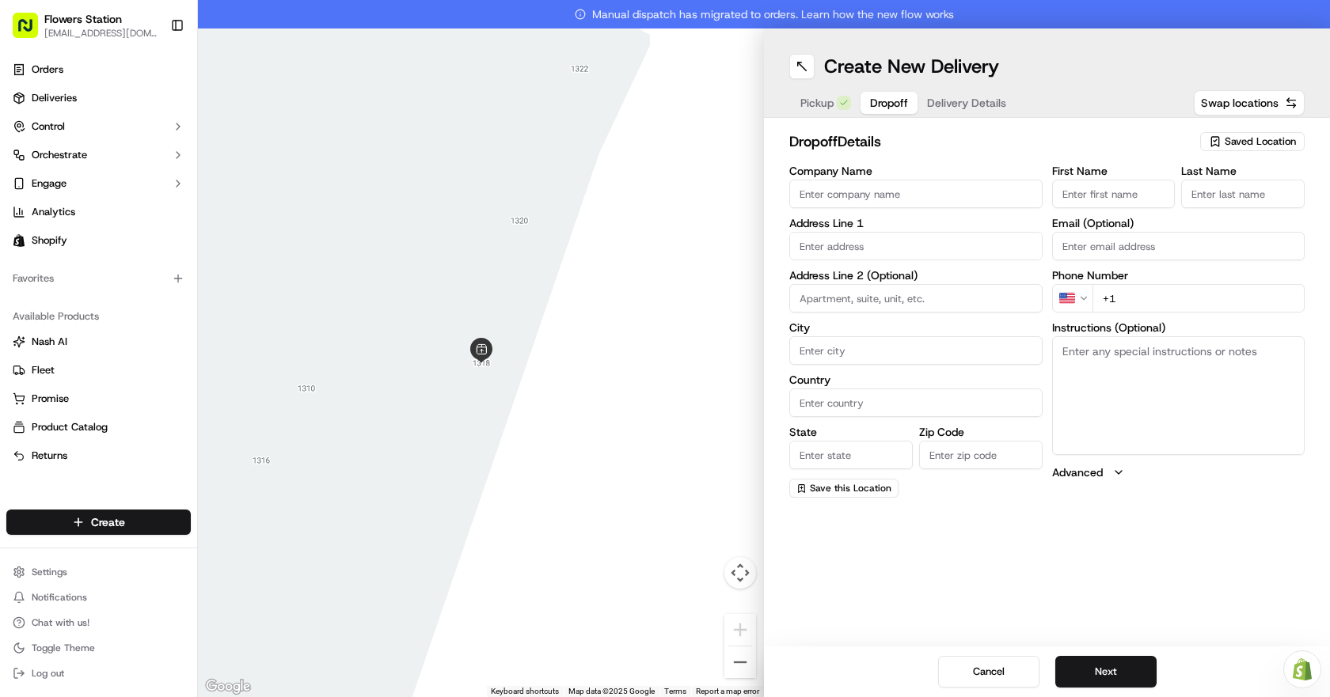
click at [1132, 189] on input "First Name" at bounding box center [1113, 194] width 123 height 28
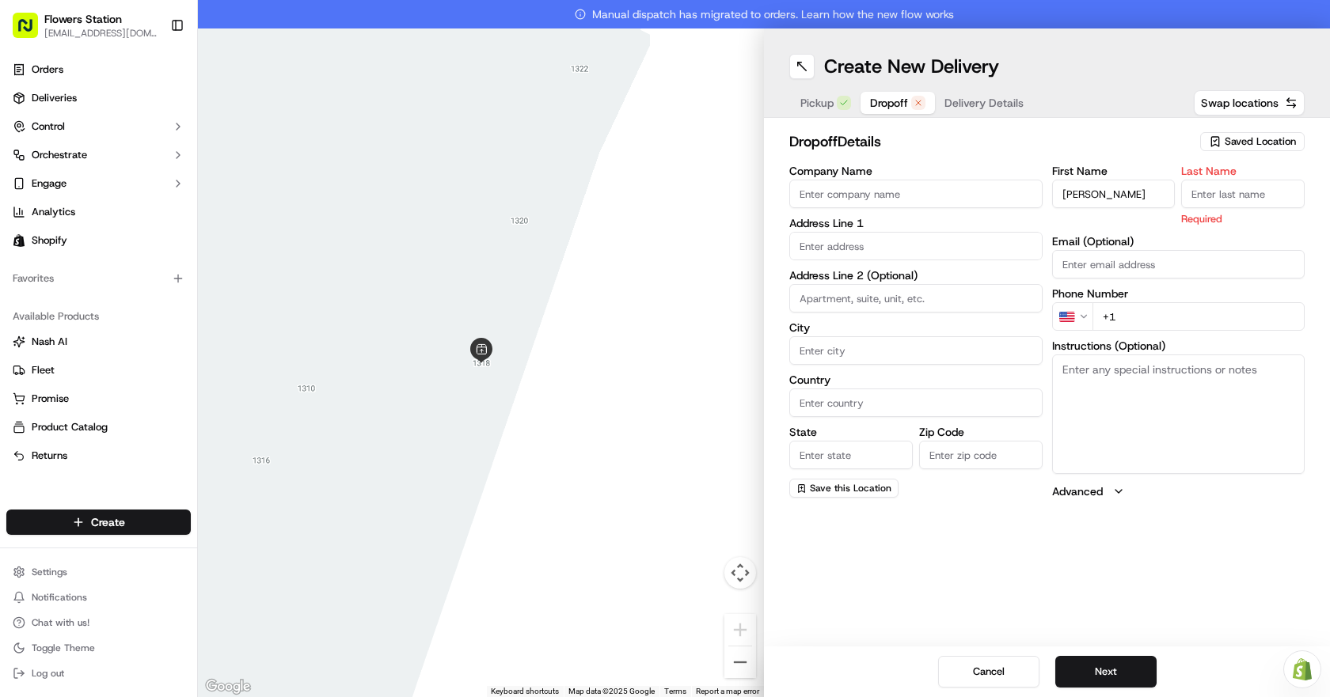
type input "[PERSON_NAME]"
click at [1255, 193] on input "Last Name" at bounding box center [1242, 194] width 123 height 28
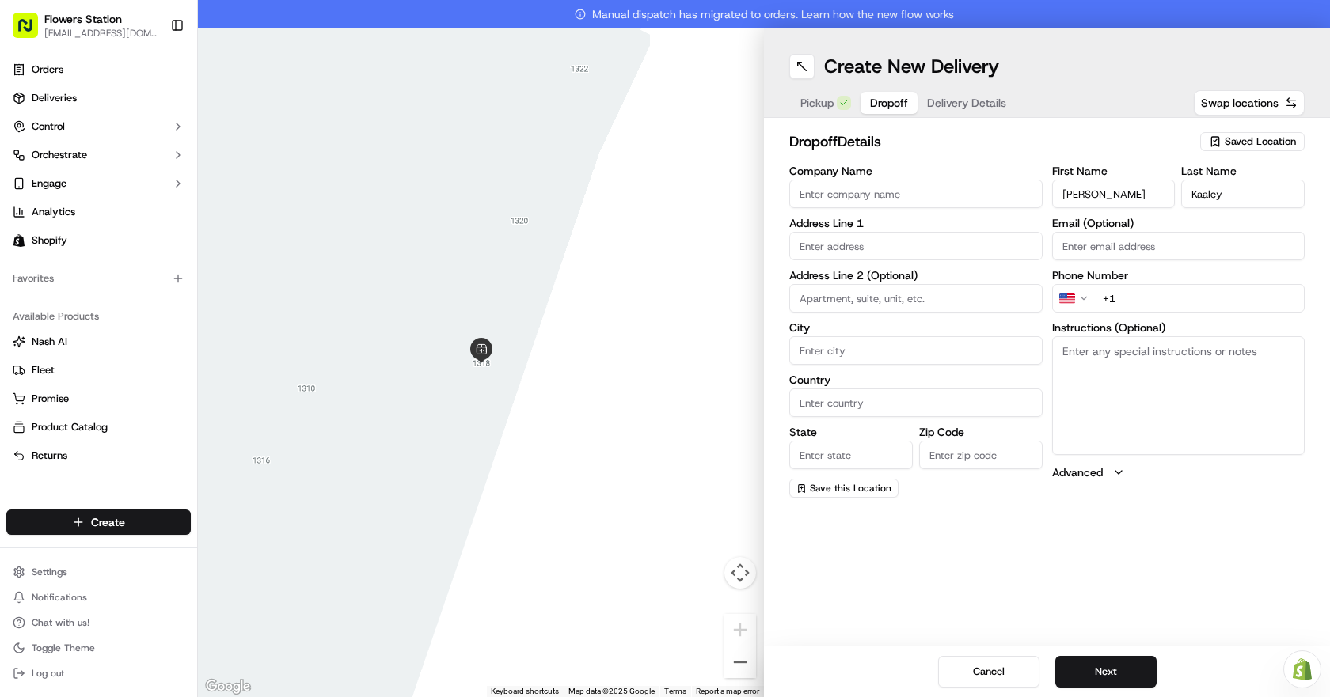
type input "Kaaley"
click at [931, 245] on input "text" at bounding box center [915, 246] width 253 height 28
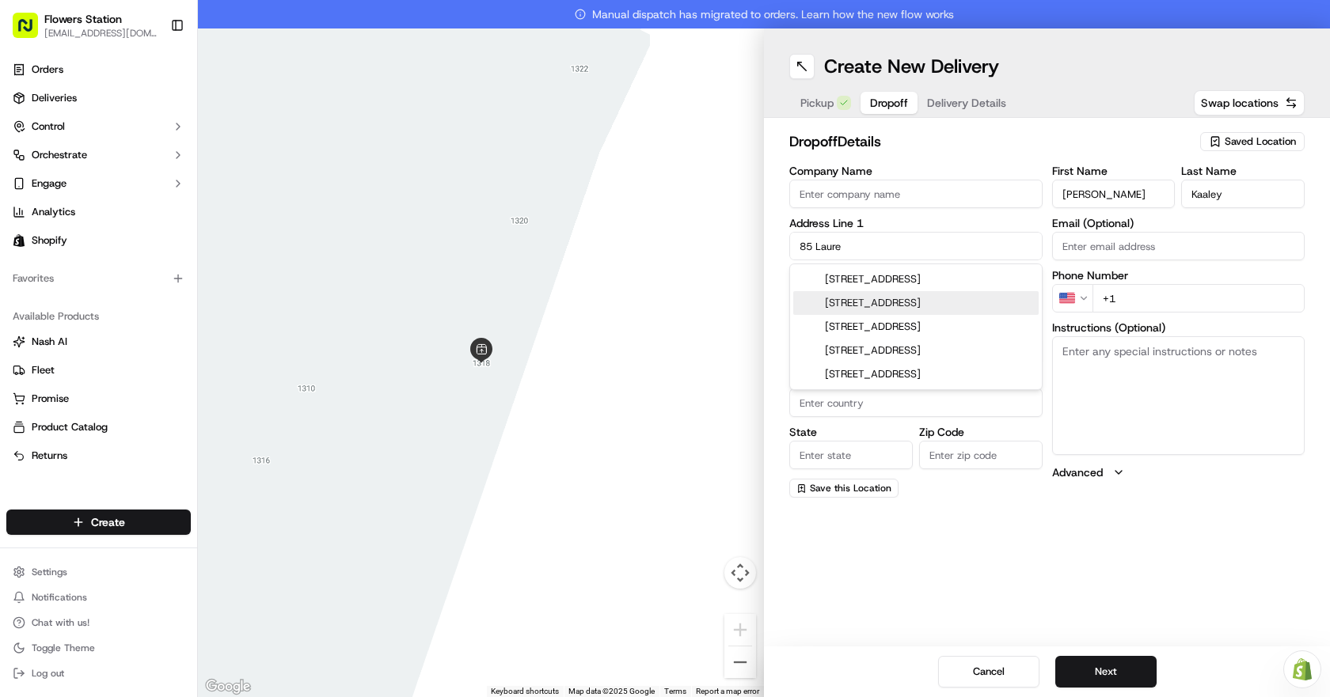
click at [924, 297] on div "[STREET_ADDRESS]" at bounding box center [915, 303] width 245 height 24
type input "[STREET_ADDRESS][PERSON_NAME]"
type input "[GEOGRAPHIC_DATA]"
type input "MB"
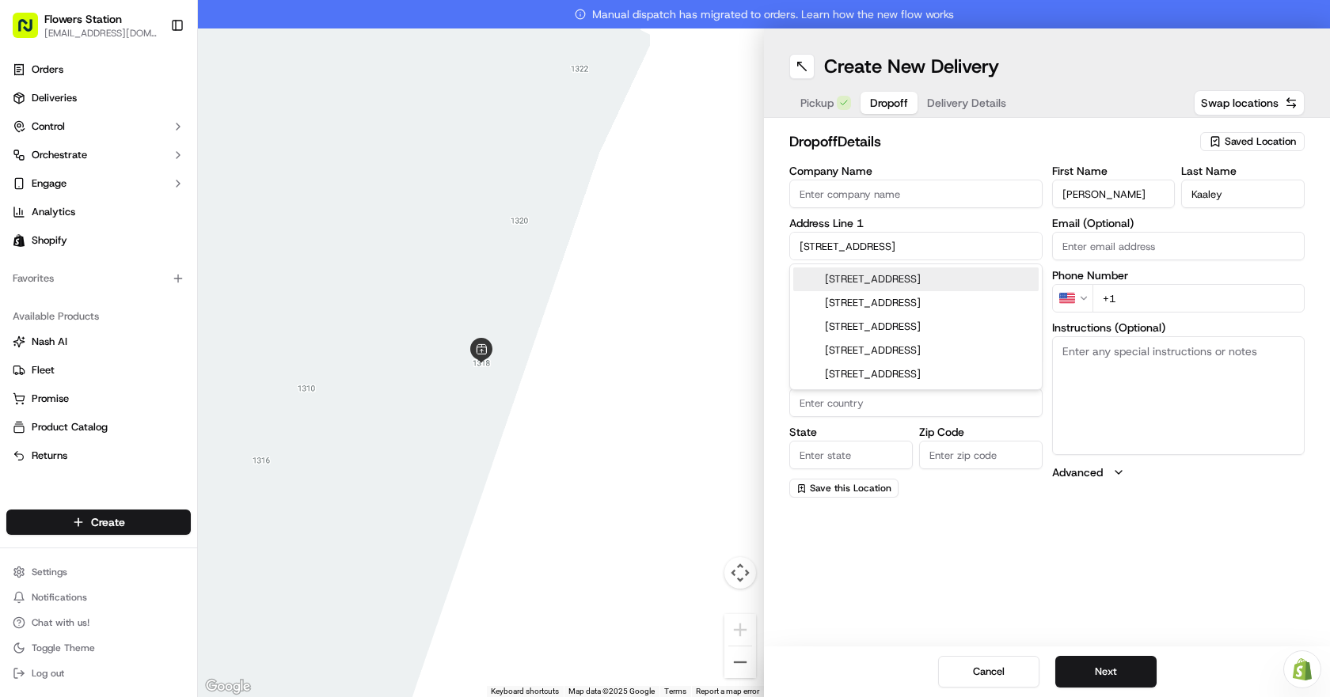
type input "R3V 1S1"
type input "[STREET_ADDRESS]"
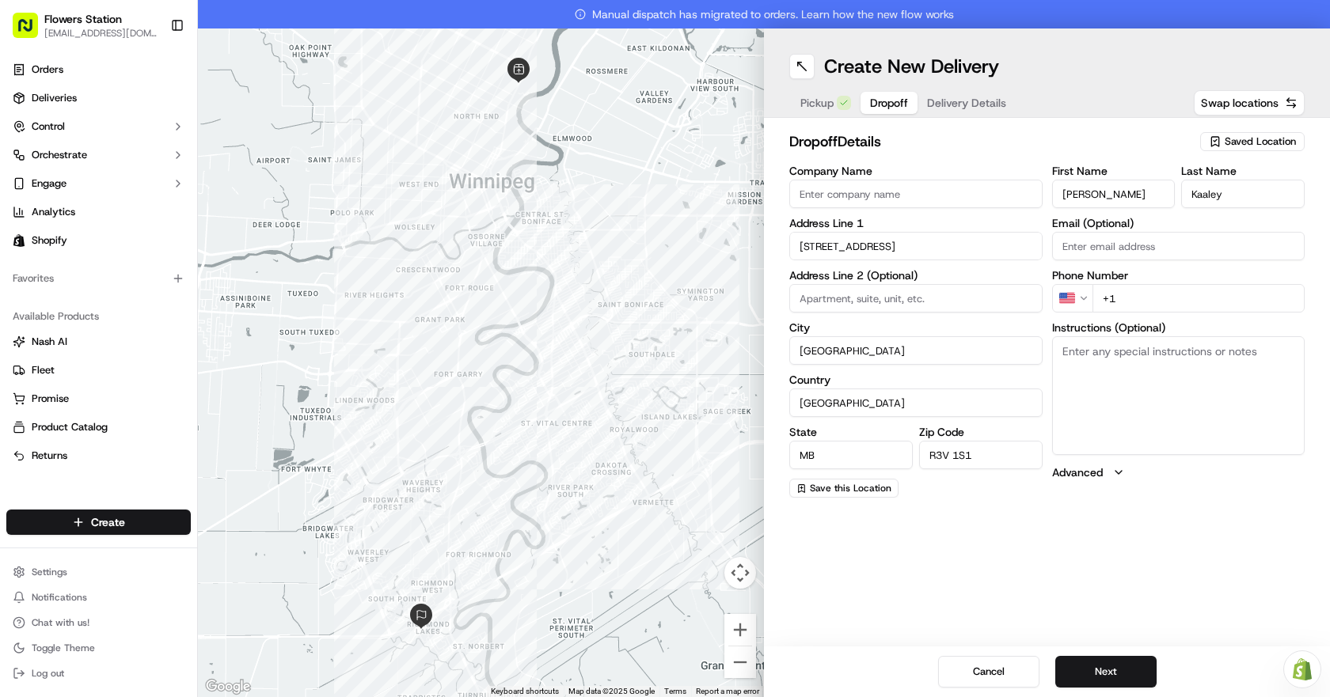
click at [1137, 293] on input "+1" at bounding box center [1198, 298] width 213 height 28
type input "[PHONE_NUMBER]"
click at [1167, 406] on textarea "Instructions (Optional)" at bounding box center [1178, 395] width 253 height 119
type textarea "If no one answers,please leave it by the front door"
click at [1137, 671] on button "Next" at bounding box center [1105, 672] width 101 height 32
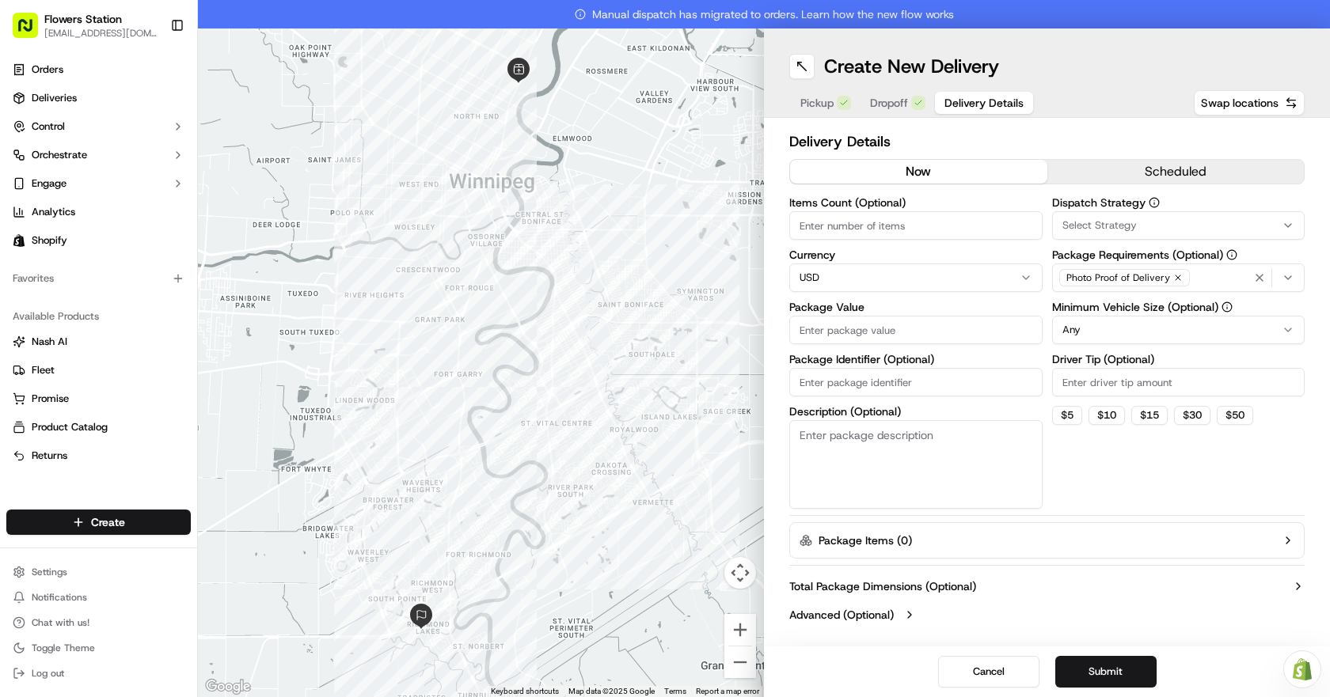
click at [915, 324] on input "Package Value" at bounding box center [915, 330] width 253 height 28
type input "100"
click at [1131, 663] on button "Submit" at bounding box center [1105, 672] width 101 height 32
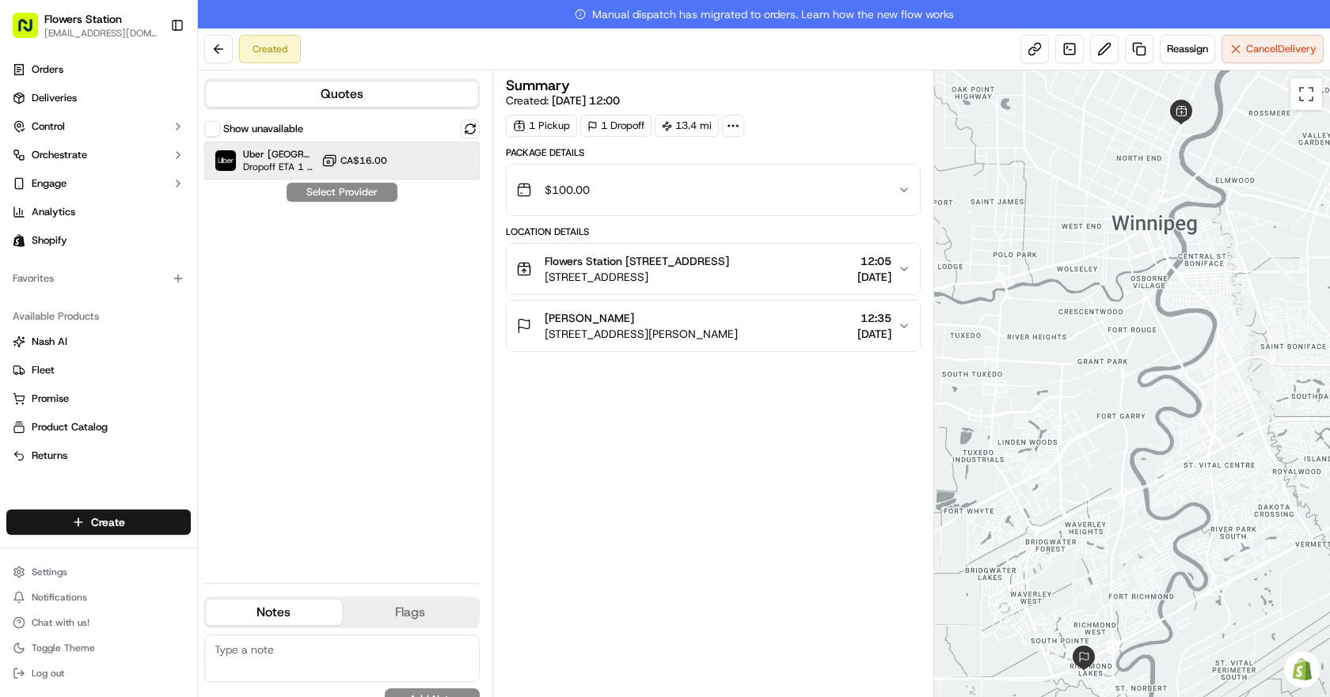
click at [393, 163] on div "Uber Canada Dropoff ETA 1 hour CA$16.00" at bounding box center [341, 161] width 275 height 38
click at [374, 183] on button "Assign Provider" at bounding box center [342, 192] width 112 height 19
